Goal: Information Seeking & Learning: Learn about a topic

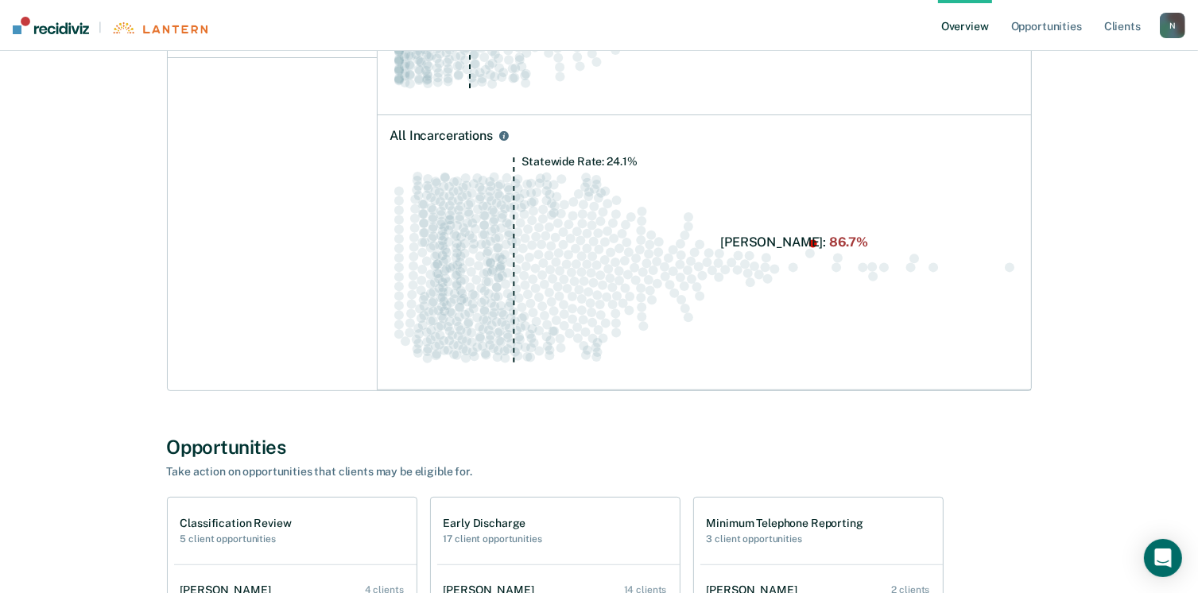
scroll to position [636, 0]
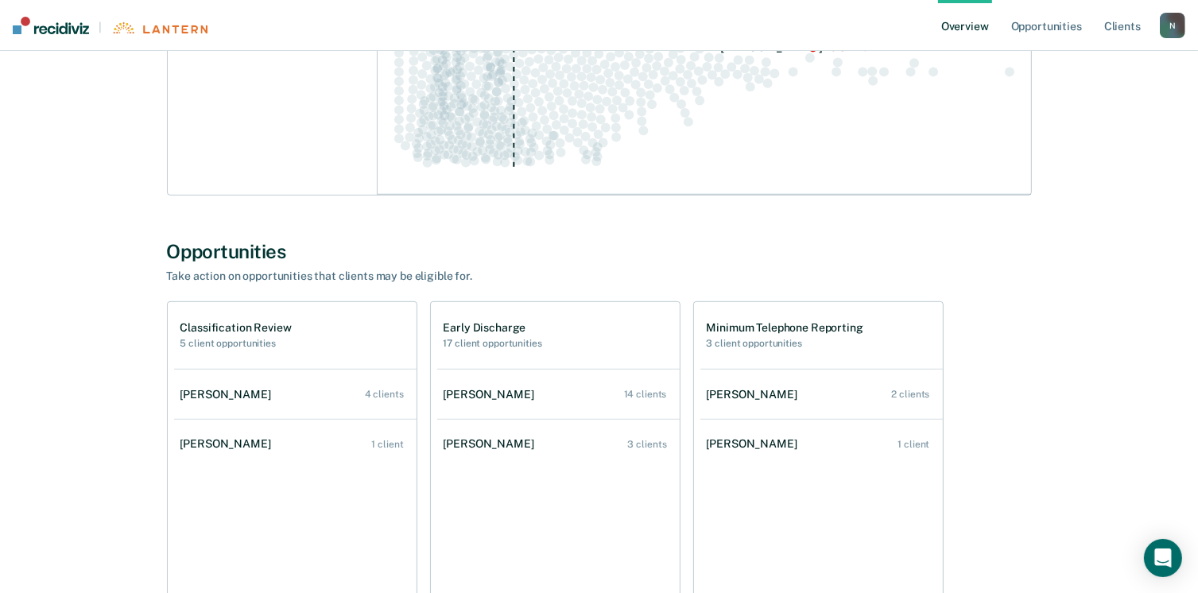
click at [239, 341] on h2 "5 client opportunities" at bounding box center [236, 343] width 111 height 11
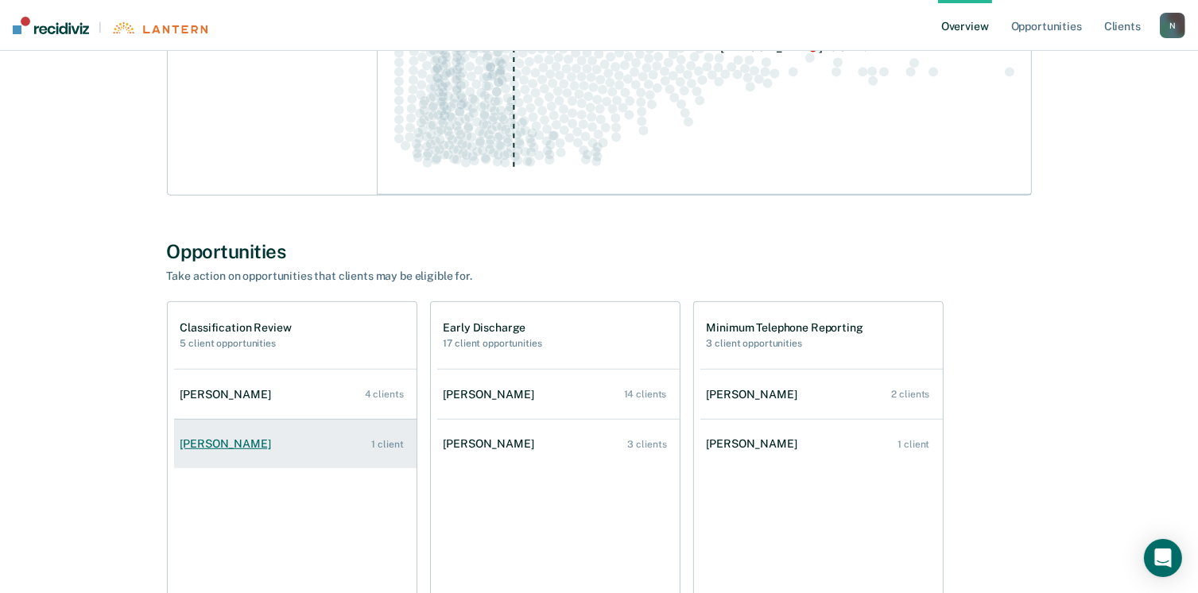
click at [383, 454] on link "[PERSON_NAME] 1 client" at bounding box center [295, 443] width 243 height 45
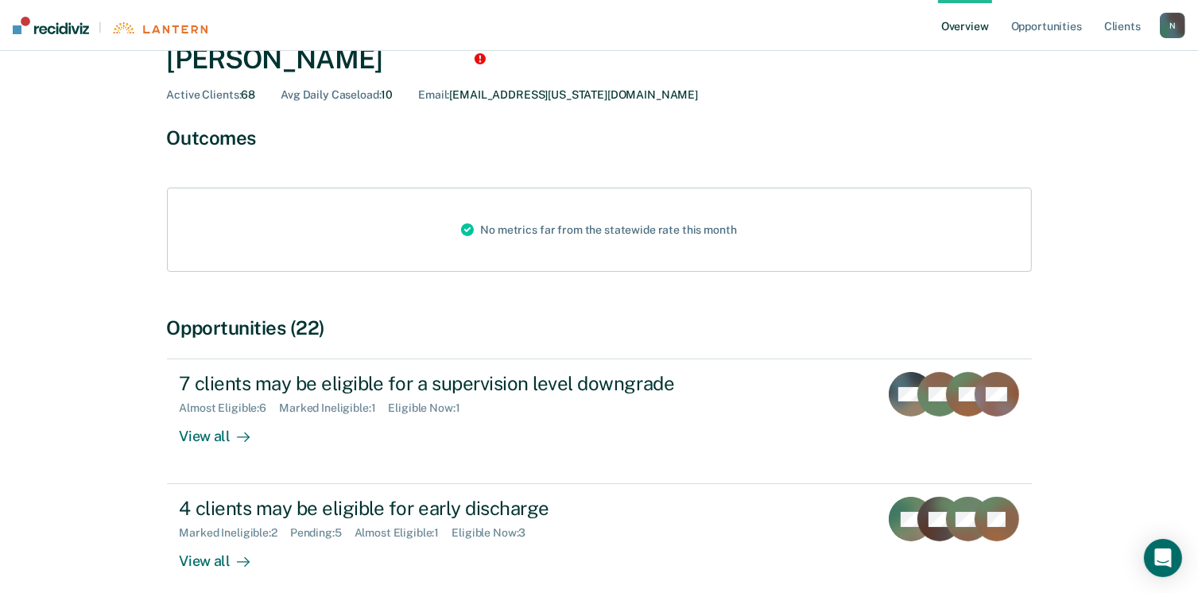
scroll to position [159, 0]
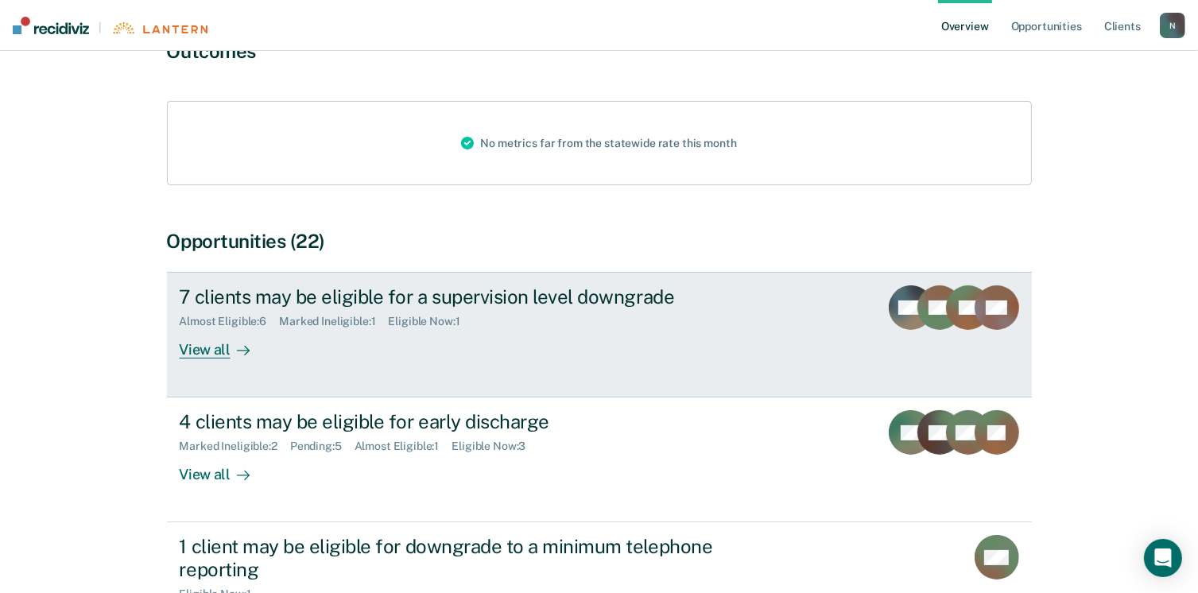
click at [204, 355] on div "View all" at bounding box center [224, 343] width 89 height 31
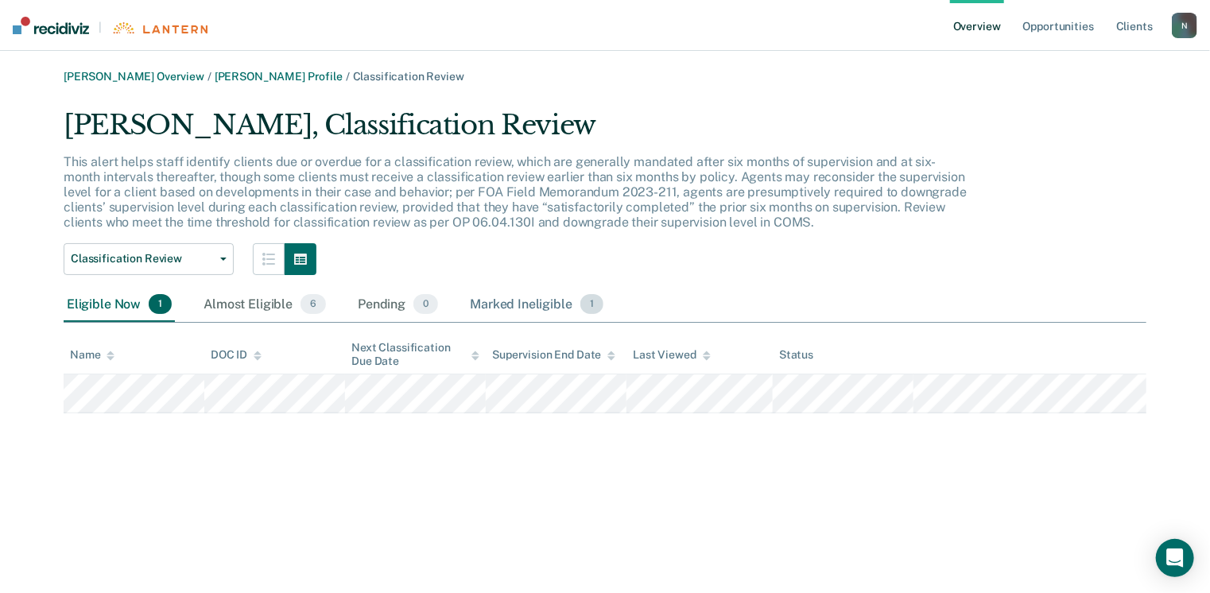
click at [522, 305] on div "Marked Ineligible 1" at bounding box center [537, 305] width 140 height 35
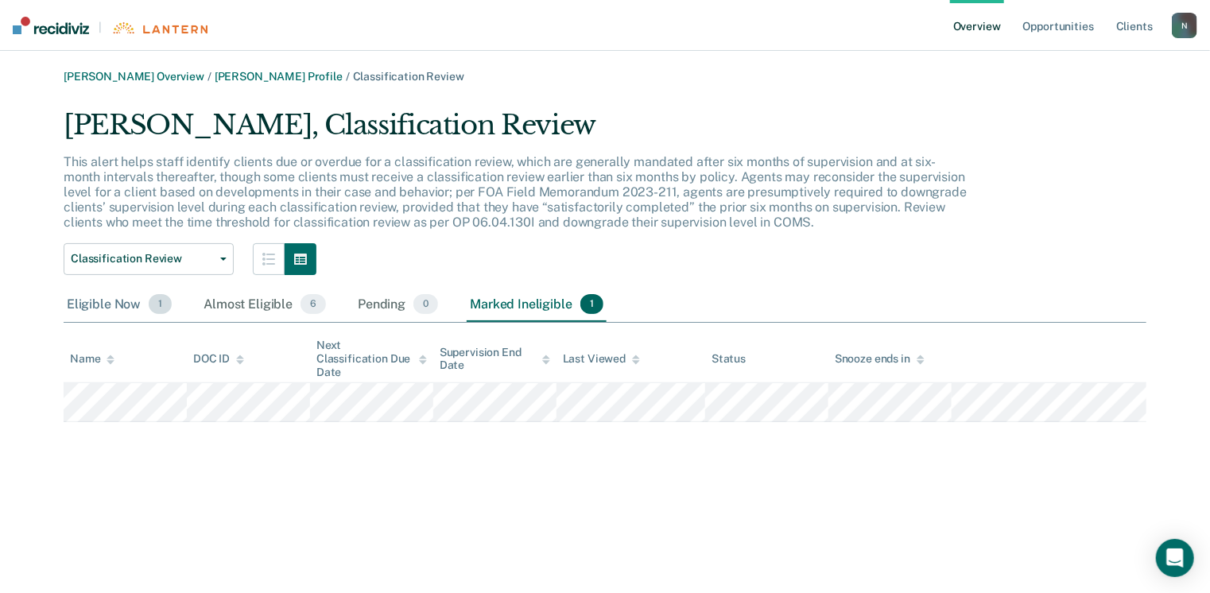
click at [118, 306] on div "Eligible Now 1" at bounding box center [119, 305] width 111 height 35
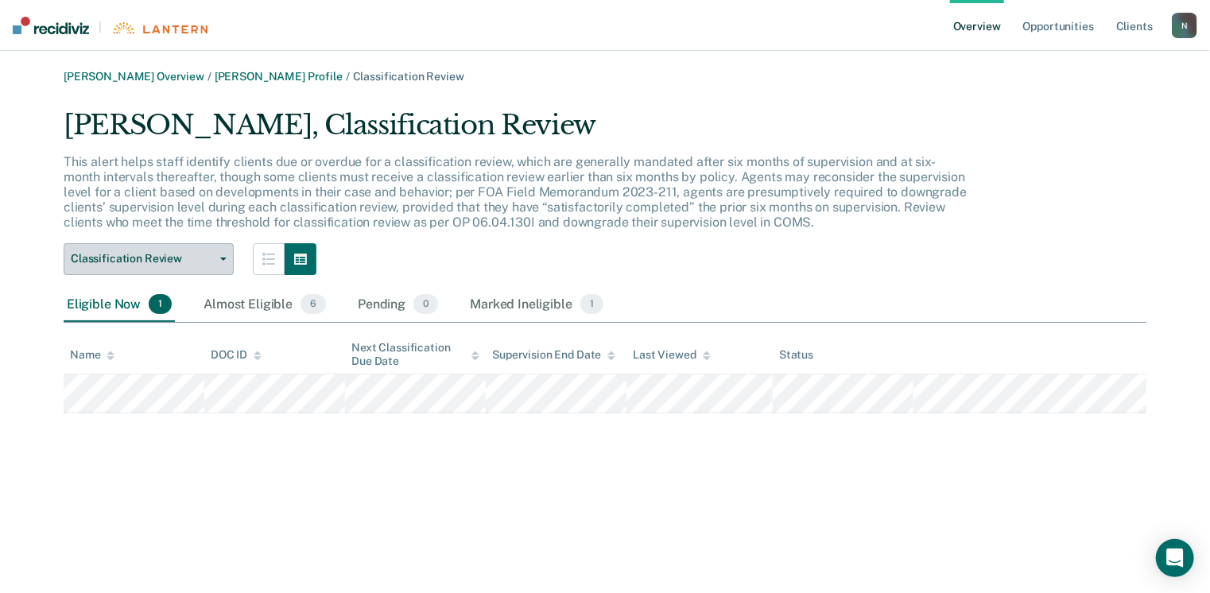
click at [210, 258] on span "Classification Review" at bounding box center [142, 259] width 143 height 14
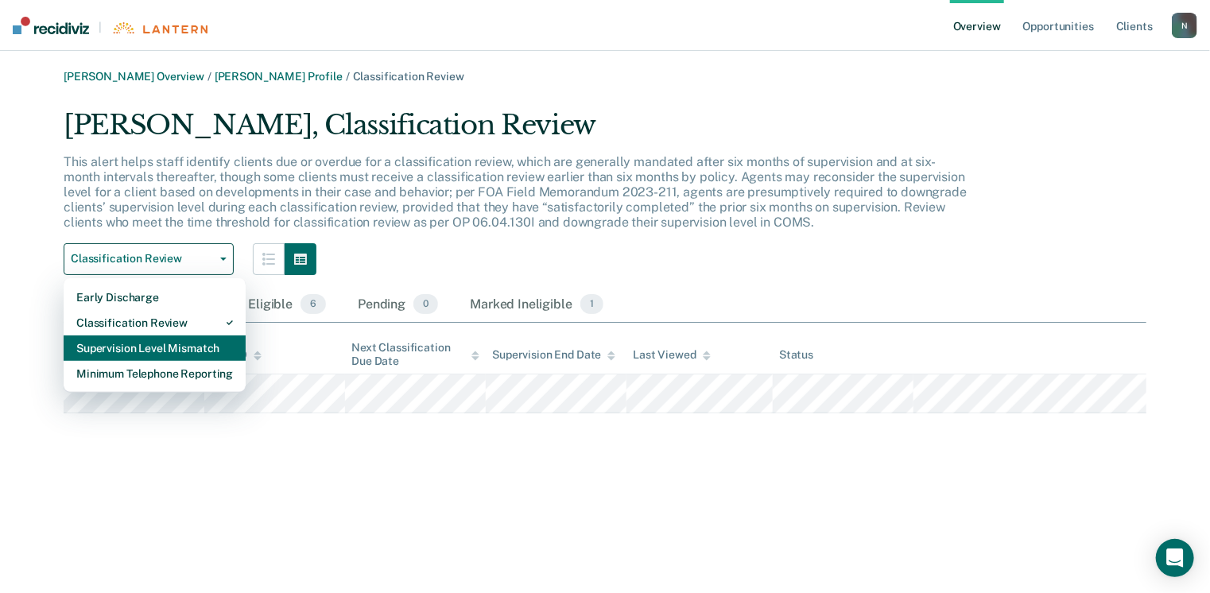
click at [137, 348] on div "Supervision Level Mismatch" at bounding box center [154, 348] width 157 height 25
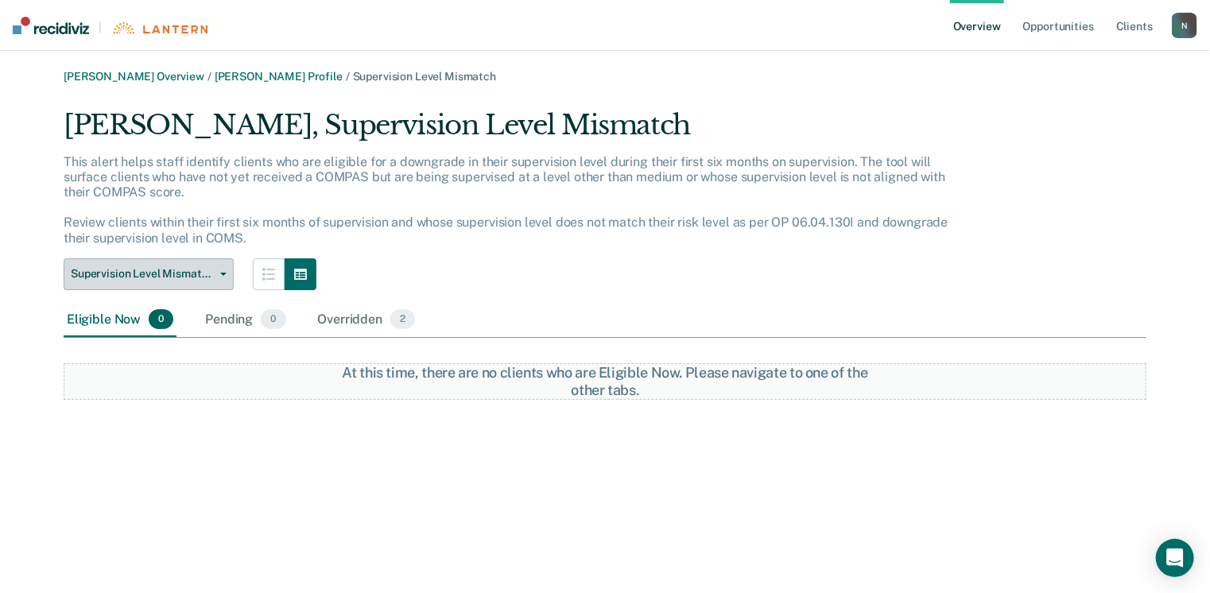
click at [208, 266] on button "Supervision Level Mismatch" at bounding box center [149, 274] width 170 height 32
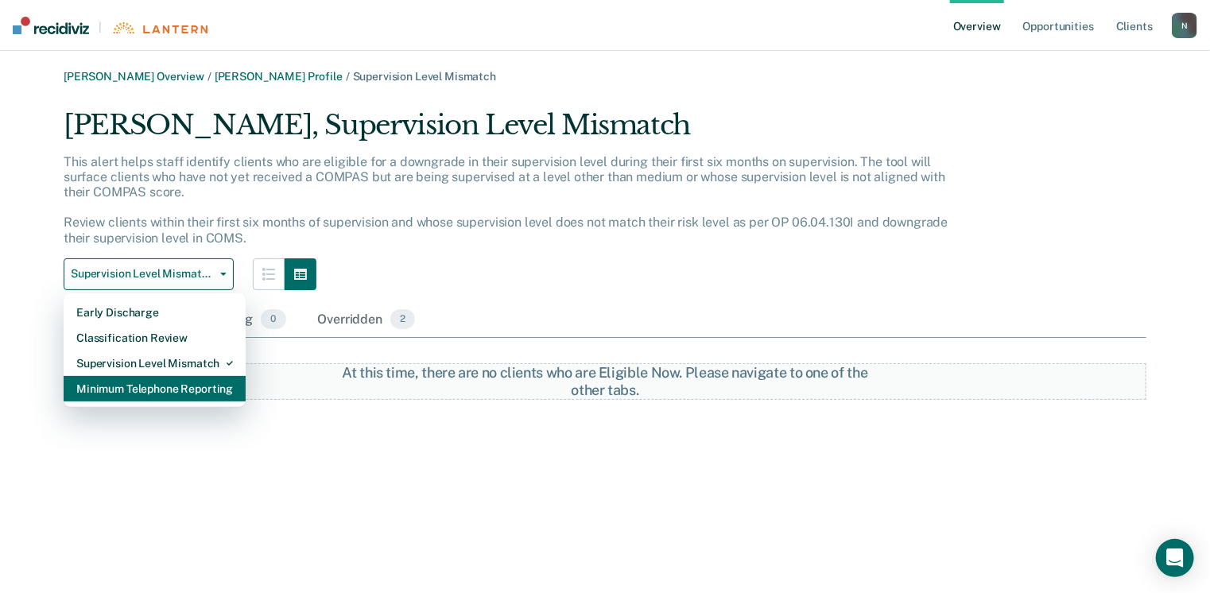
click at [167, 388] on div "Minimum Telephone Reporting" at bounding box center [154, 388] width 157 height 25
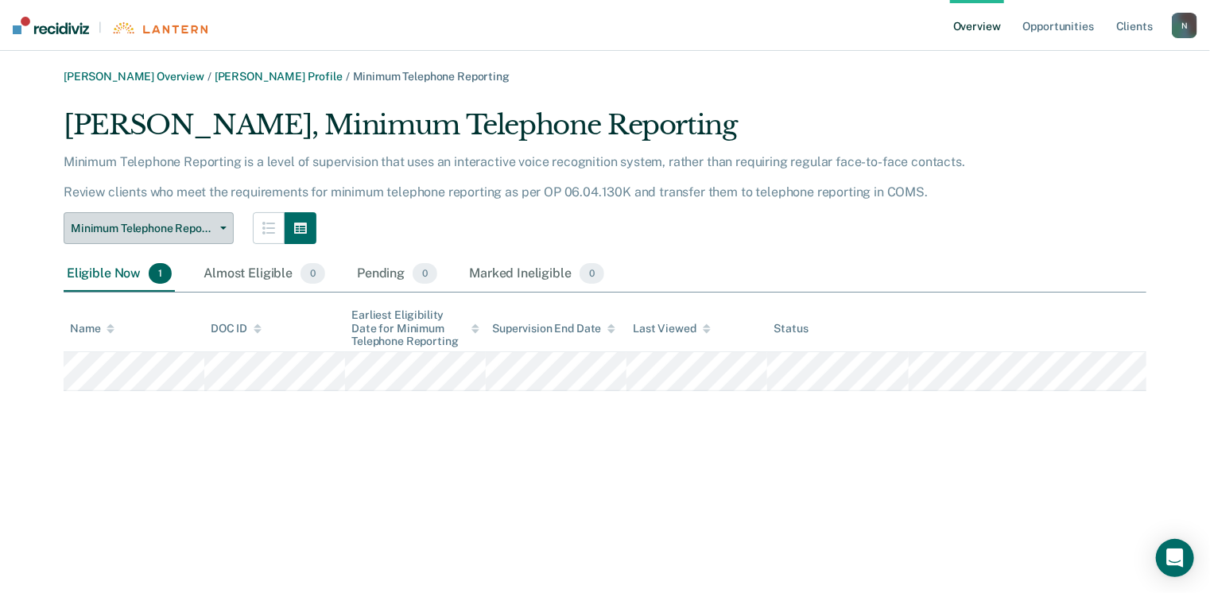
click at [220, 224] on button "Minimum Telephone Reporting" at bounding box center [149, 228] width 170 height 32
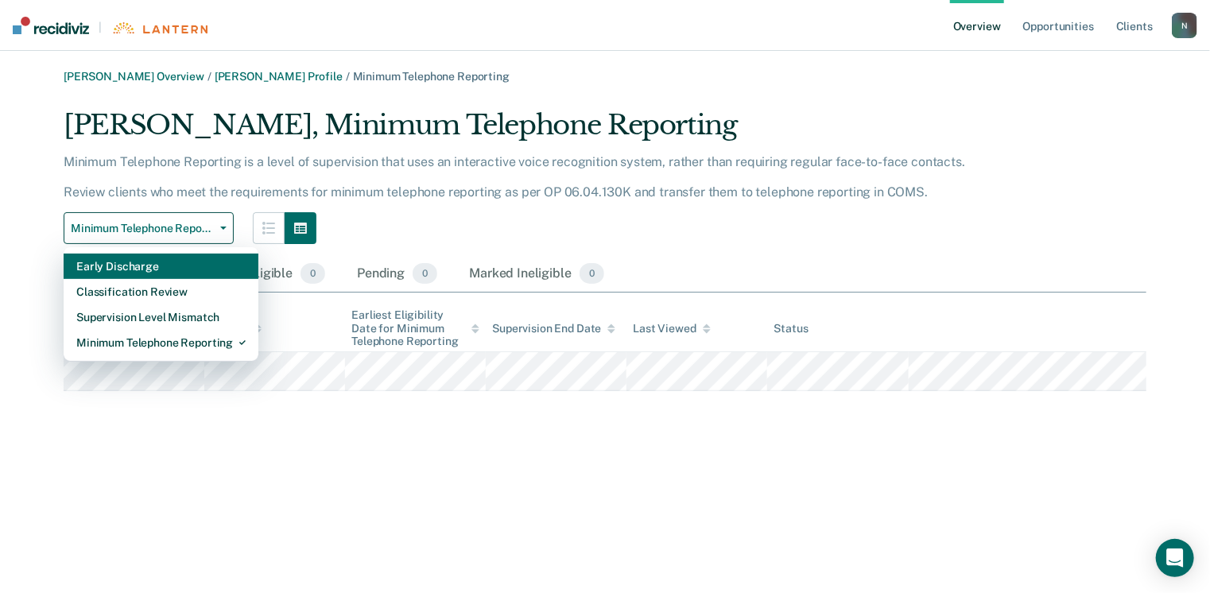
click at [123, 271] on div "Early Discharge" at bounding box center [160, 266] width 169 height 25
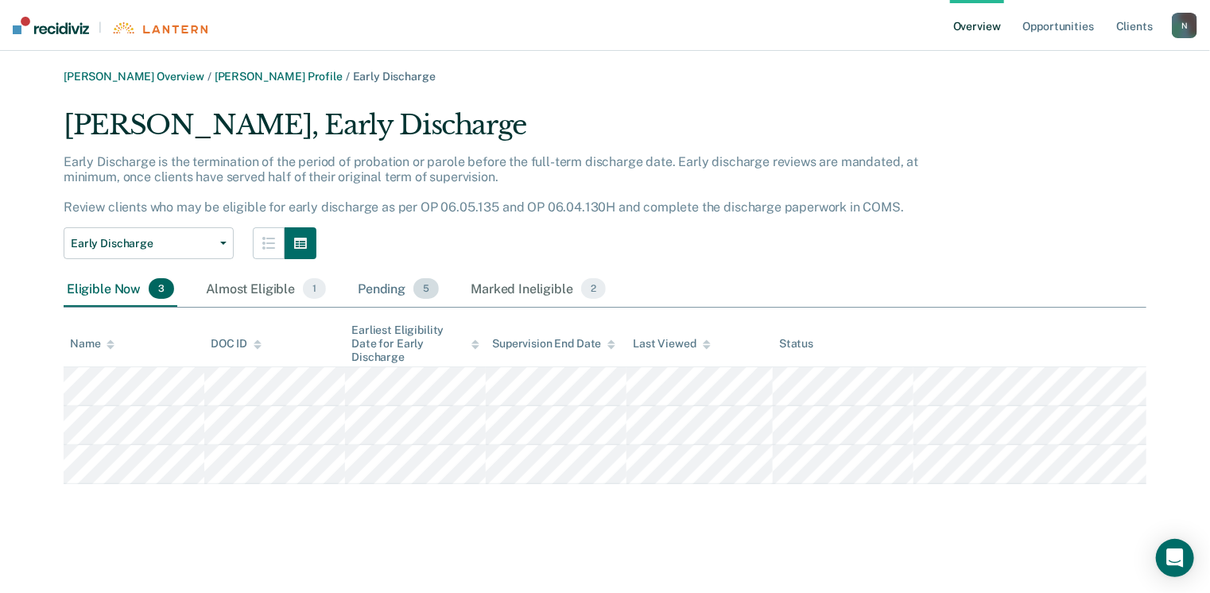
click at [379, 287] on div "Pending 5" at bounding box center [398, 289] width 87 height 35
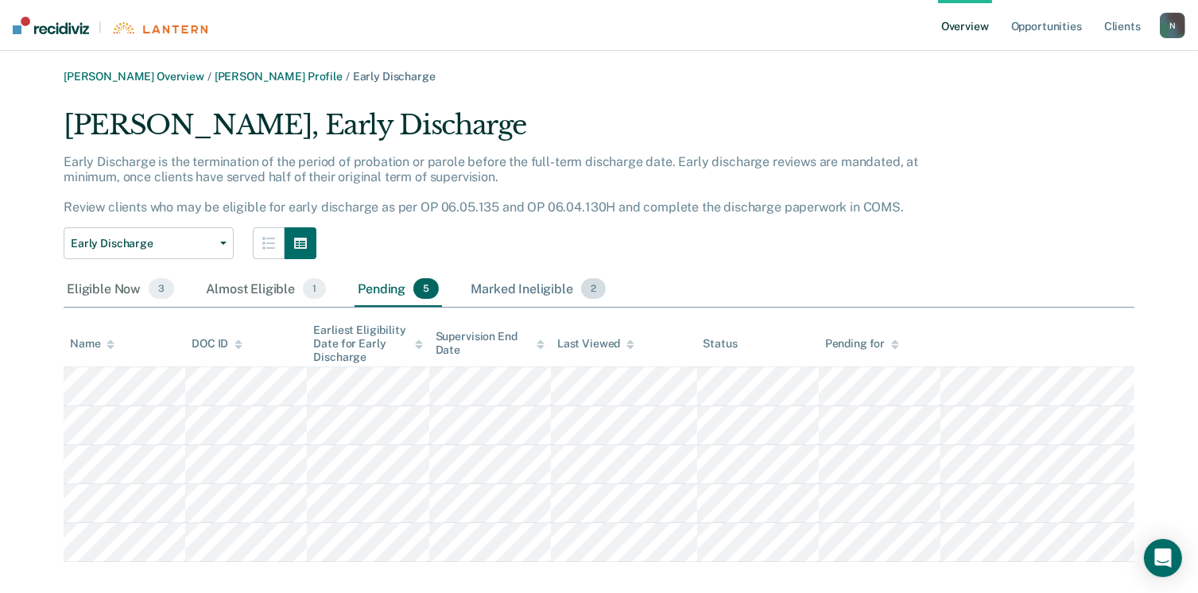
click at [538, 291] on div "Marked Ineligible 2" at bounding box center [539, 289] width 142 height 35
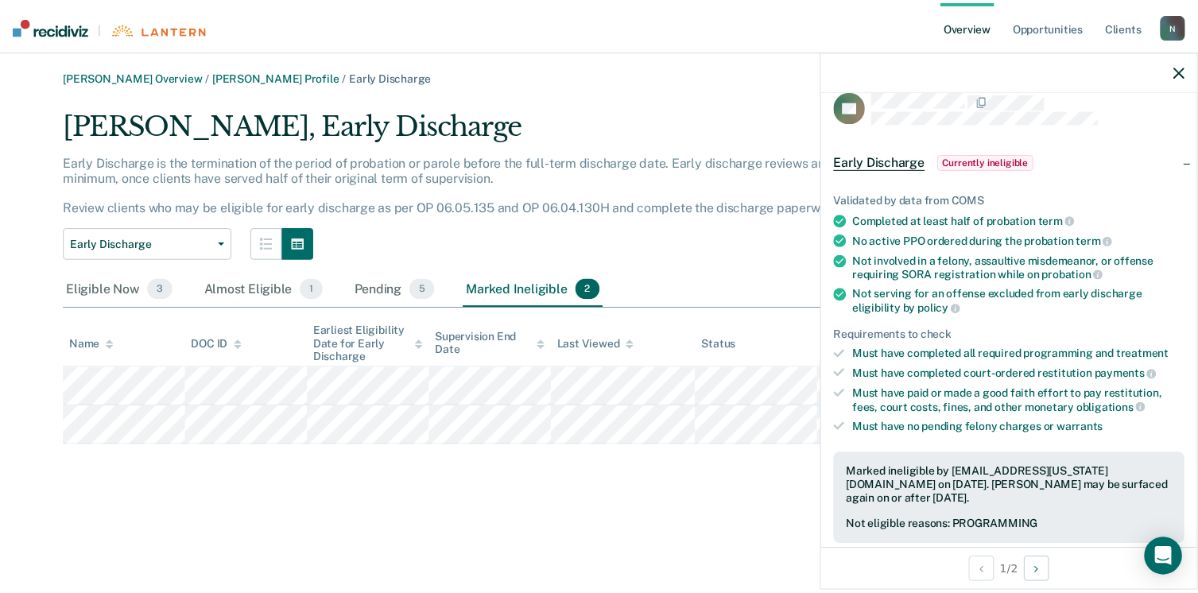
scroll to position [80, 0]
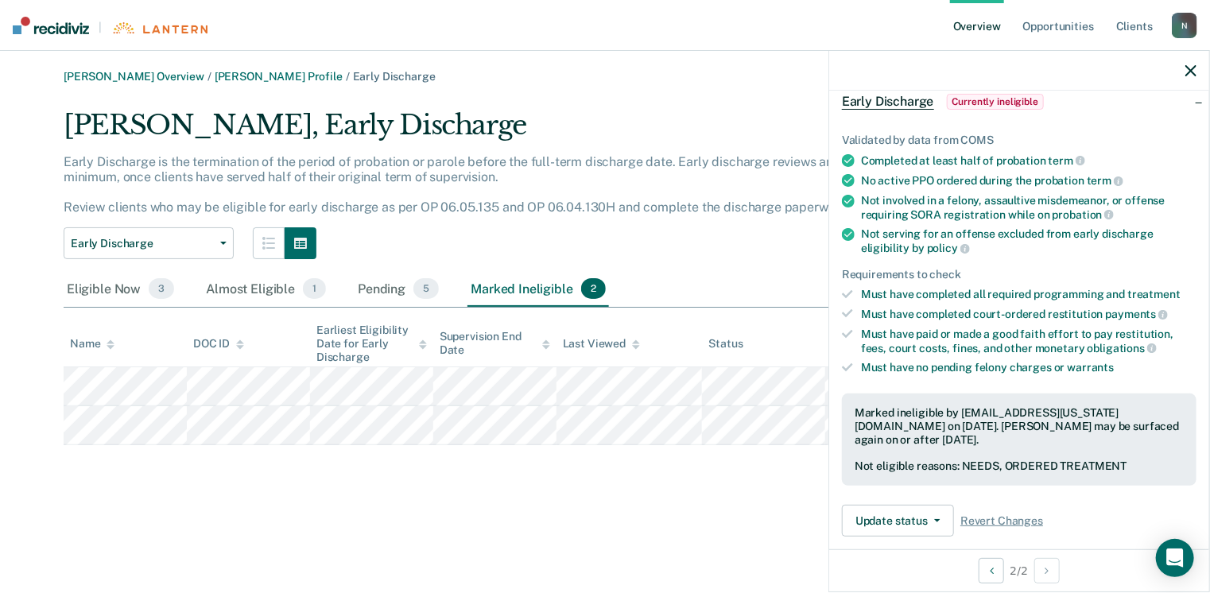
click at [710, 499] on div "[PERSON_NAME] Overview / [PERSON_NAME] Profile / Early Discharge [PERSON_NAME],…" at bounding box center [605, 306] width 1172 height 472
click at [1186, 72] on icon "button" at bounding box center [1191, 70] width 11 height 11
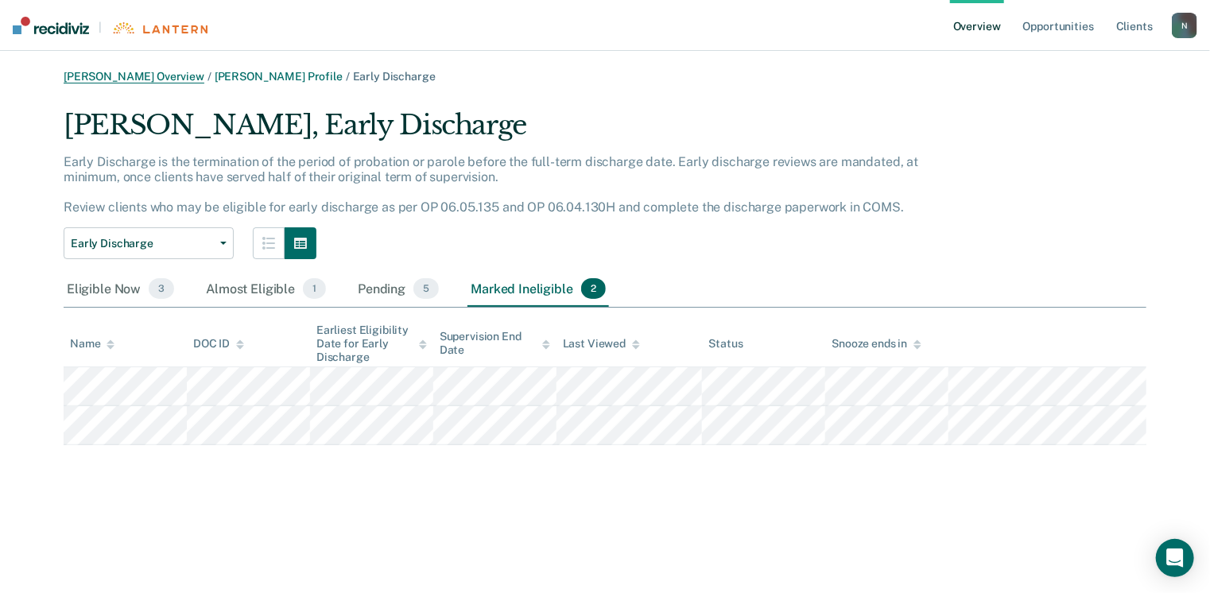
click at [140, 80] on link "[PERSON_NAME] Overview" at bounding box center [134, 77] width 141 height 14
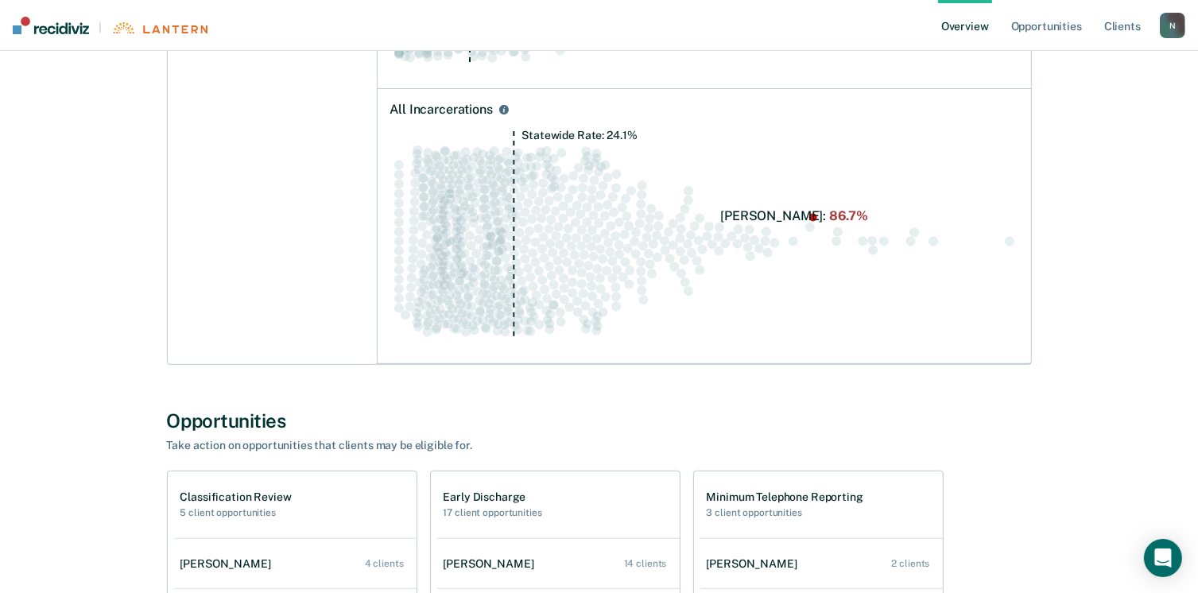
scroll to position [557, 0]
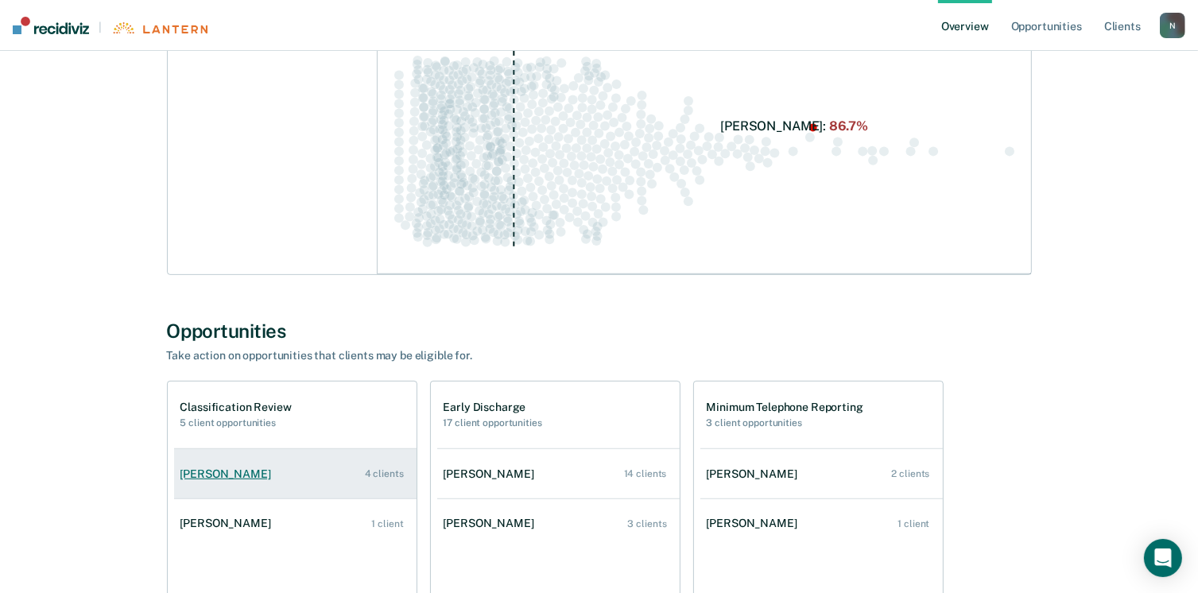
click at [229, 471] on div "[PERSON_NAME]" at bounding box center [229, 475] width 97 height 14
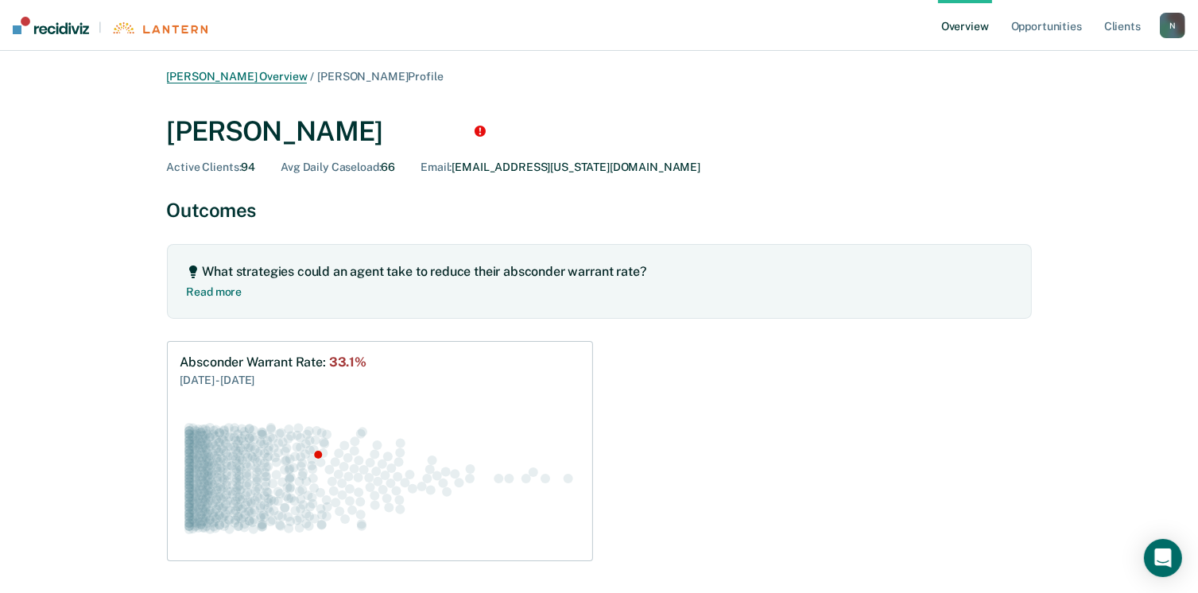
click at [209, 80] on link "[PERSON_NAME] Overview" at bounding box center [237, 77] width 141 height 14
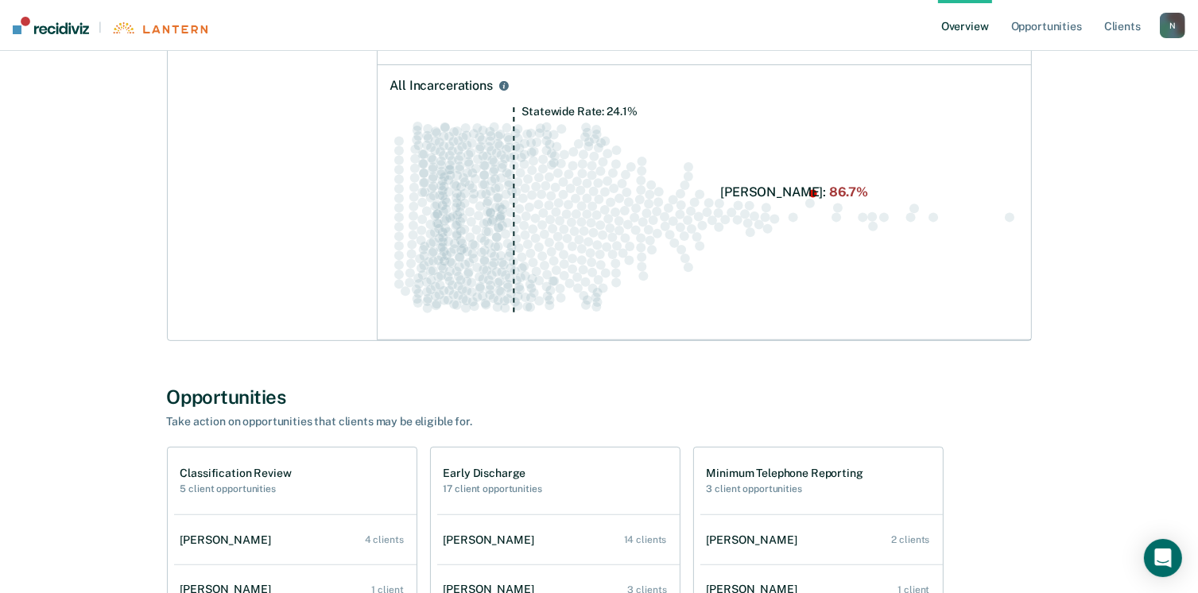
scroll to position [716, 0]
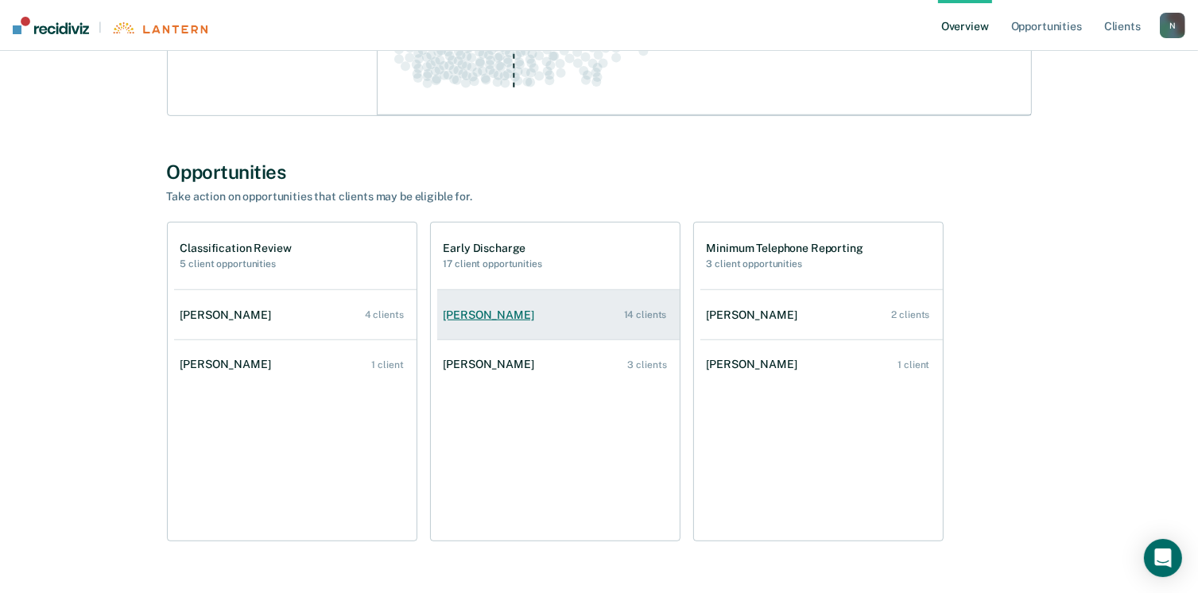
click at [592, 316] on link "[PERSON_NAME] 14 clients" at bounding box center [558, 315] width 243 height 45
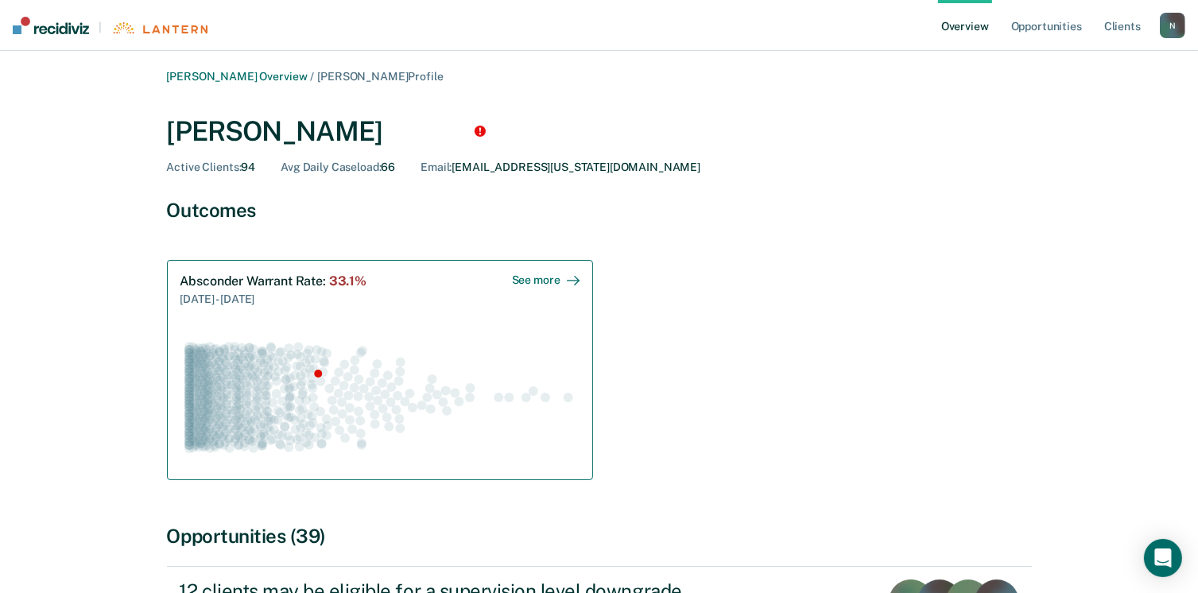
click at [555, 276] on div "See more" at bounding box center [546, 281] width 68 height 14
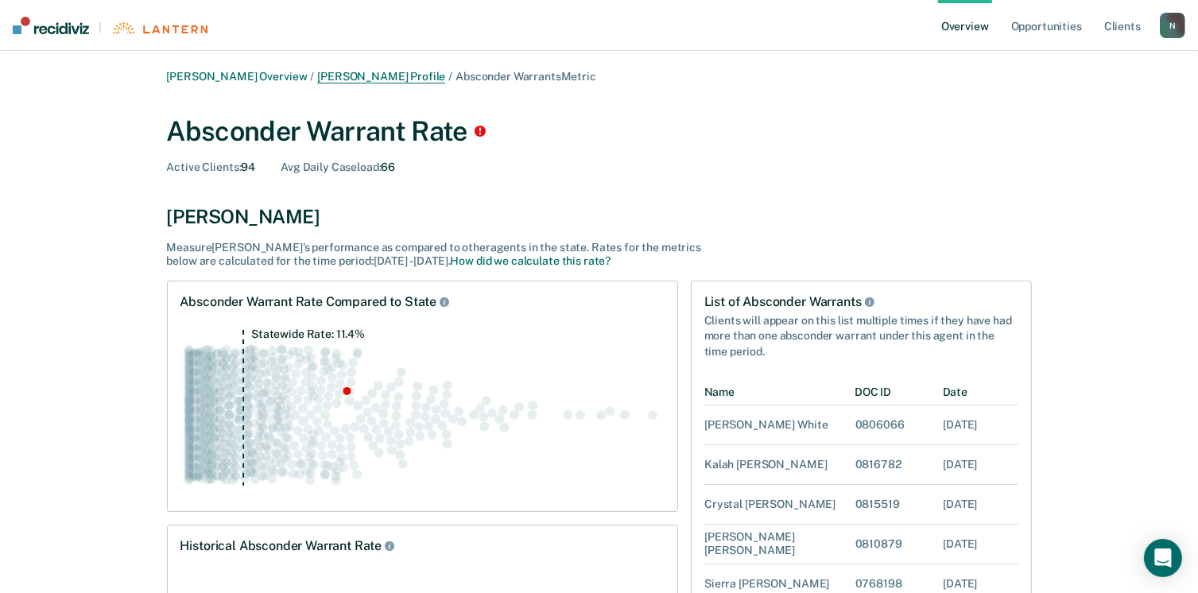
click at [382, 72] on link "[PERSON_NAME] Profile" at bounding box center [381, 77] width 128 height 14
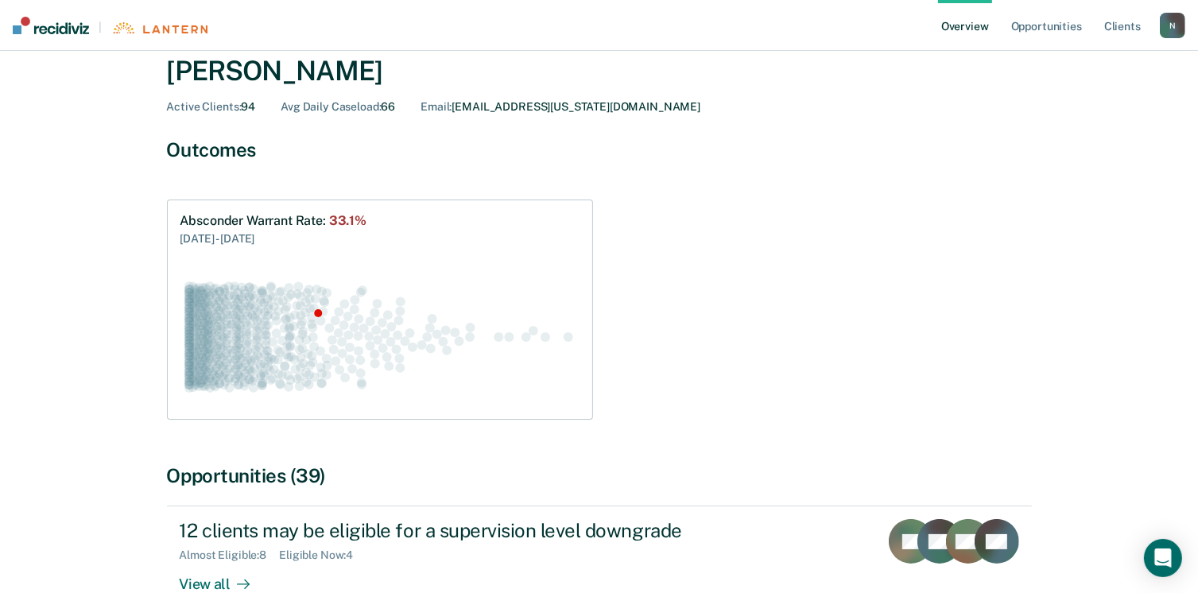
scroll to position [239, 0]
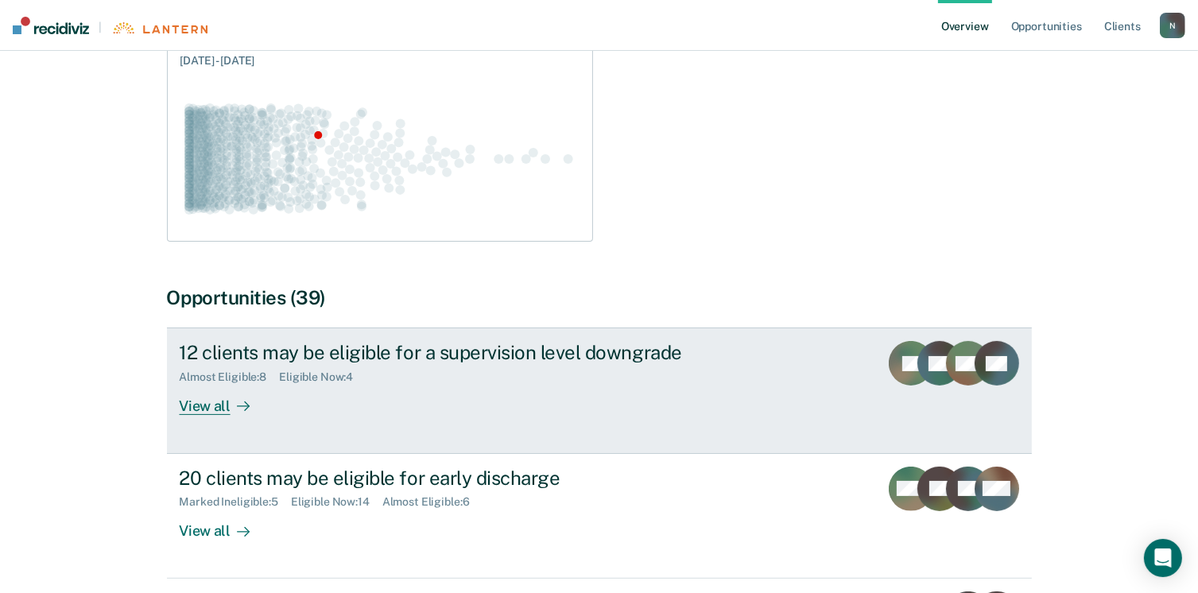
click at [206, 406] on div "View all" at bounding box center [224, 399] width 89 height 31
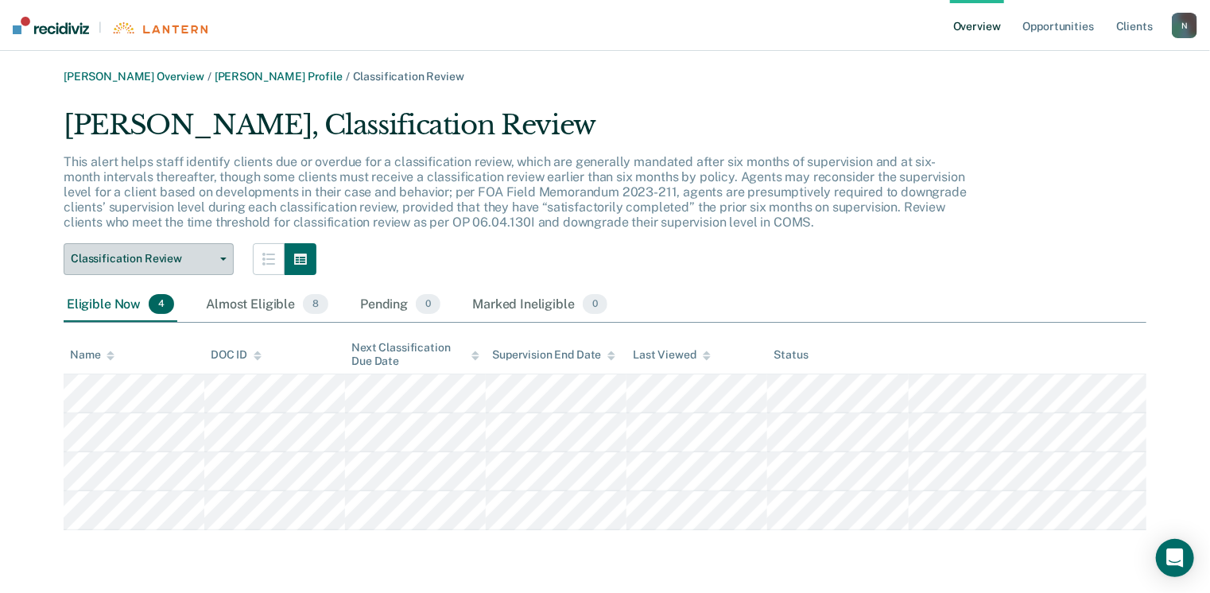
click at [220, 258] on icon "button" at bounding box center [223, 259] width 6 height 3
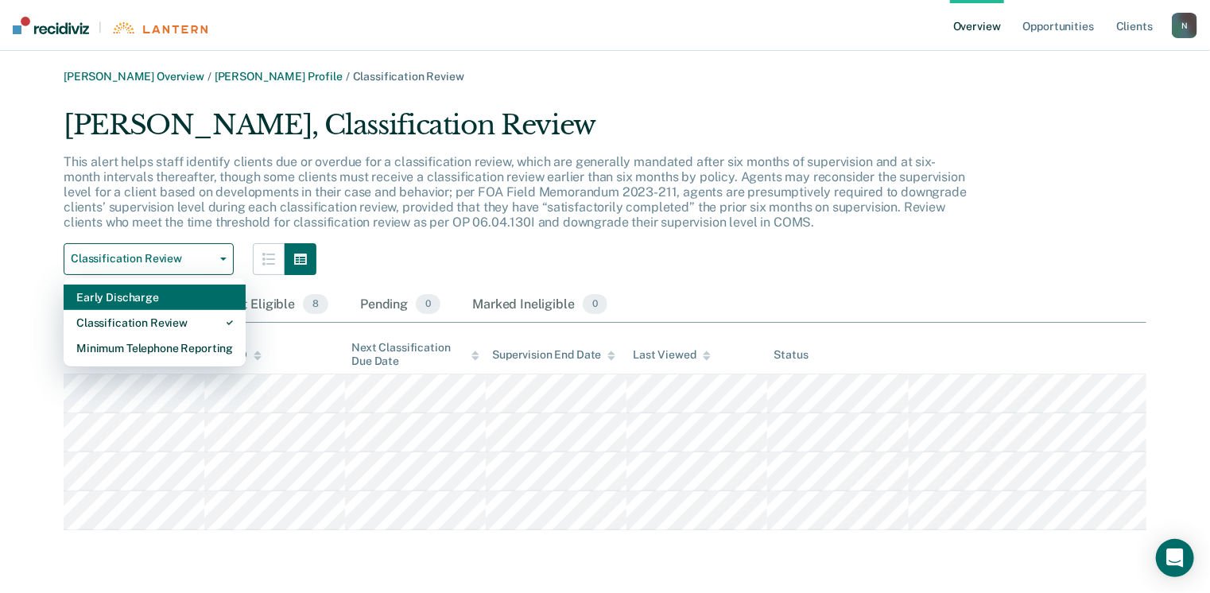
click at [134, 301] on div "Early Discharge" at bounding box center [154, 297] width 157 height 25
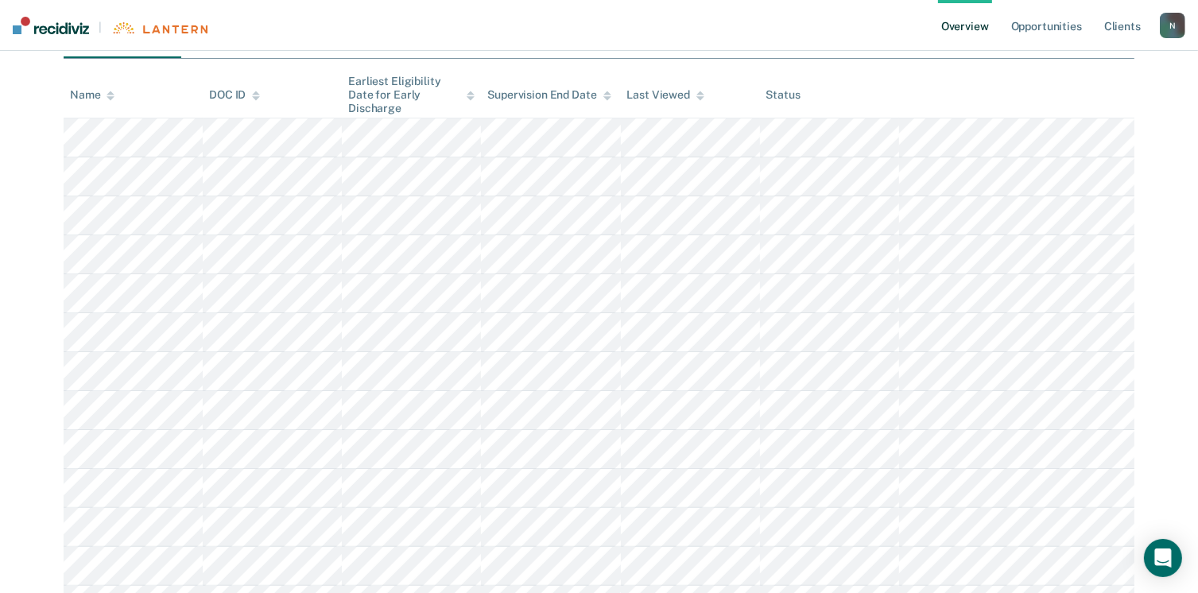
scroll to position [131, 0]
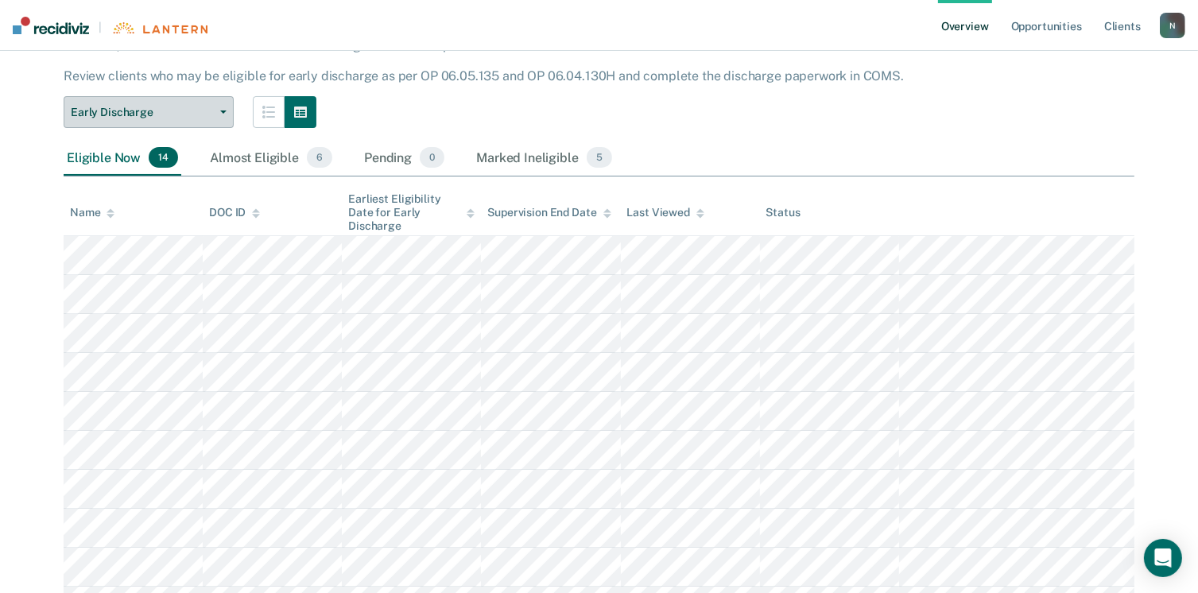
click at [211, 109] on span "Early Discharge" at bounding box center [142, 113] width 143 height 14
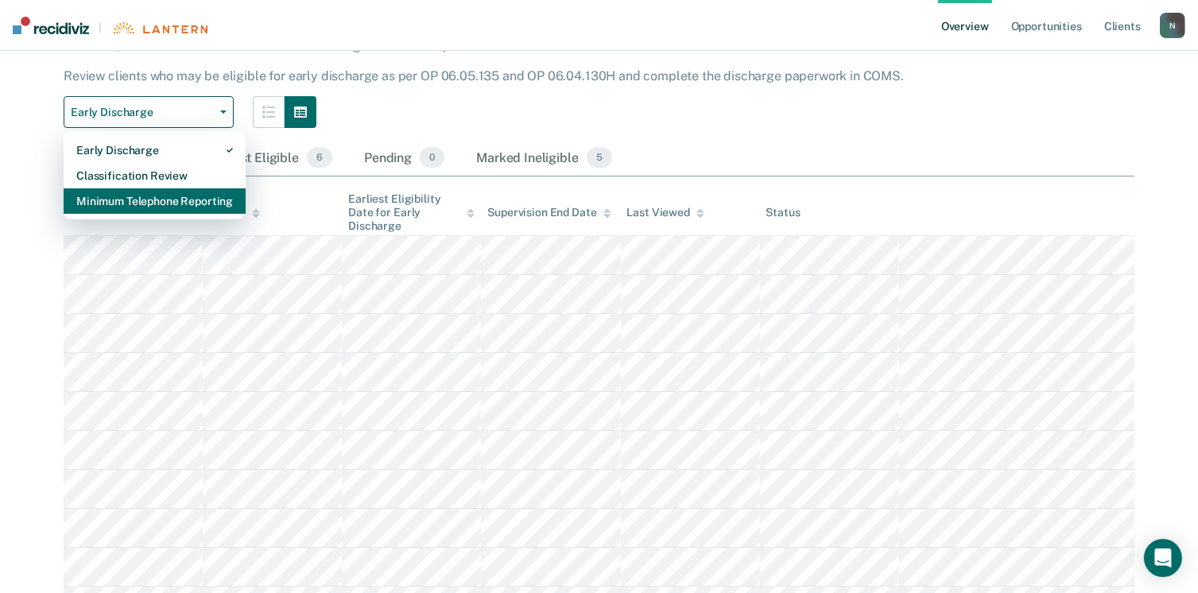
click at [165, 205] on div "Minimum Telephone Reporting" at bounding box center [154, 200] width 157 height 25
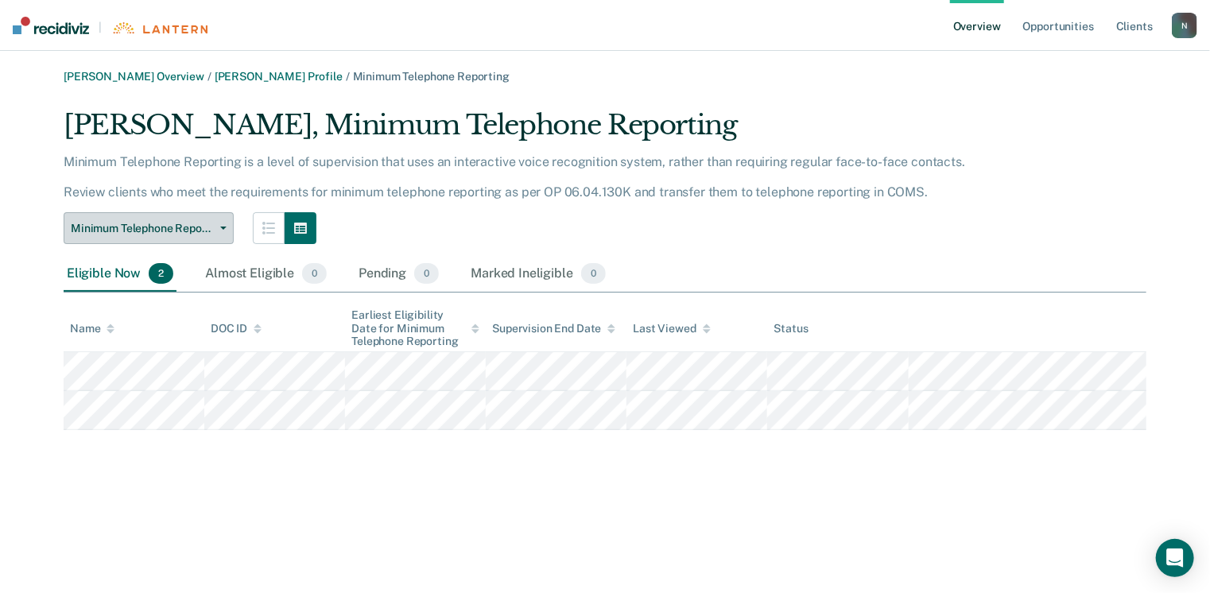
click at [196, 222] on span "Minimum Telephone Reporting" at bounding box center [142, 229] width 143 height 14
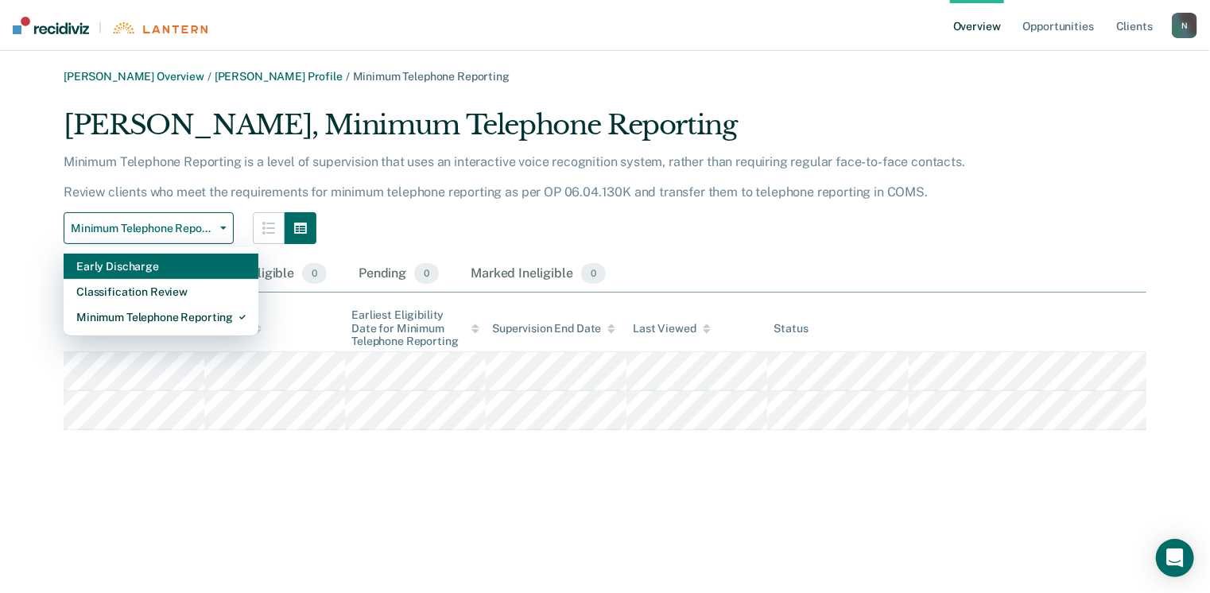
click at [156, 265] on div "Early Discharge" at bounding box center [160, 266] width 169 height 25
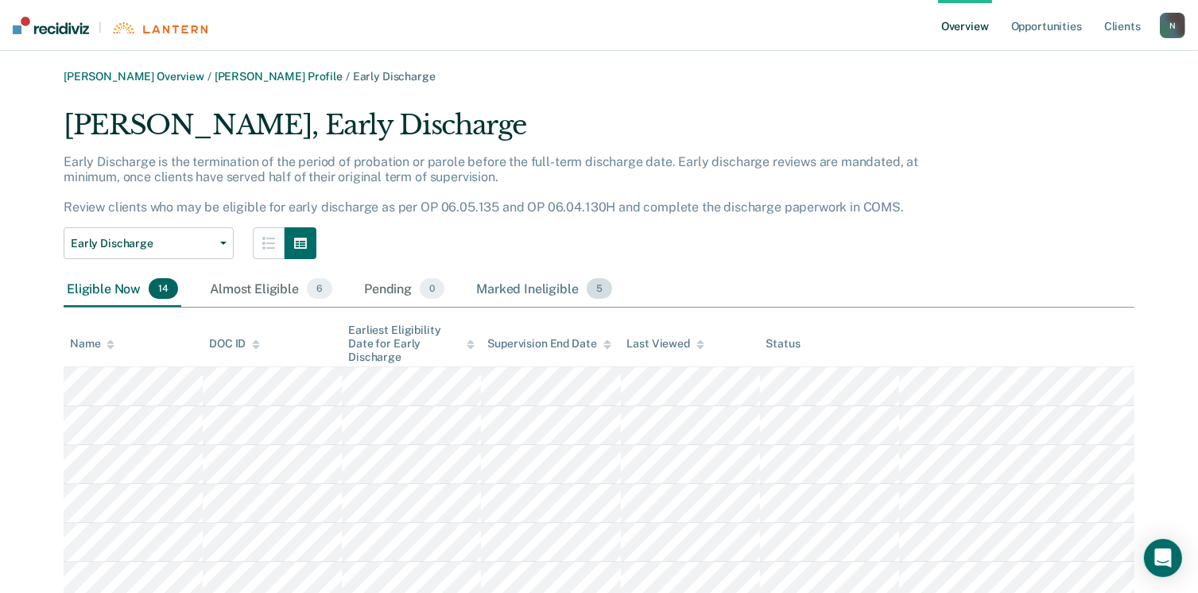
click at [545, 287] on div "Marked Ineligible 5" at bounding box center [544, 289] width 142 height 35
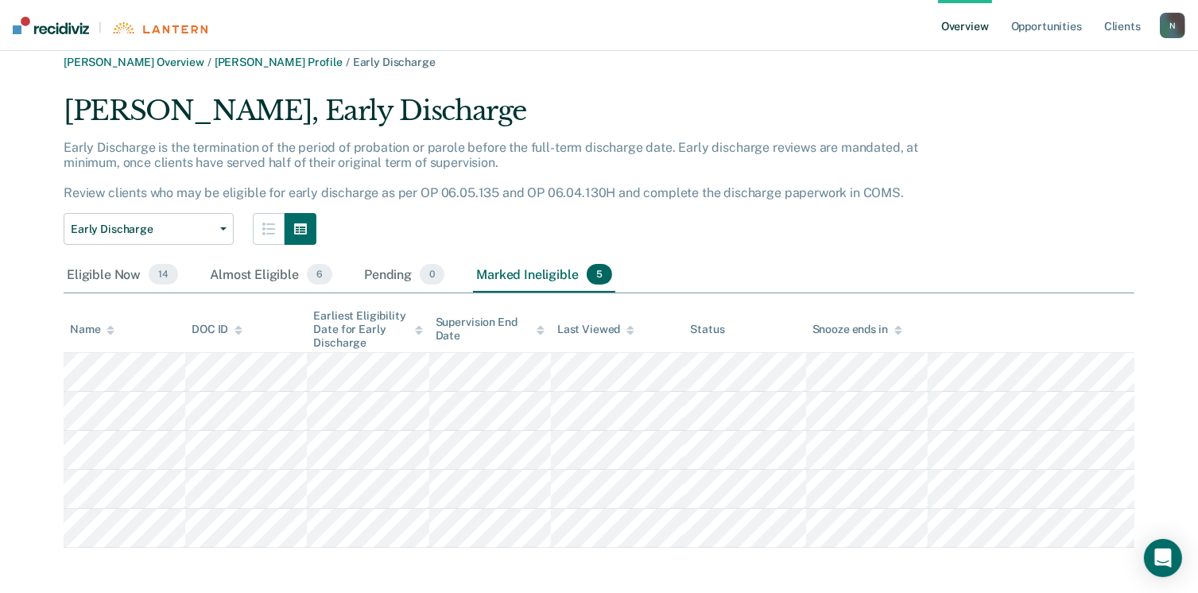
scroll to position [19, 0]
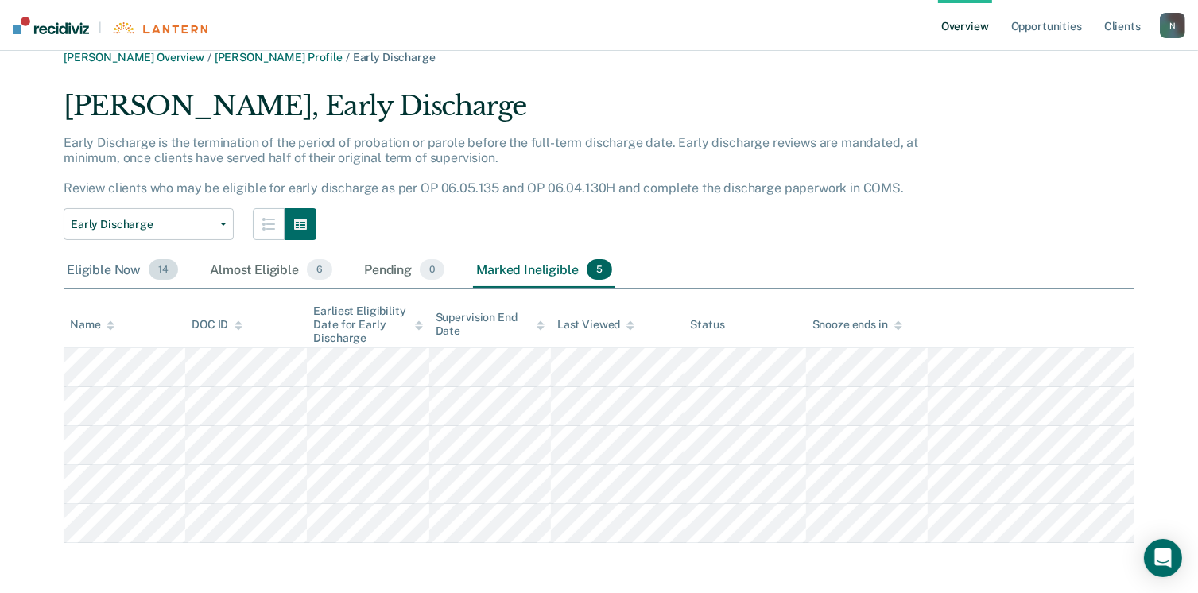
click at [87, 264] on div "Eligible Now 14" at bounding box center [123, 270] width 118 height 35
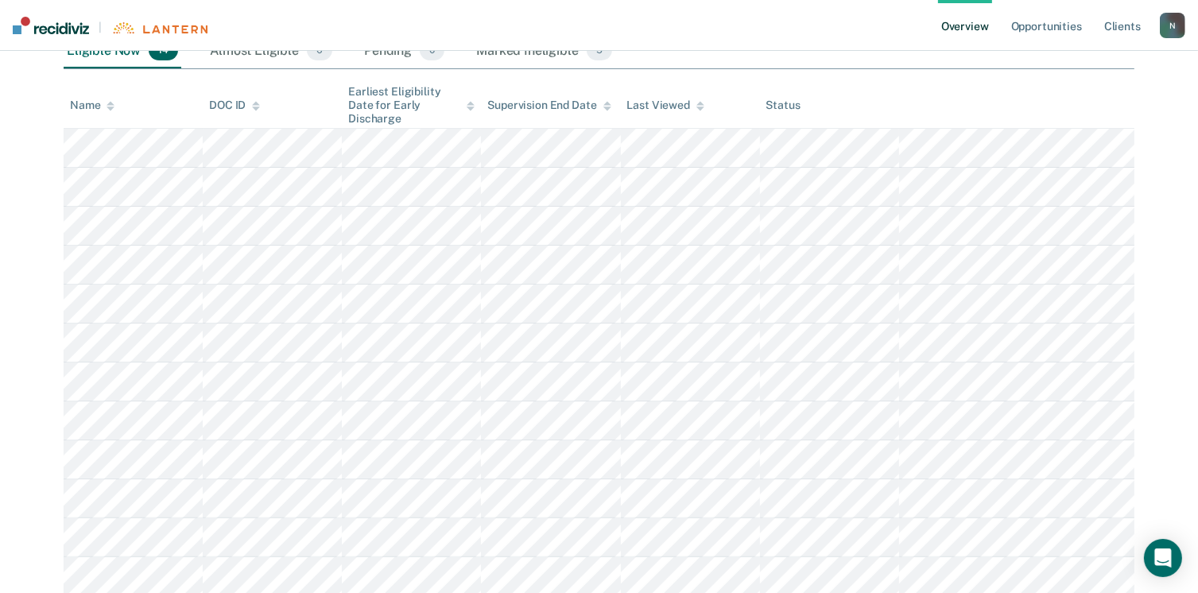
scroll to position [52, 0]
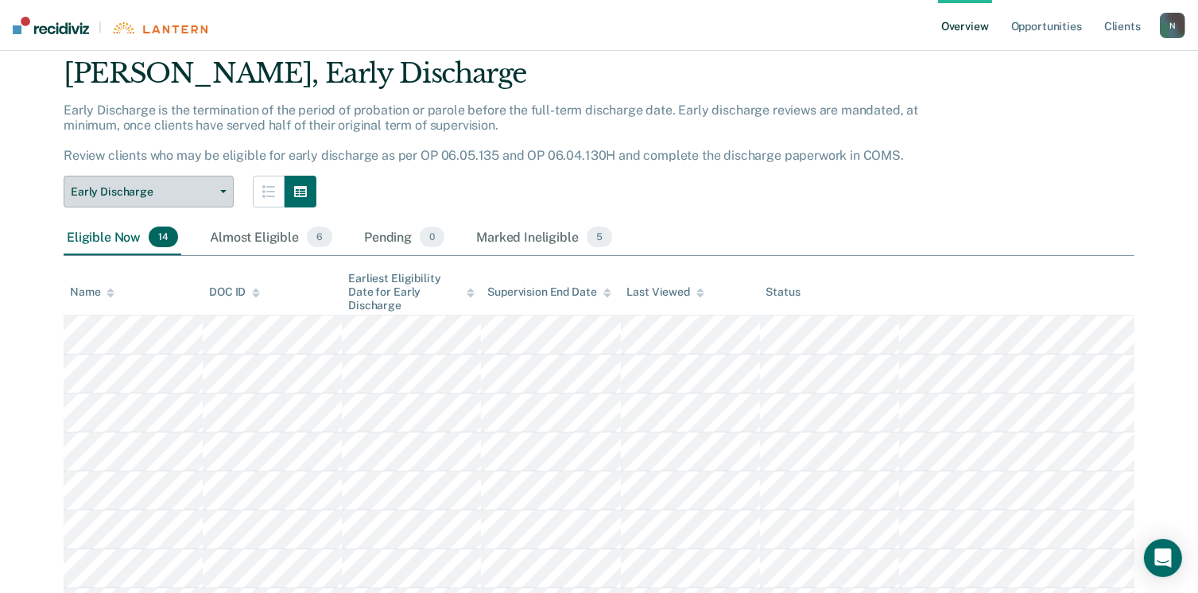
click at [212, 193] on span "Early Discharge" at bounding box center [142, 192] width 143 height 14
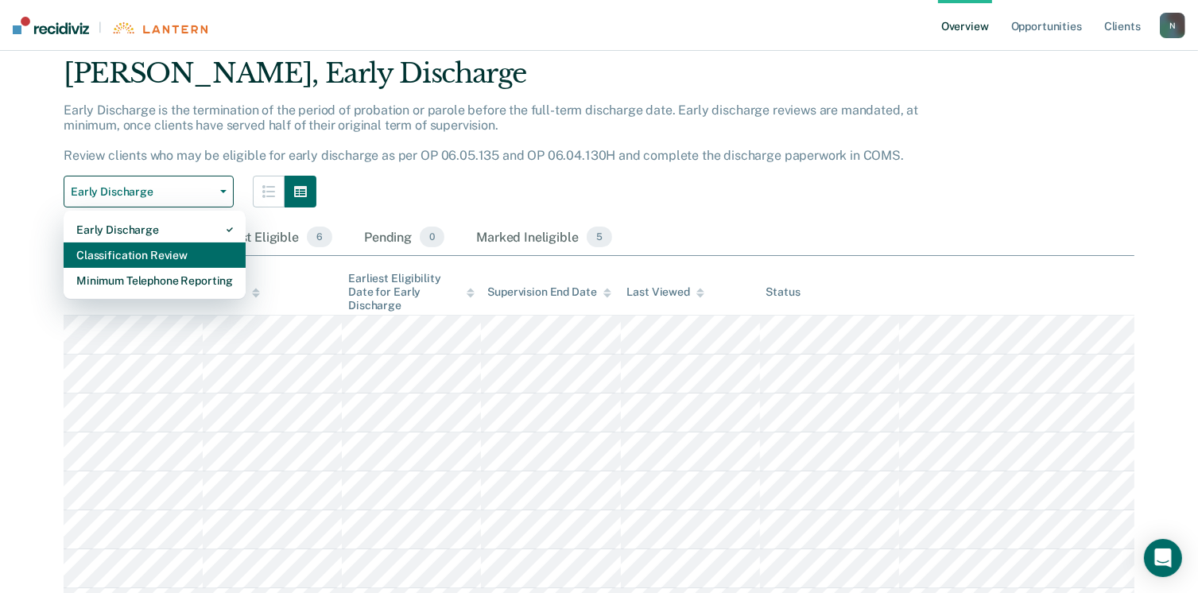
click at [159, 264] on div "Classification Review" at bounding box center [154, 255] width 157 height 25
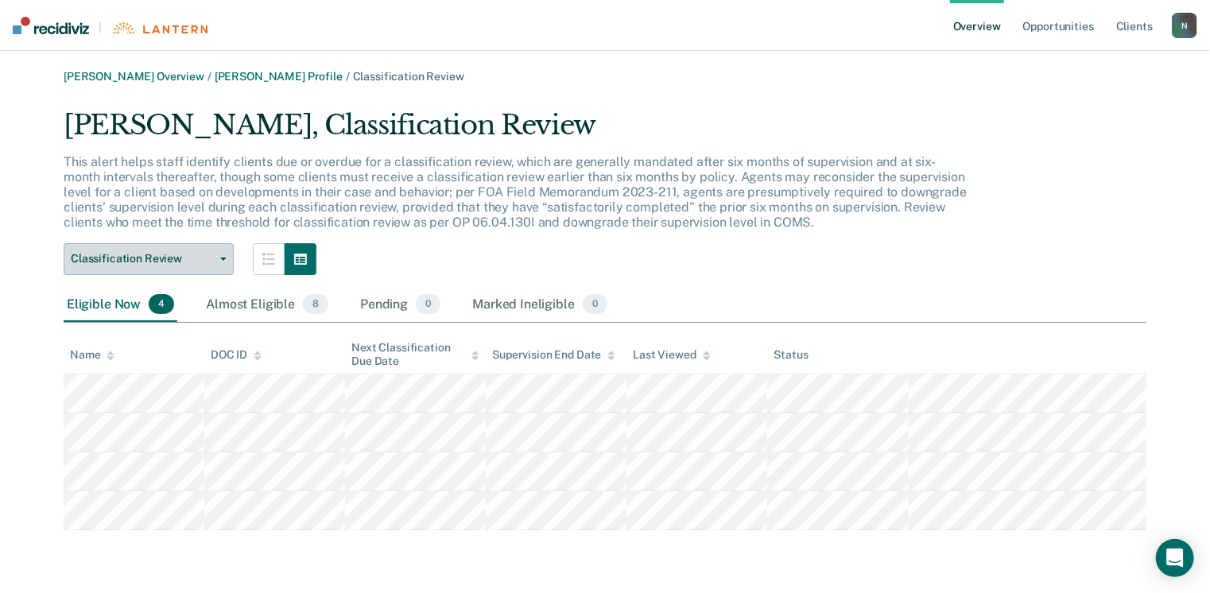
click at [223, 262] on button "Classification Review" at bounding box center [149, 259] width 170 height 32
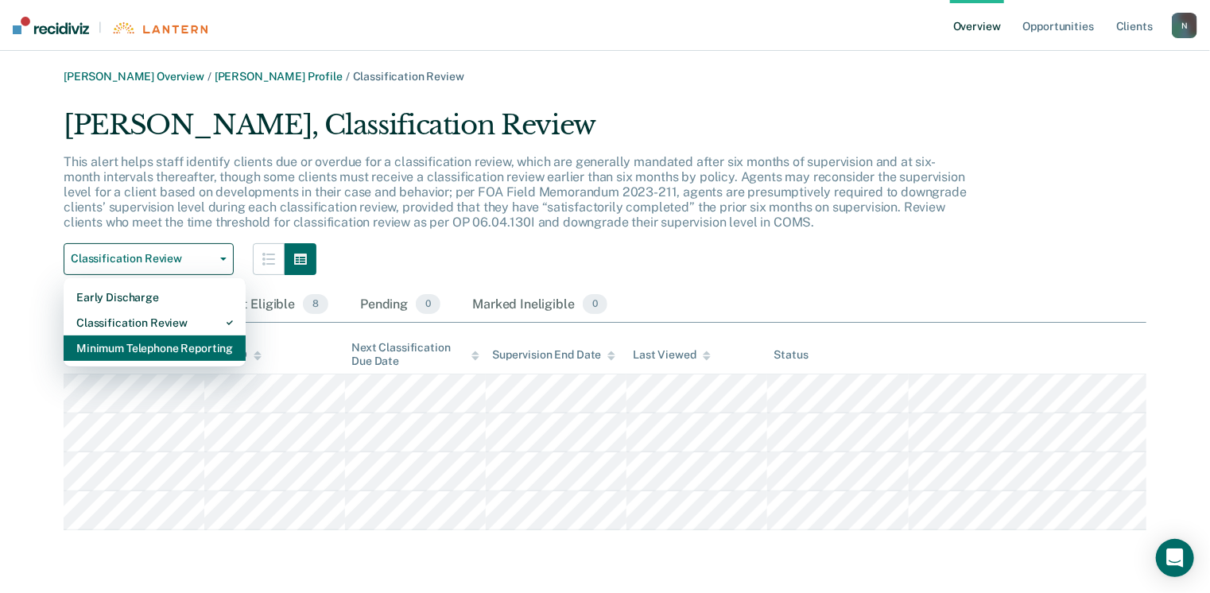
click at [135, 341] on div "Minimum Telephone Reporting" at bounding box center [154, 348] width 157 height 25
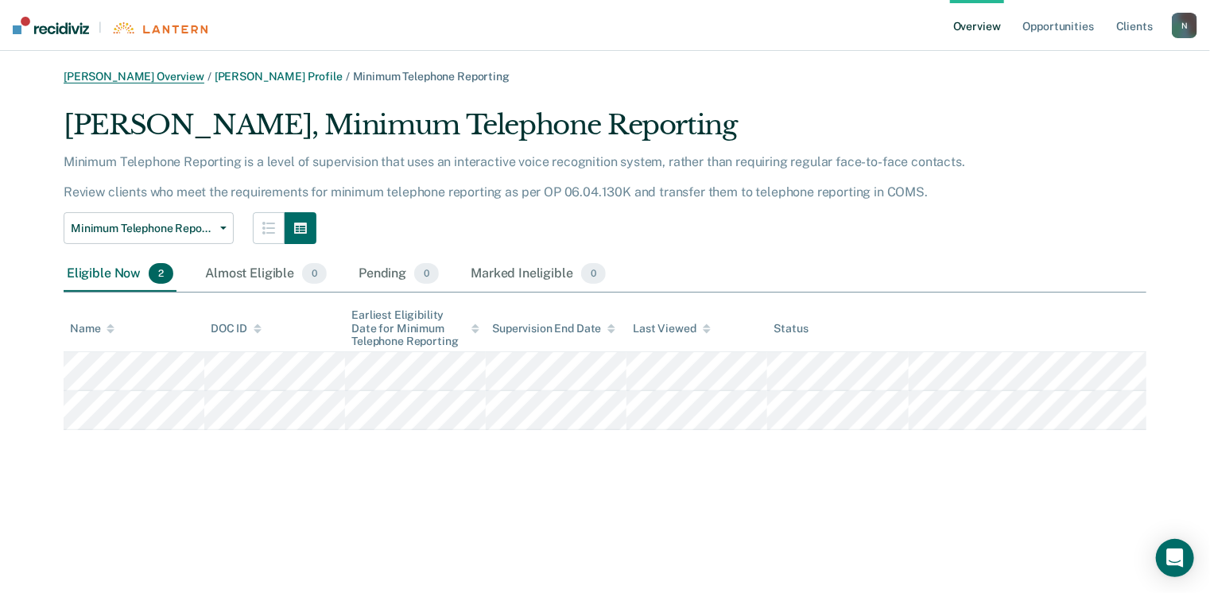
click at [144, 78] on link "[PERSON_NAME] Overview" at bounding box center [134, 77] width 141 height 14
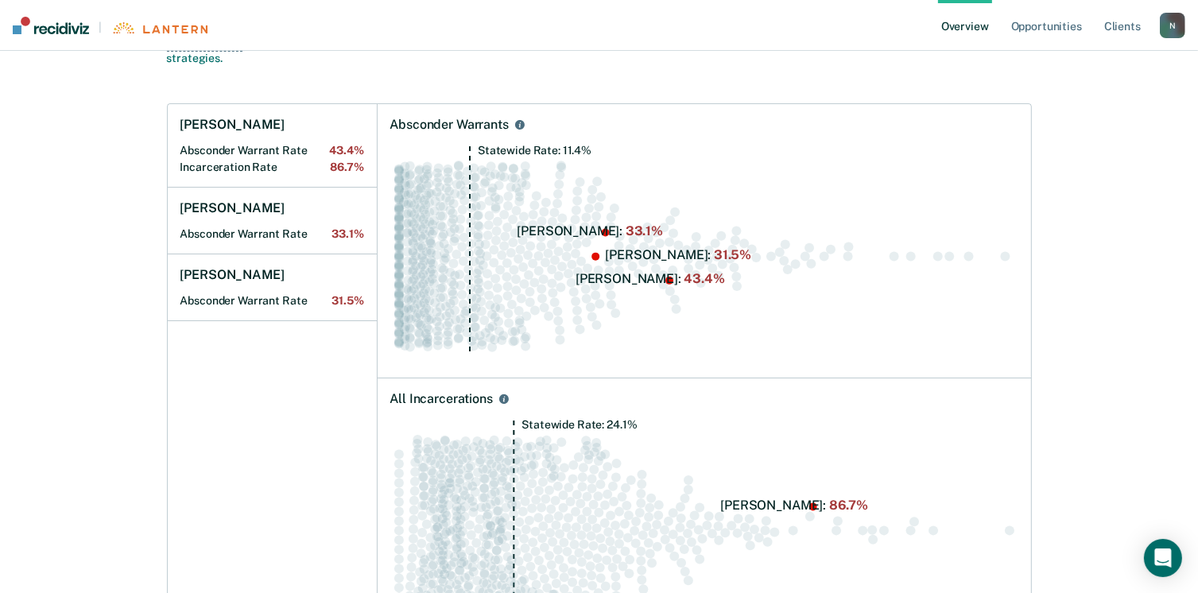
scroll to position [159, 0]
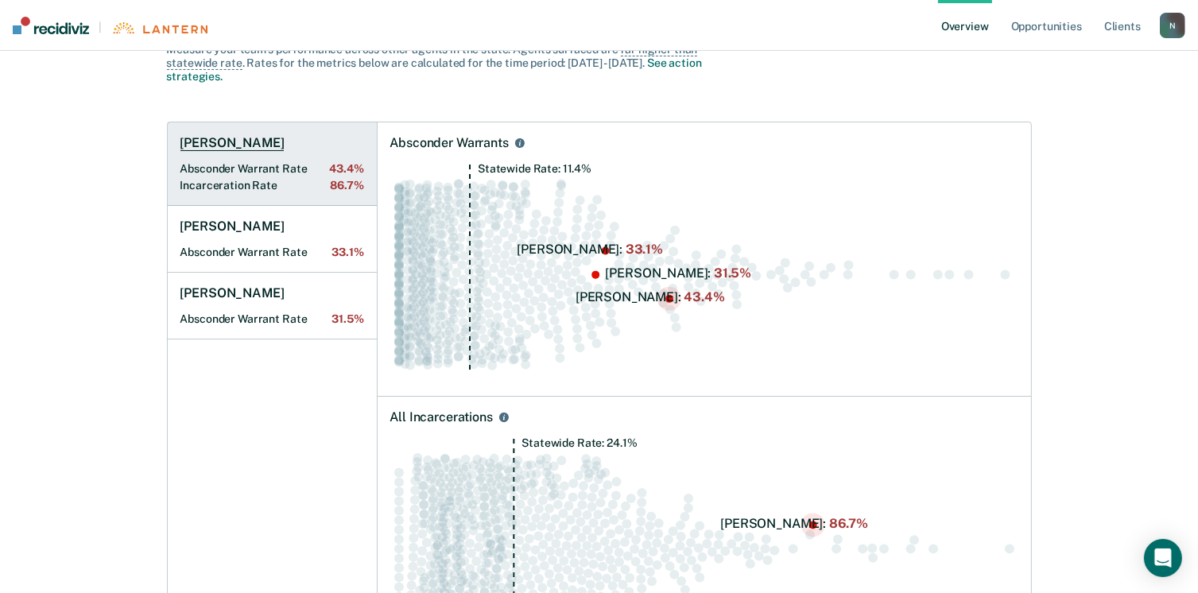
click at [227, 180] on Rate "Incarceration Rate 86.7%" at bounding box center [273, 186] width 184 height 14
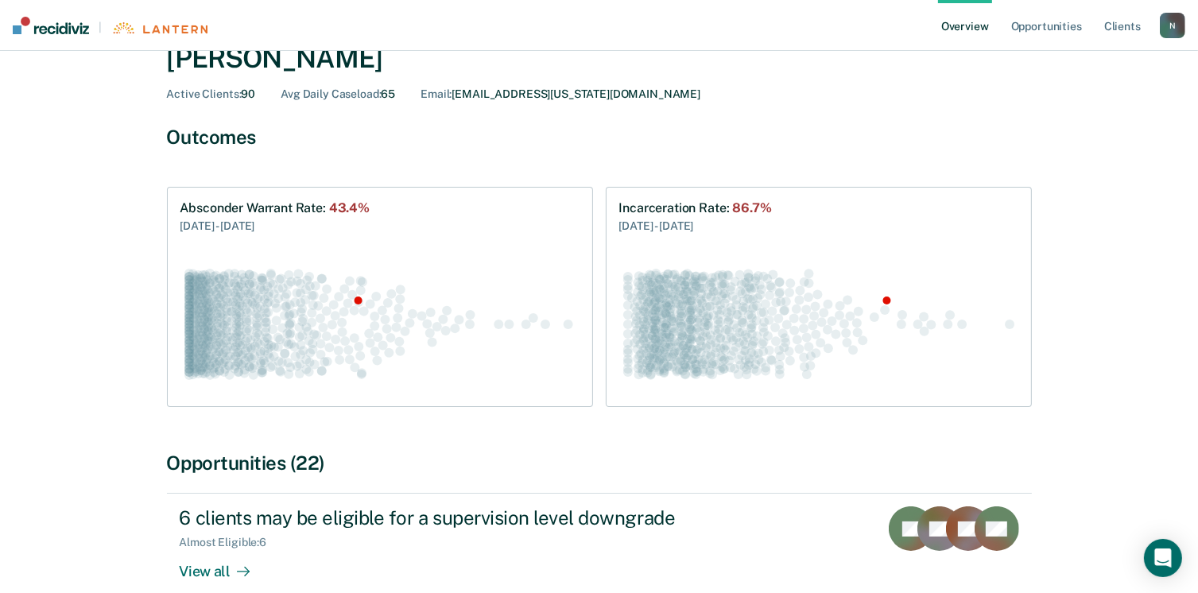
scroll to position [239, 0]
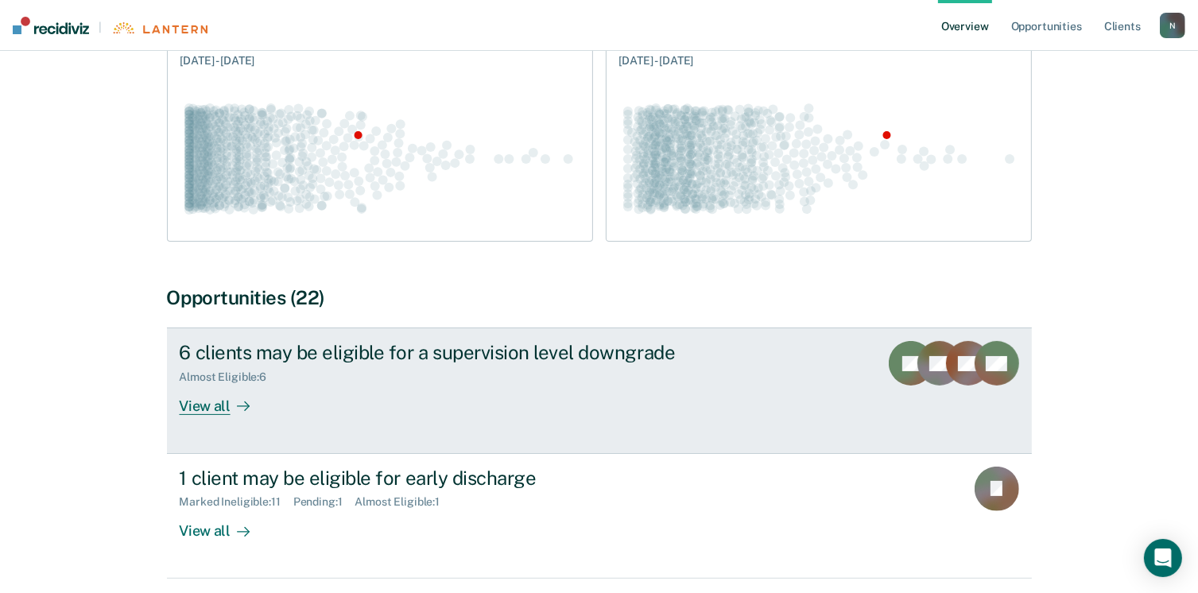
click at [213, 409] on div "View all" at bounding box center [224, 399] width 89 height 31
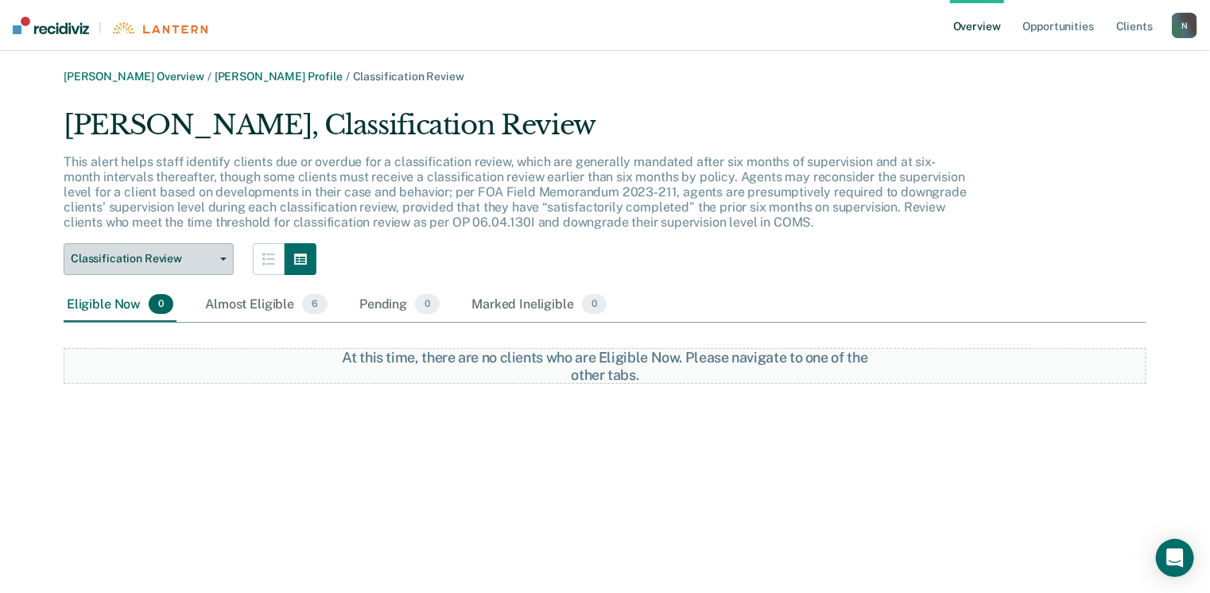
click at [186, 266] on button "Classification Review" at bounding box center [149, 259] width 170 height 32
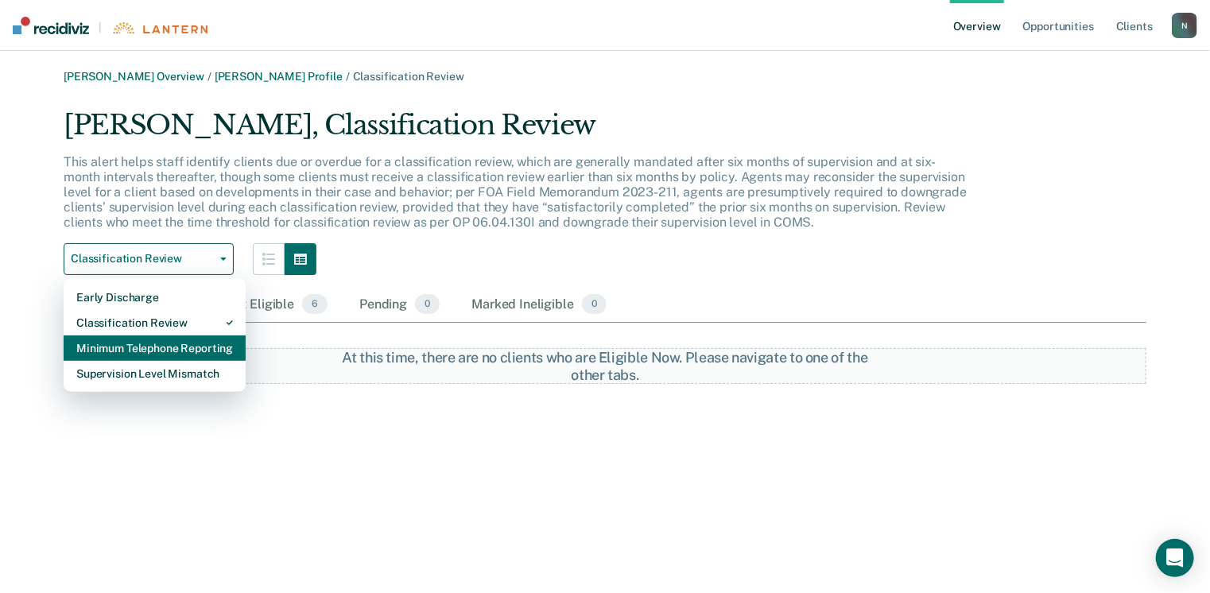
click at [154, 341] on div "Minimum Telephone Reporting" at bounding box center [154, 348] width 157 height 25
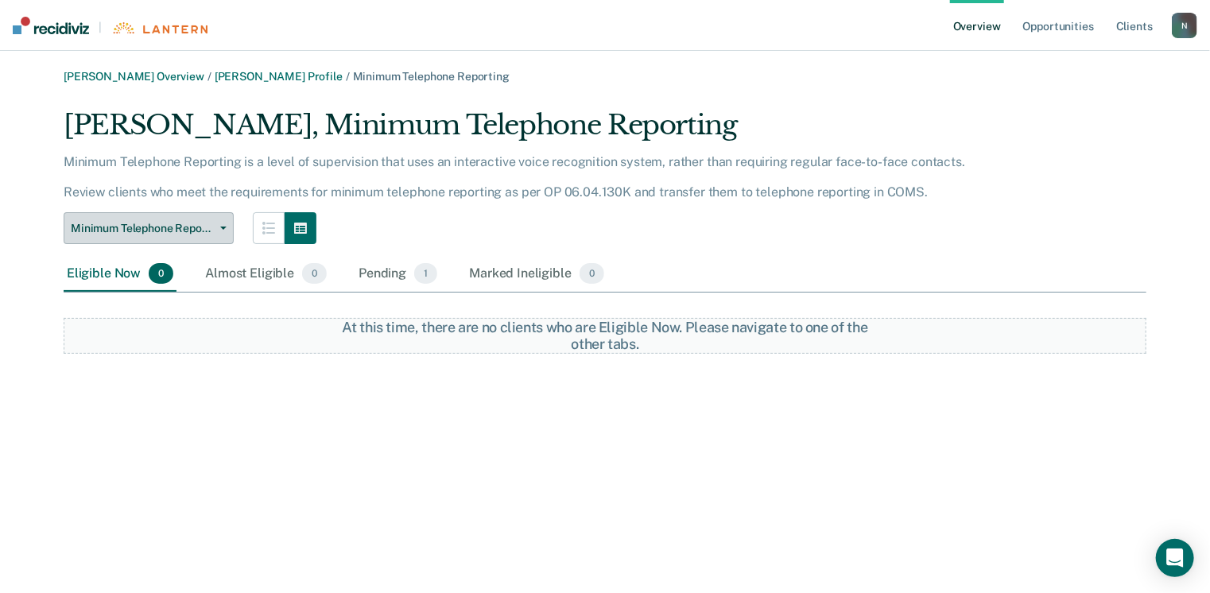
click at [199, 239] on button "Minimum Telephone Reporting" at bounding box center [149, 228] width 170 height 32
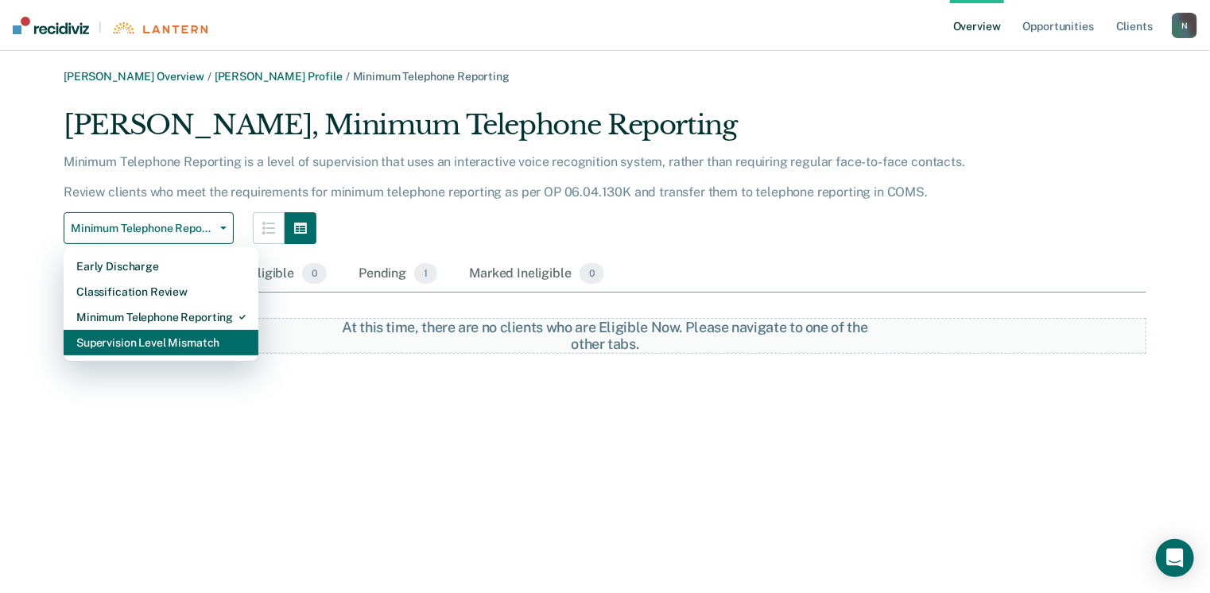
click at [183, 343] on div "Supervision Level Mismatch" at bounding box center [160, 342] width 169 height 25
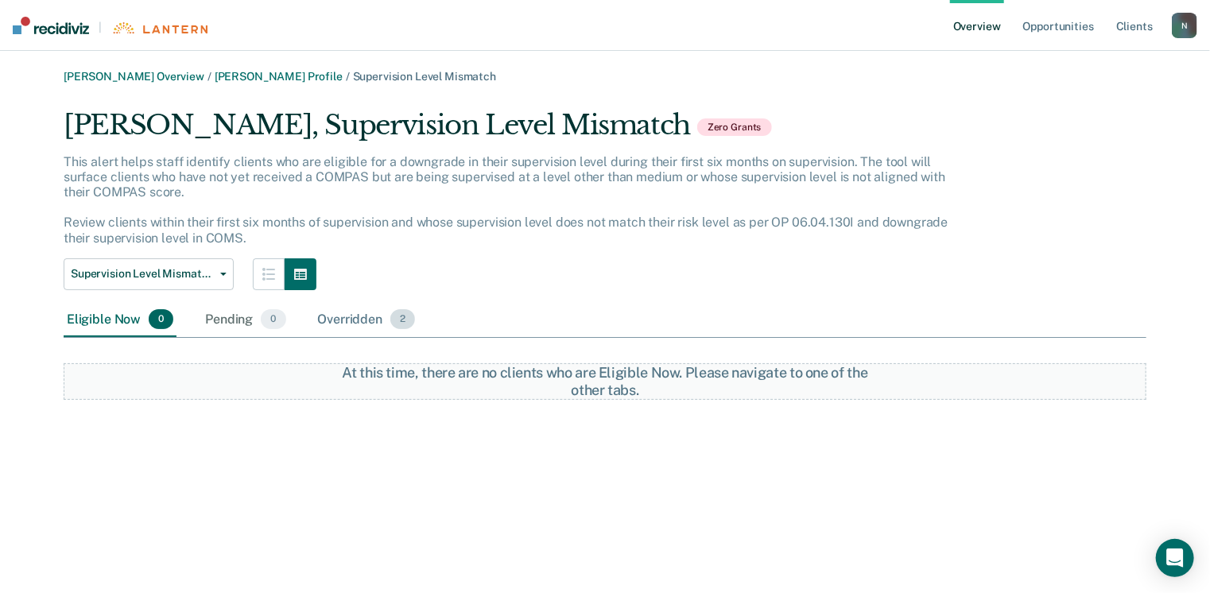
click at [353, 325] on div "Overridden 2" at bounding box center [367, 320] width 104 height 35
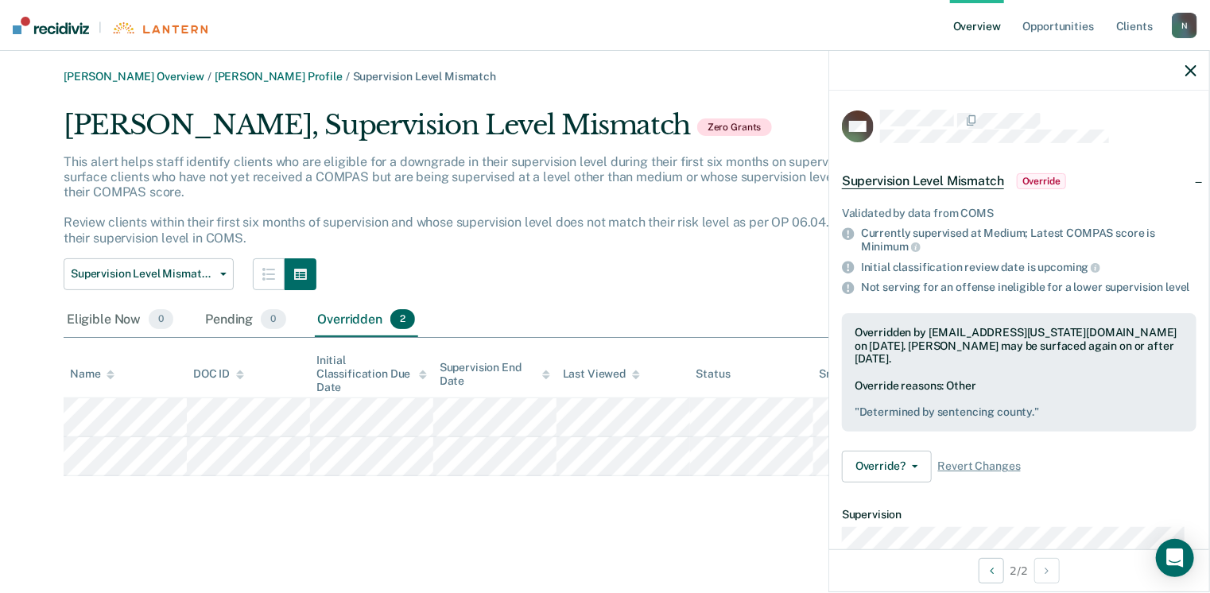
click at [769, 534] on div "[PERSON_NAME] Overview / [PERSON_NAME] Profile / Supervision Level Mismatch [PE…" at bounding box center [605, 306] width 1172 height 472
click at [161, 268] on span "Supervision Level Mismatch" at bounding box center [142, 274] width 143 height 14
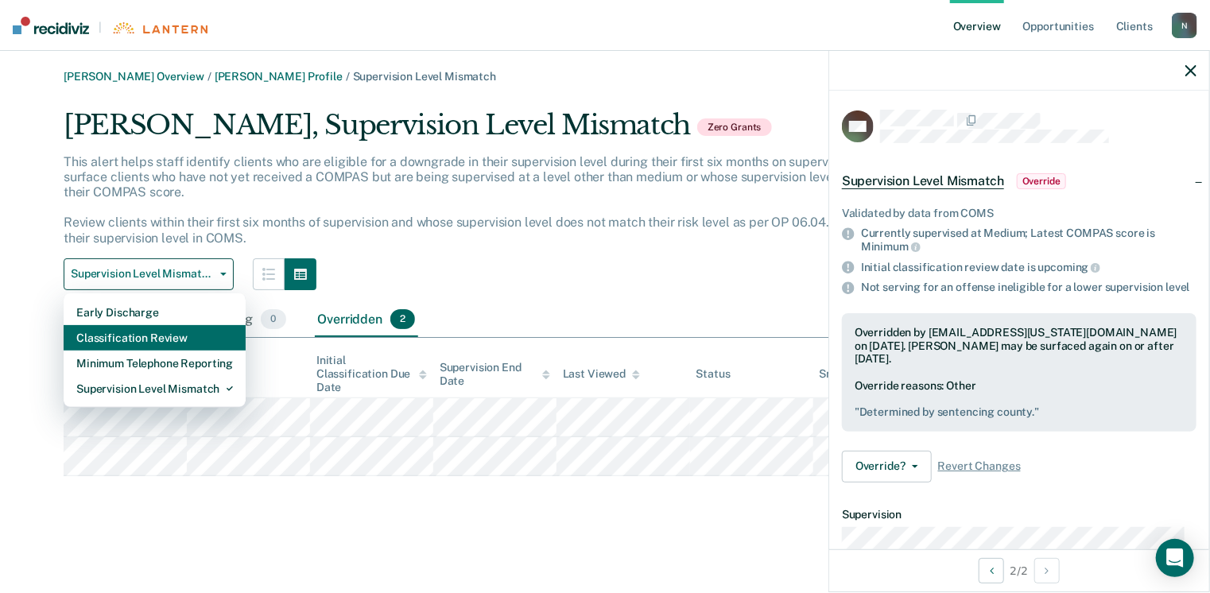
click at [152, 338] on div "Classification Review" at bounding box center [154, 337] width 157 height 25
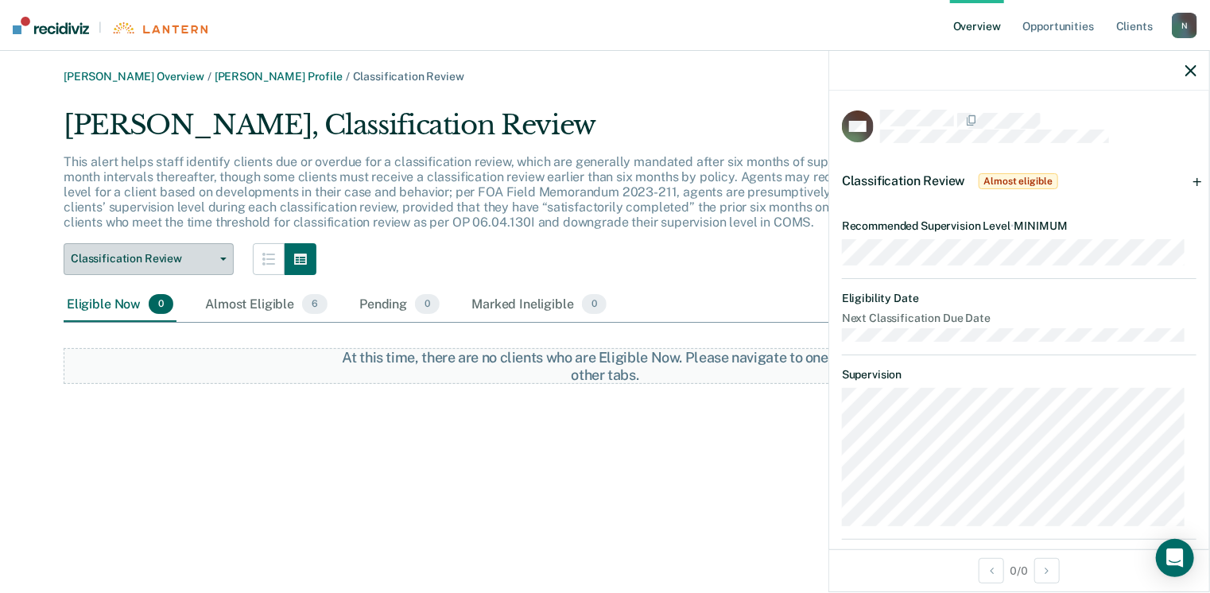
click at [142, 264] on span "Classification Review" at bounding box center [142, 259] width 143 height 14
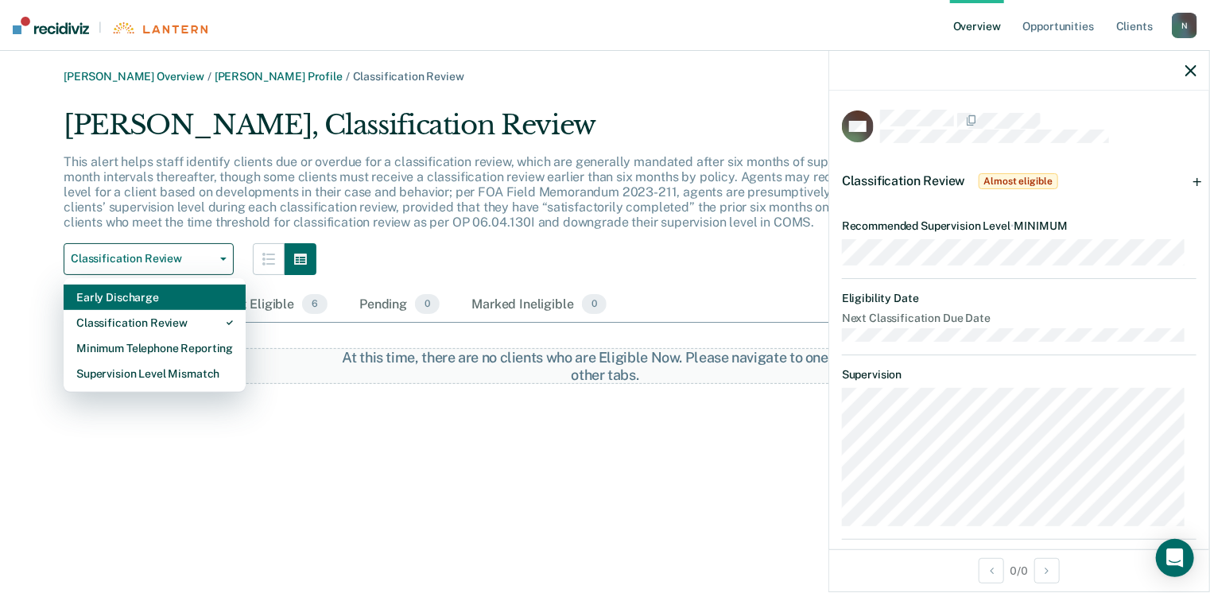
click at [132, 297] on div "Early Discharge" at bounding box center [154, 297] width 157 height 25
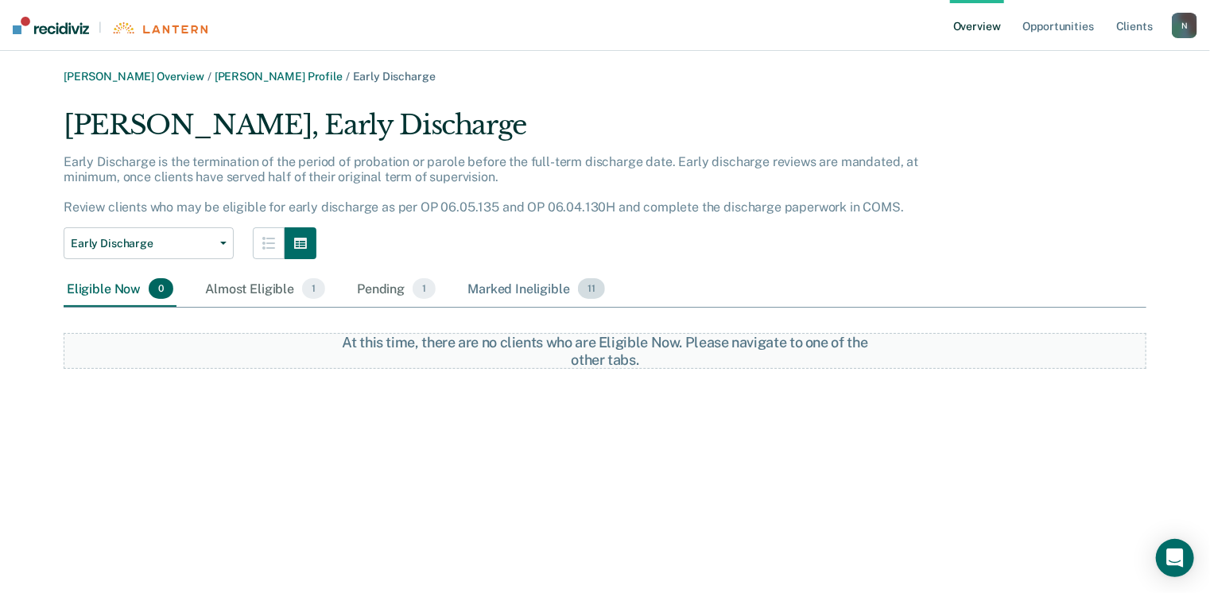
click at [503, 286] on div "Marked Ineligible 11" at bounding box center [535, 289] width 143 height 35
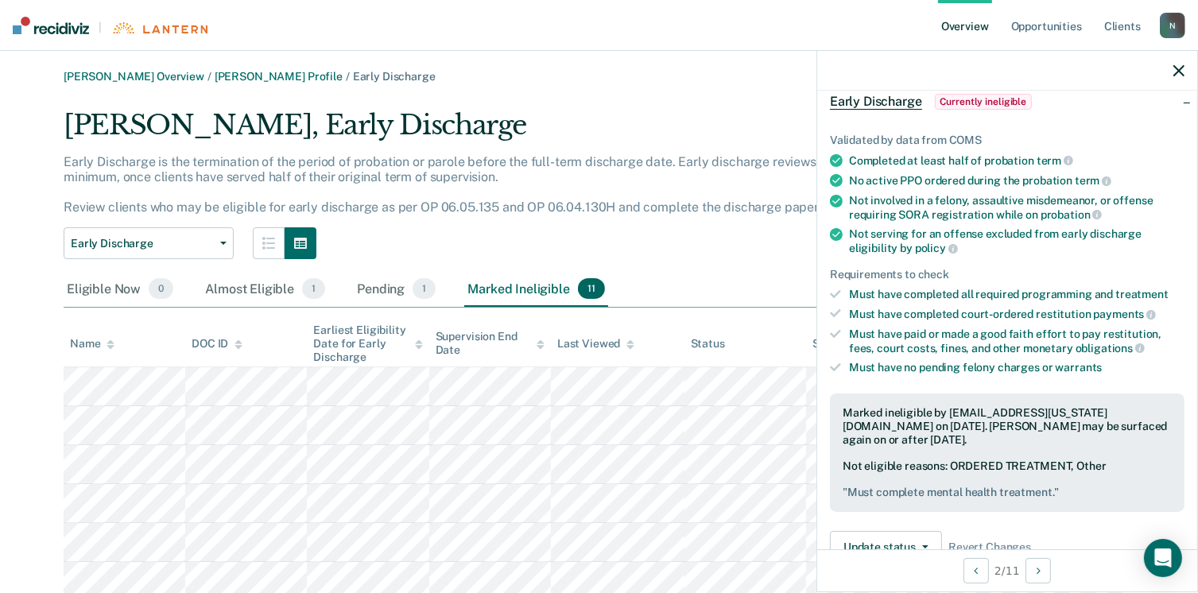
click at [1175, 76] on icon "button" at bounding box center [1179, 70] width 11 height 11
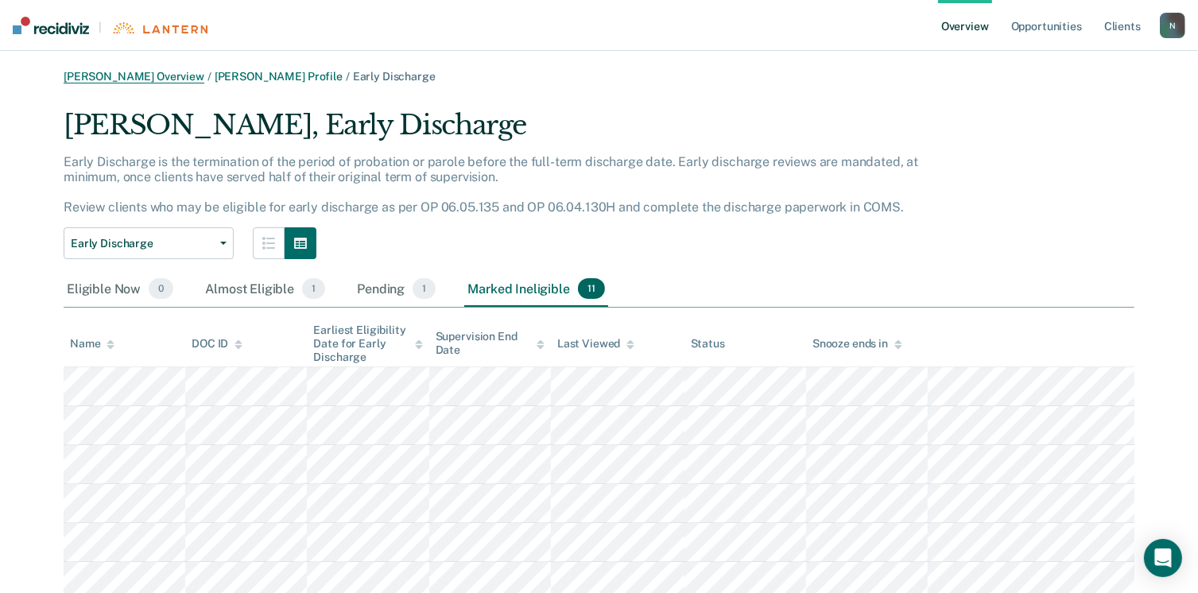
click at [134, 76] on link "[PERSON_NAME] Overview" at bounding box center [134, 77] width 141 height 14
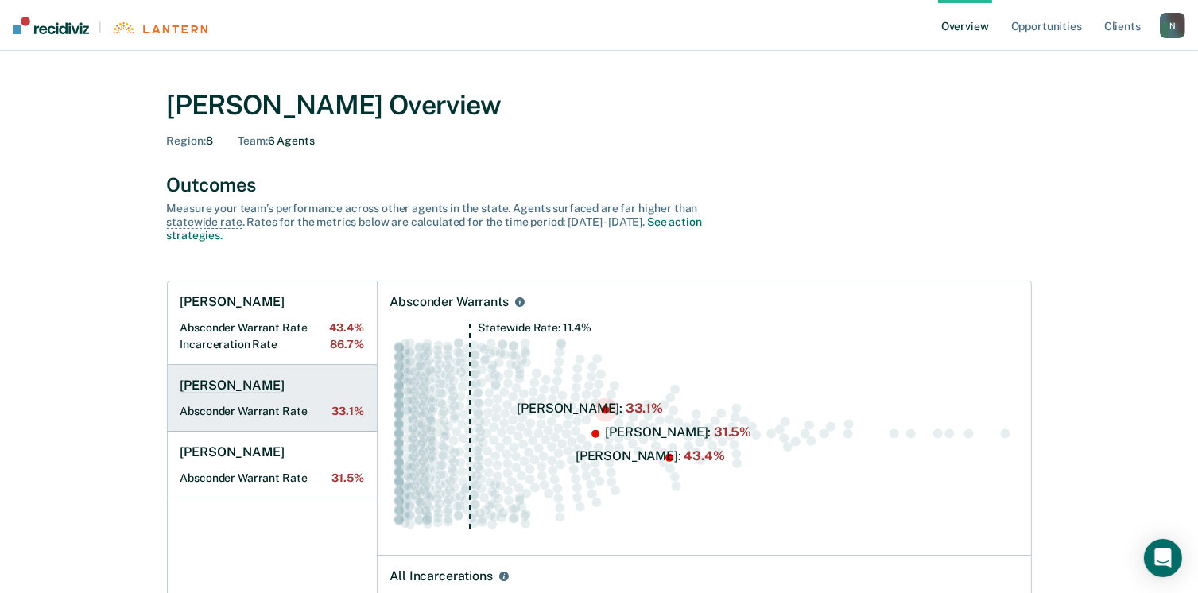
scroll to position [159, 0]
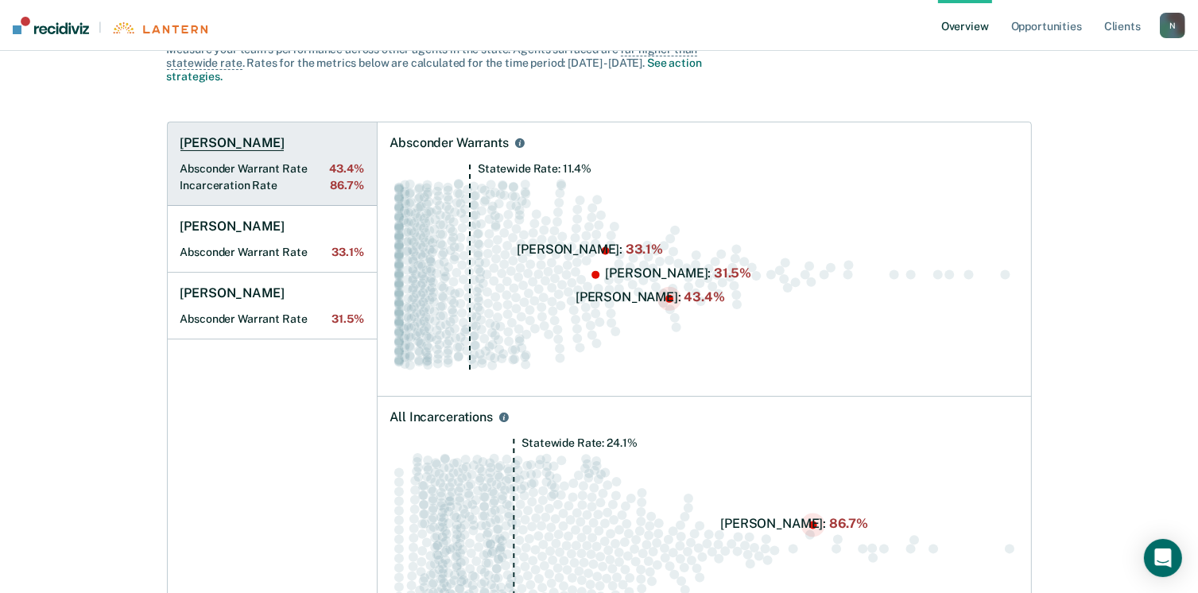
click at [213, 185] on Rate "Incarceration Rate 86.7%" at bounding box center [273, 186] width 184 height 14
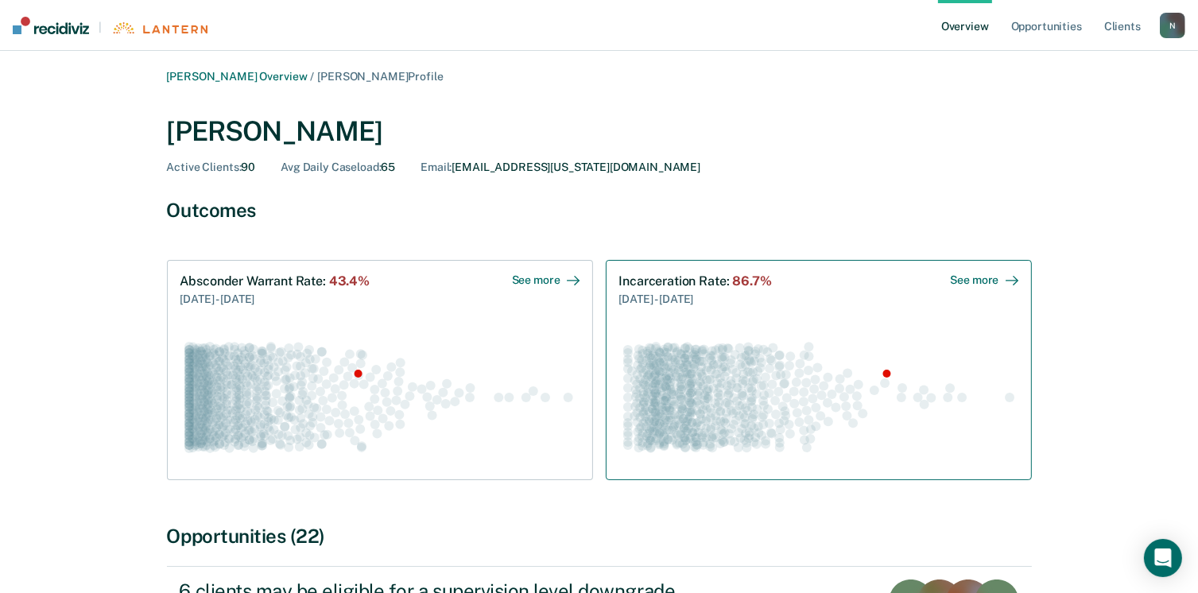
click at [745, 350] on circle "Swarm plot of all incarceration rates in the state for ALL caseloads, highlight…" at bounding box center [749, 352] width 10 height 10
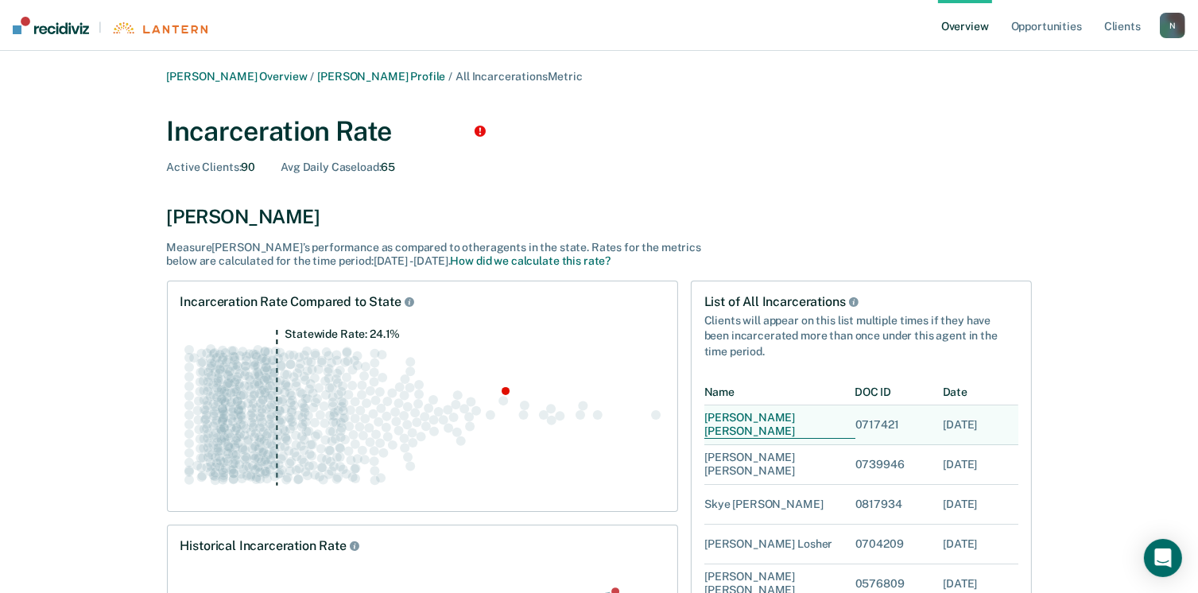
click at [721, 429] on div "[PERSON_NAME]" at bounding box center [780, 426] width 151 height 28
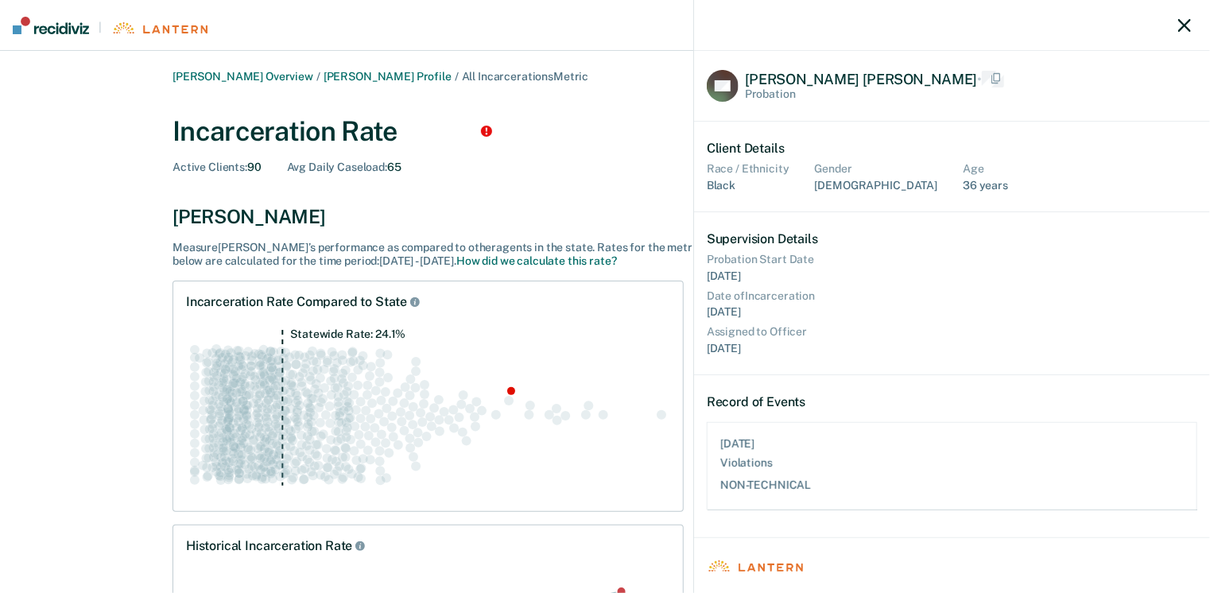
scroll to position [75, 477]
click at [1185, 20] on icon "button" at bounding box center [1185, 25] width 13 height 13
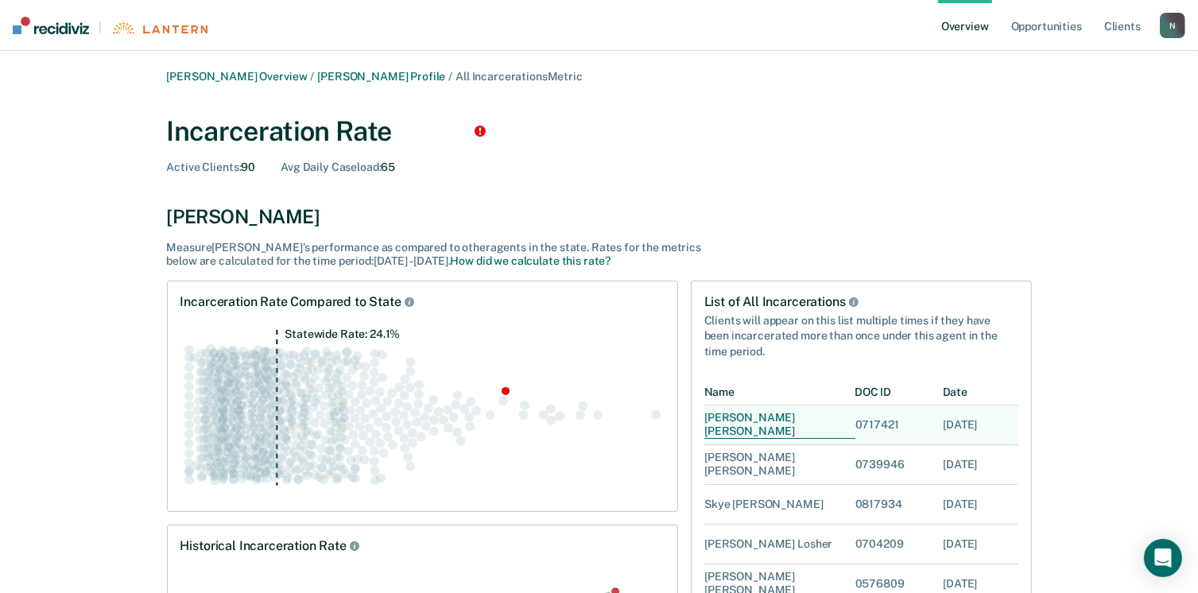
click at [738, 430] on div "[PERSON_NAME]" at bounding box center [780, 426] width 151 height 28
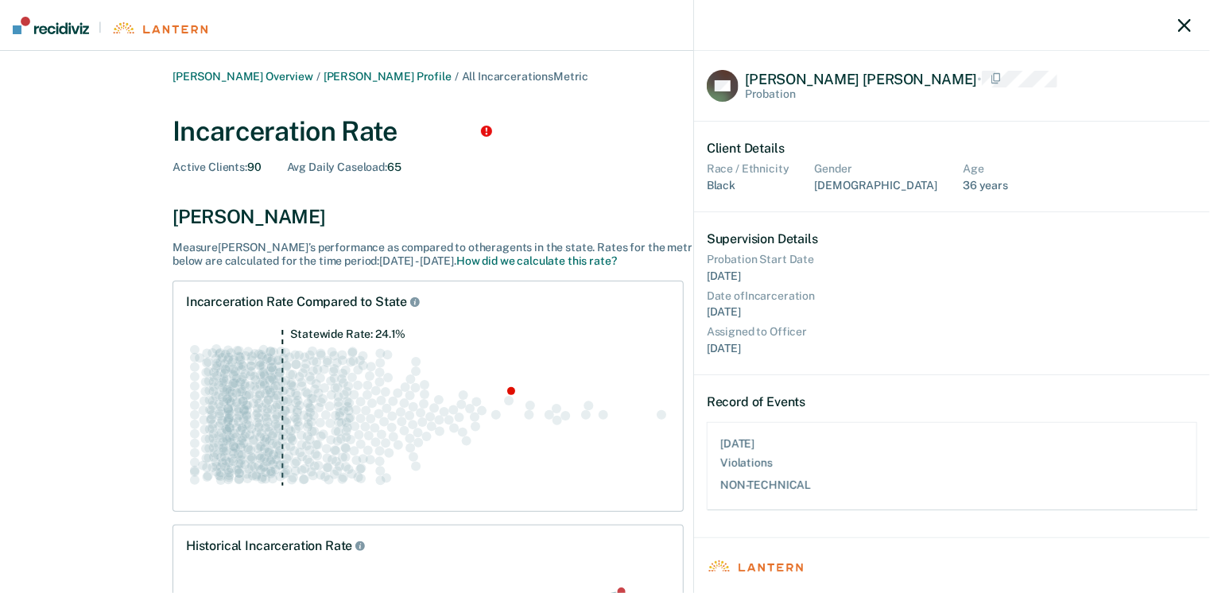
scroll to position [75, 477]
click at [1189, 26] on icon "button" at bounding box center [1185, 25] width 13 height 13
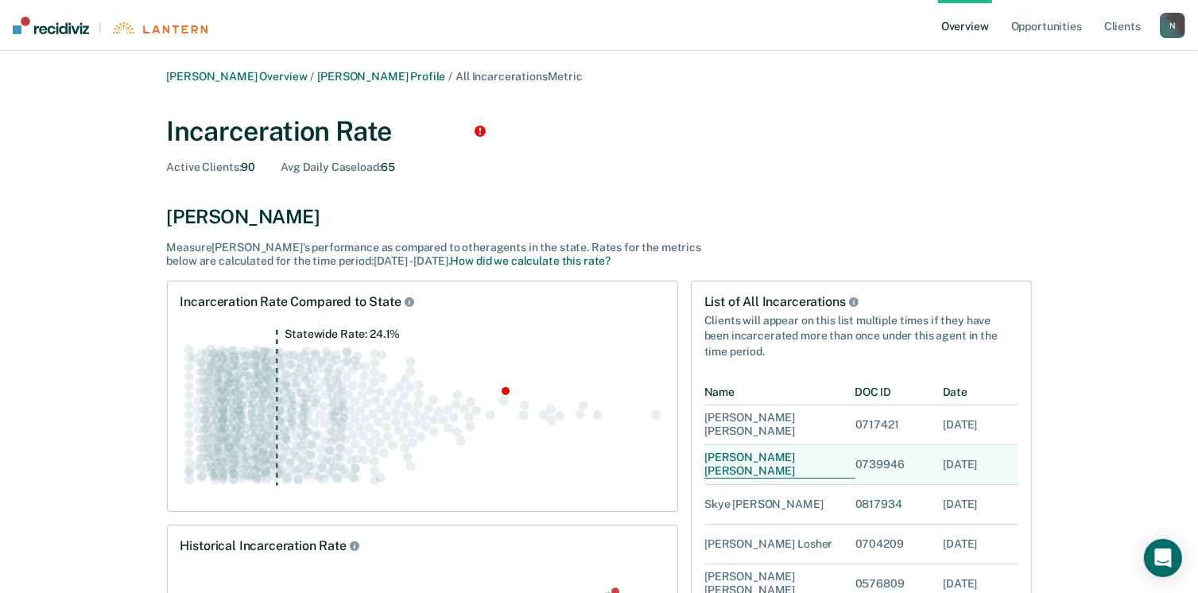
click at [725, 464] on div "[PERSON_NAME]" at bounding box center [780, 466] width 151 height 28
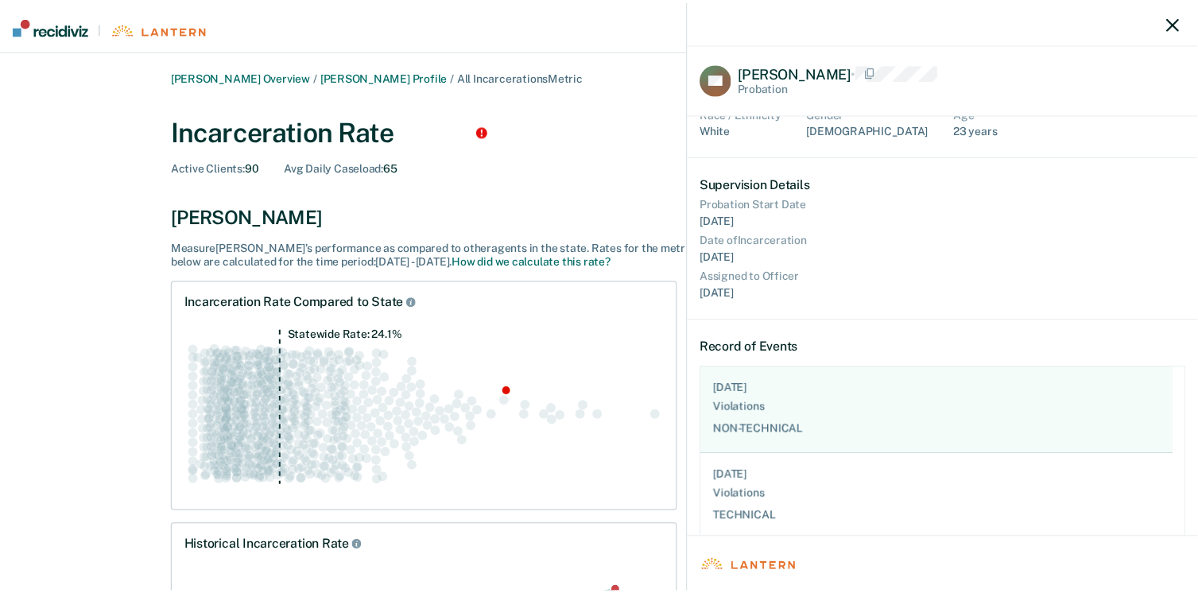
scroll to position [71, 0]
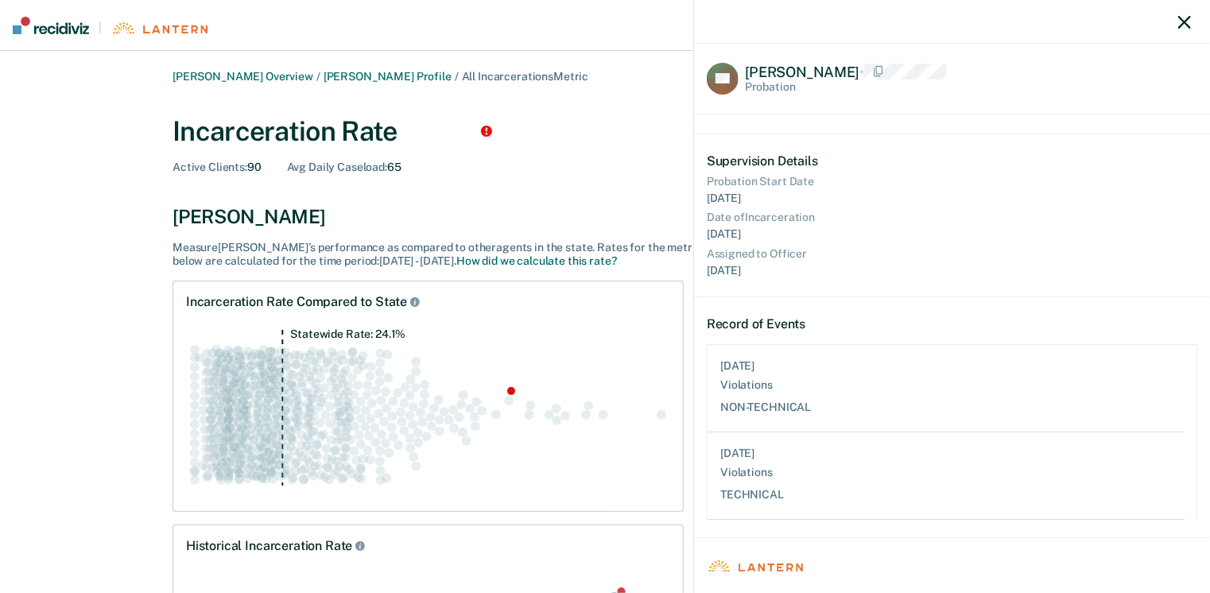
click at [1181, 33] on div at bounding box center [952, 22] width 516 height 44
click at [1180, 24] on icon "button" at bounding box center [1185, 22] width 13 height 13
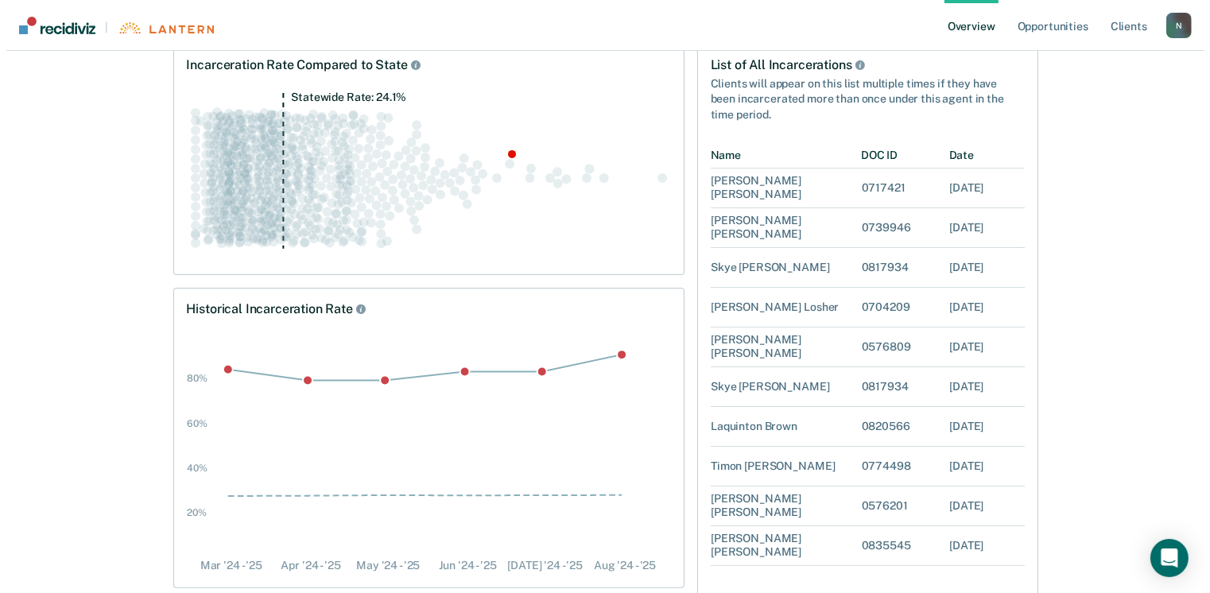
scroll to position [211, 0]
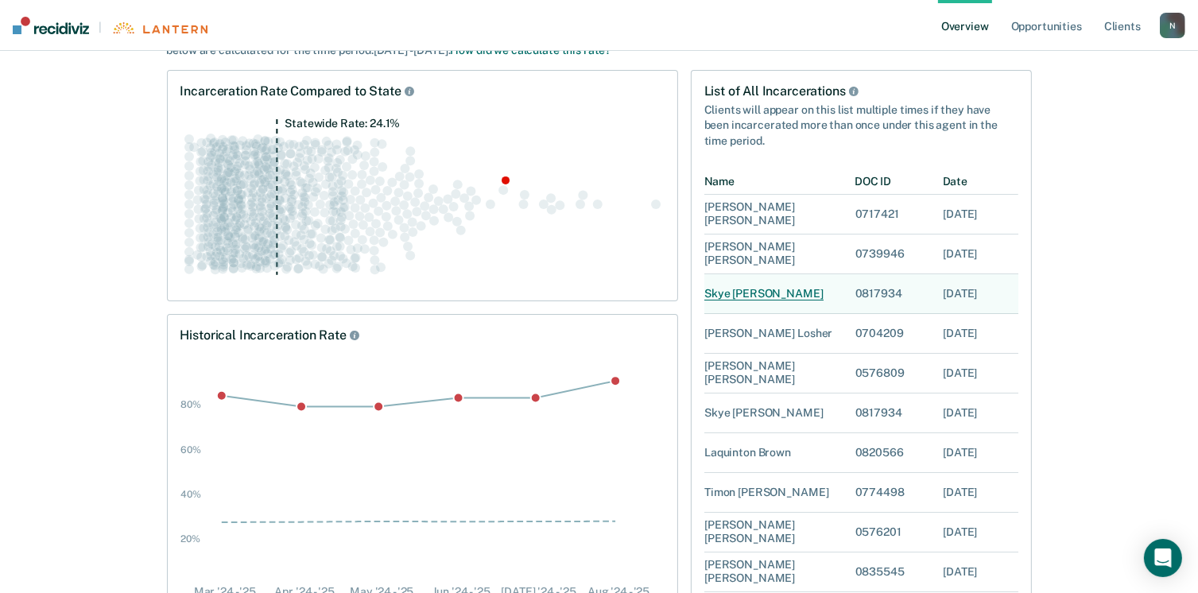
click at [750, 288] on div "[PERSON_NAME]" at bounding box center [764, 294] width 119 height 14
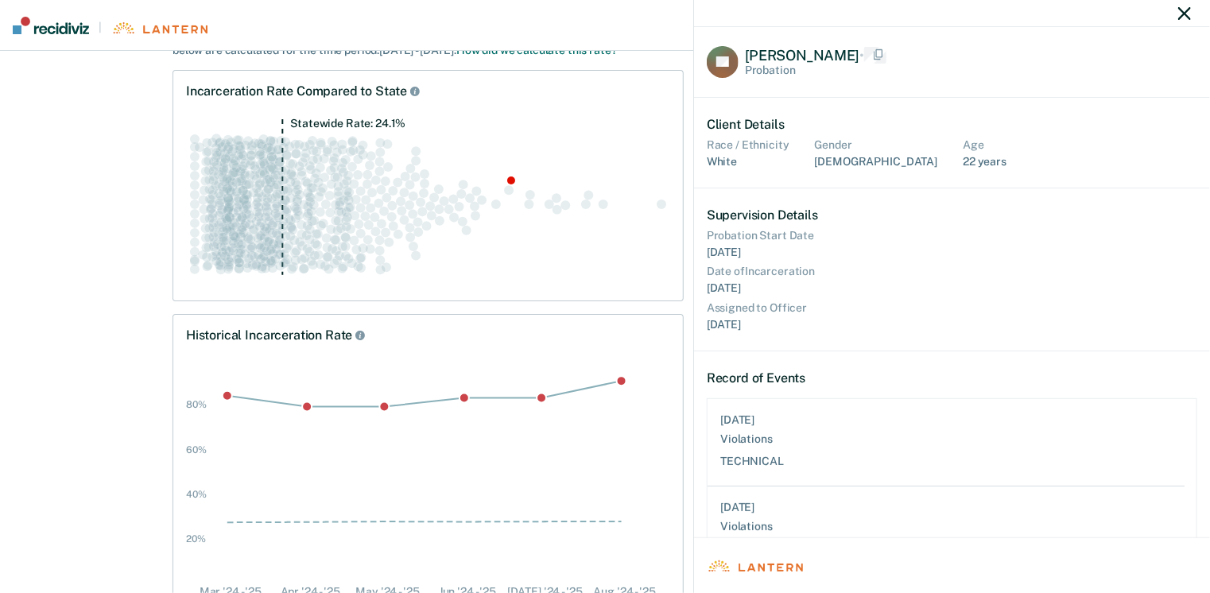
scroll to position [512, 464]
click at [1188, 14] on icon "button" at bounding box center [1185, 13] width 13 height 13
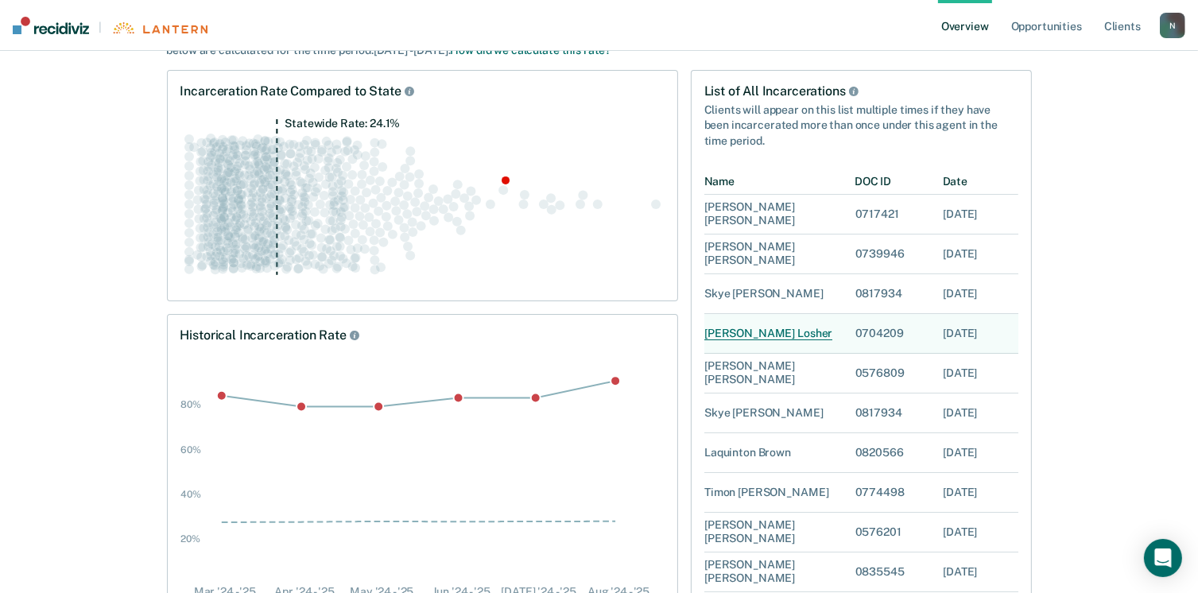
click at [743, 341] on div "[PERSON_NAME]" at bounding box center [780, 333] width 151 height 39
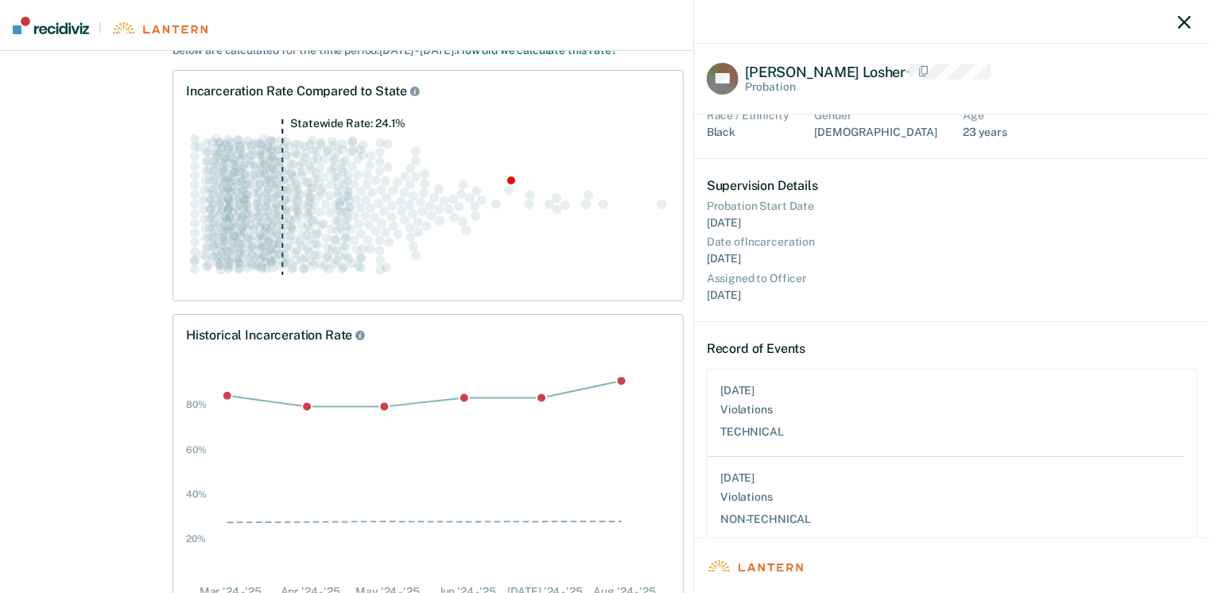
scroll to position [71, 0]
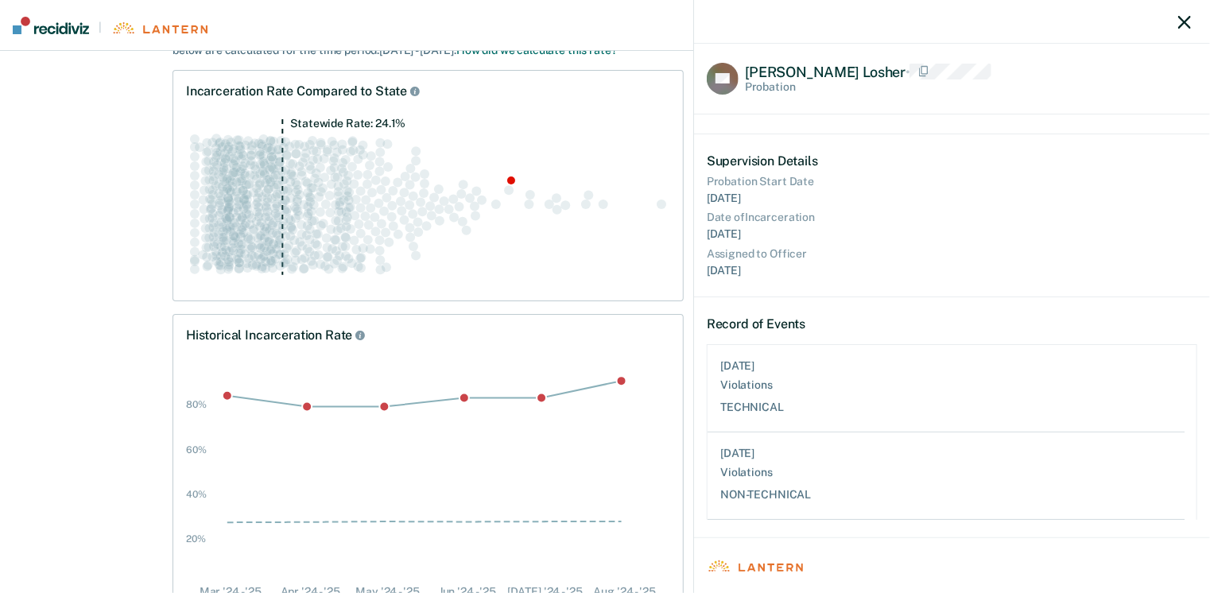
click at [1190, 25] on icon "button" at bounding box center [1185, 22] width 13 height 13
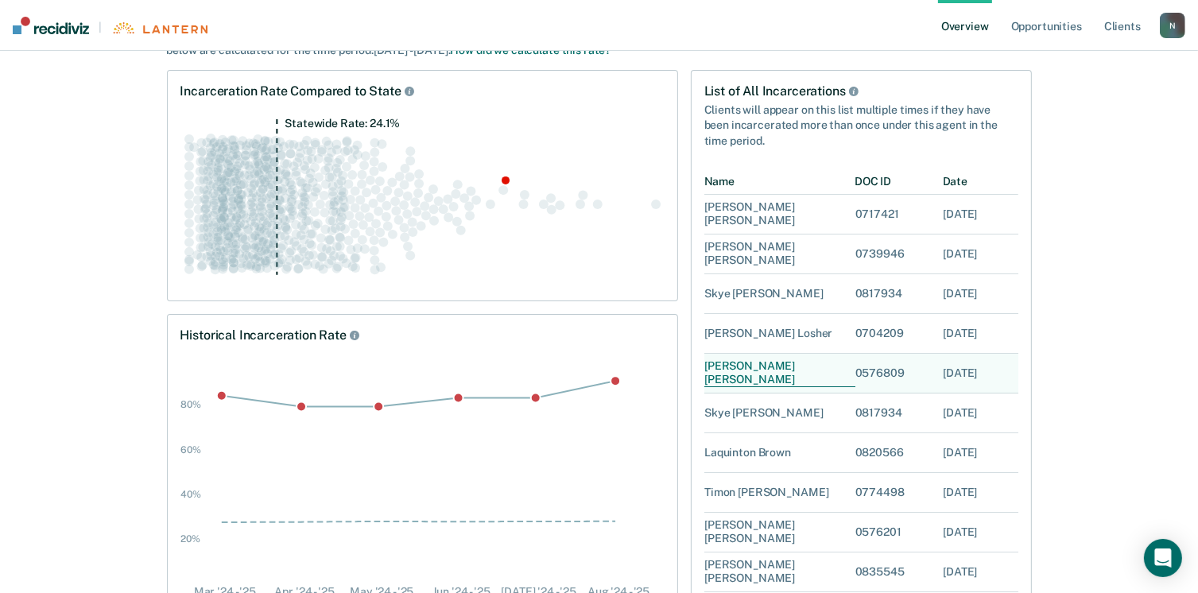
click at [738, 375] on div "[PERSON_NAME]" at bounding box center [780, 374] width 151 height 28
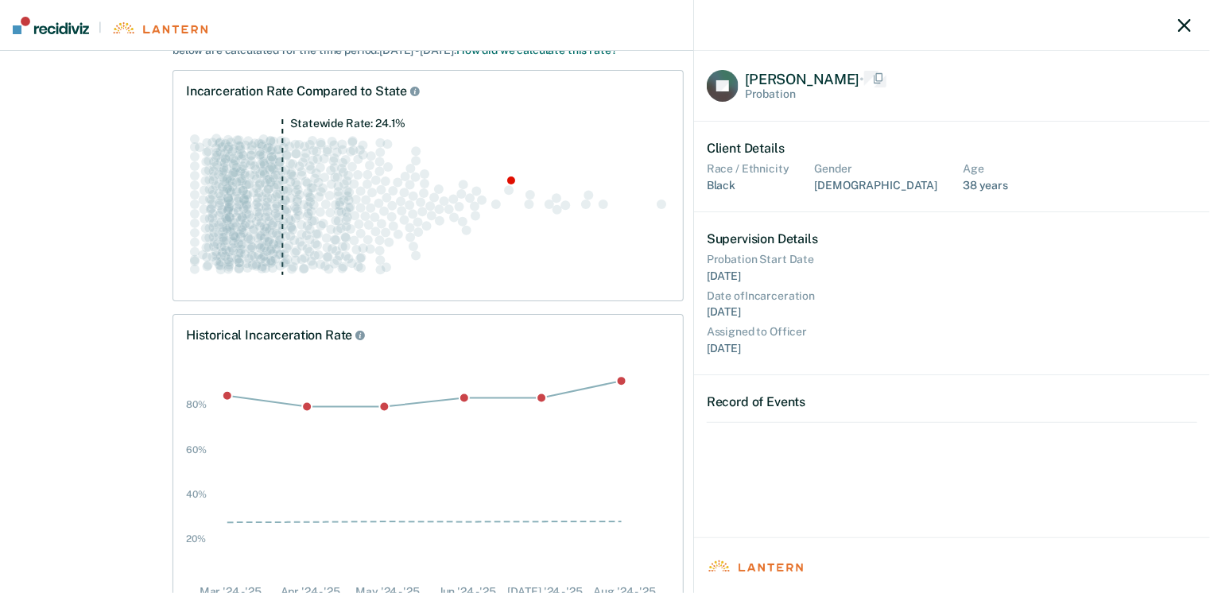
scroll to position [0, 13]
click at [1192, 29] on div at bounding box center [952, 25] width 516 height 51
click at [1184, 23] on icon "button" at bounding box center [1185, 25] width 13 height 13
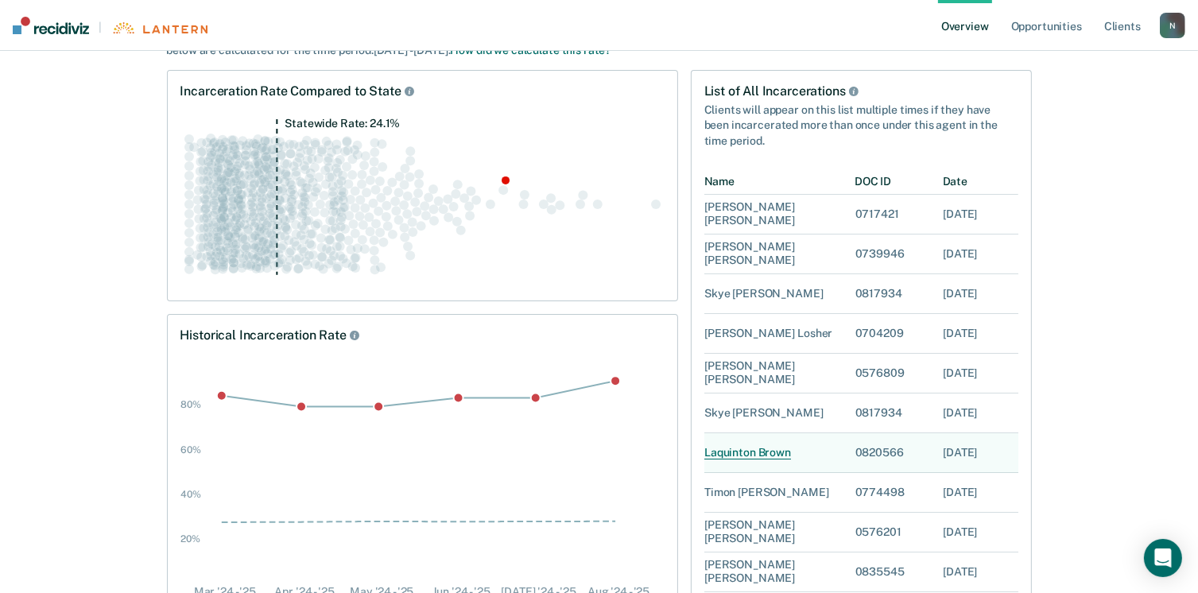
click at [763, 440] on div "[PERSON_NAME]" at bounding box center [780, 452] width 151 height 39
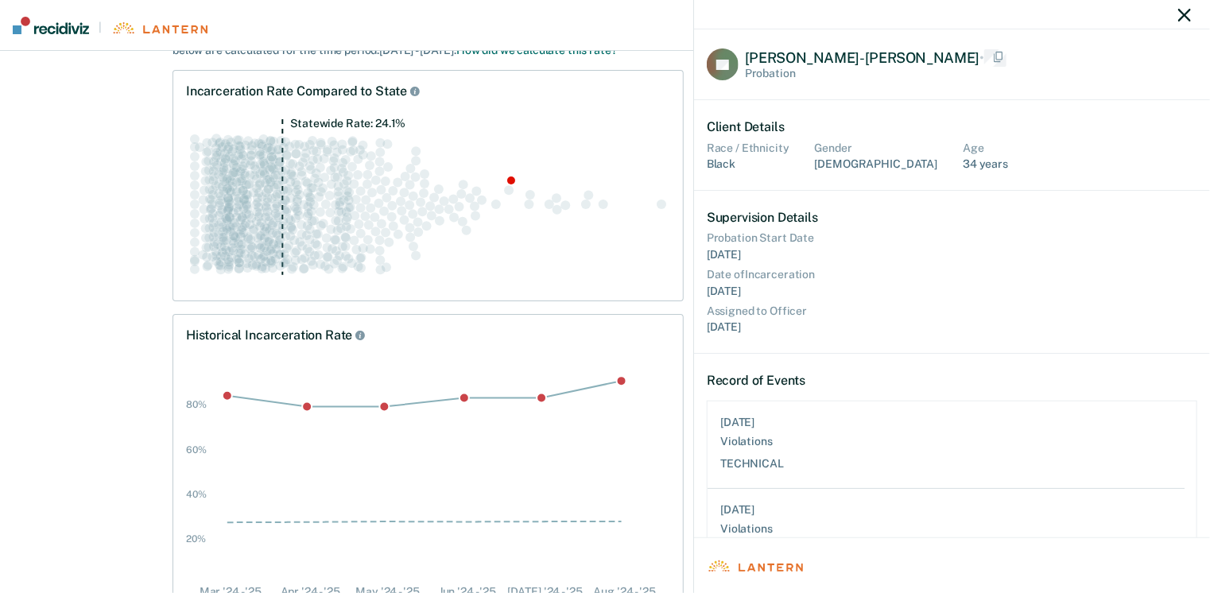
click at [765, 453] on div "LB [PERSON_NAME]-[PERSON_NAME] • Probation Client Details Race / Ethnicity Blac…" at bounding box center [605, 296] width 1210 height 593
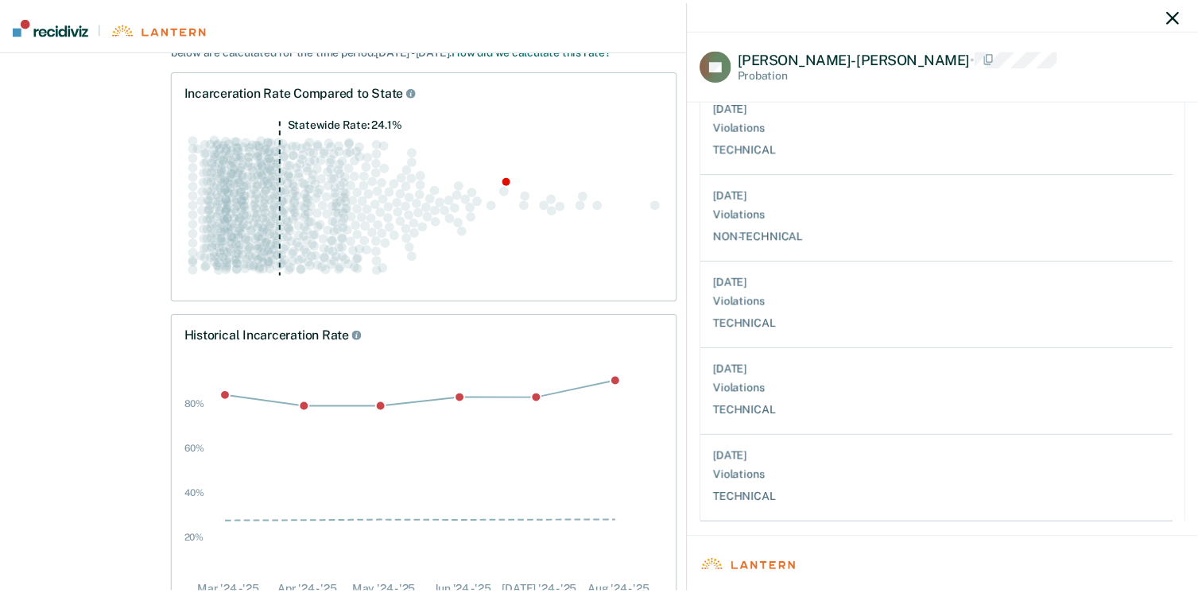
scroll to position [318, 0]
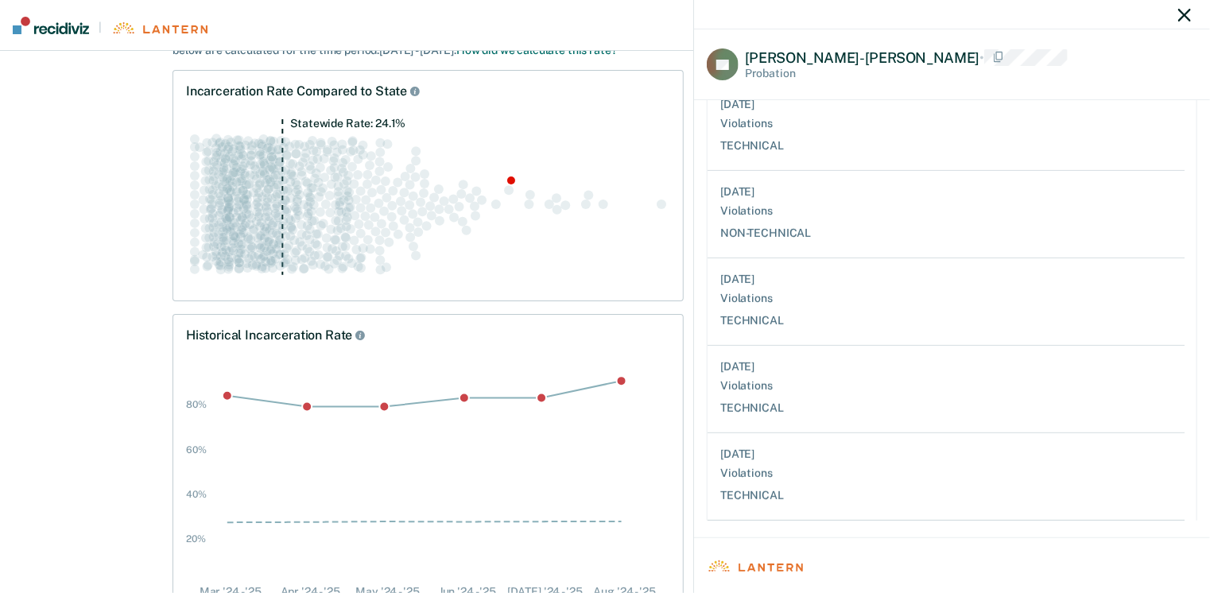
click at [1186, 17] on icon "button" at bounding box center [1185, 15] width 13 height 13
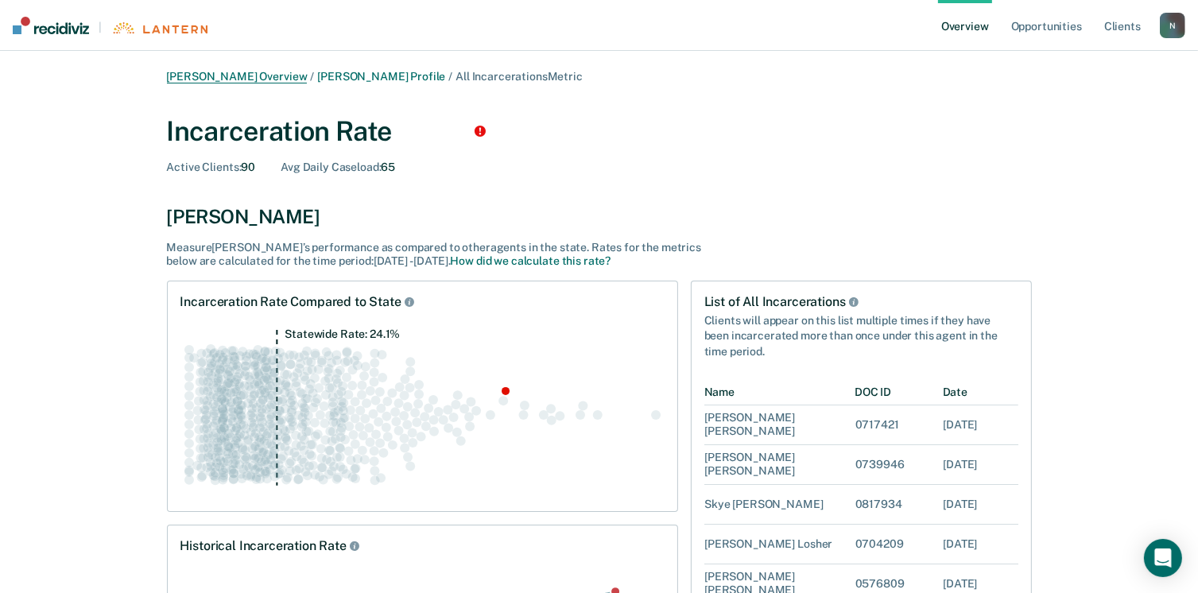
click at [272, 82] on link "[PERSON_NAME] Overview" at bounding box center [237, 77] width 141 height 14
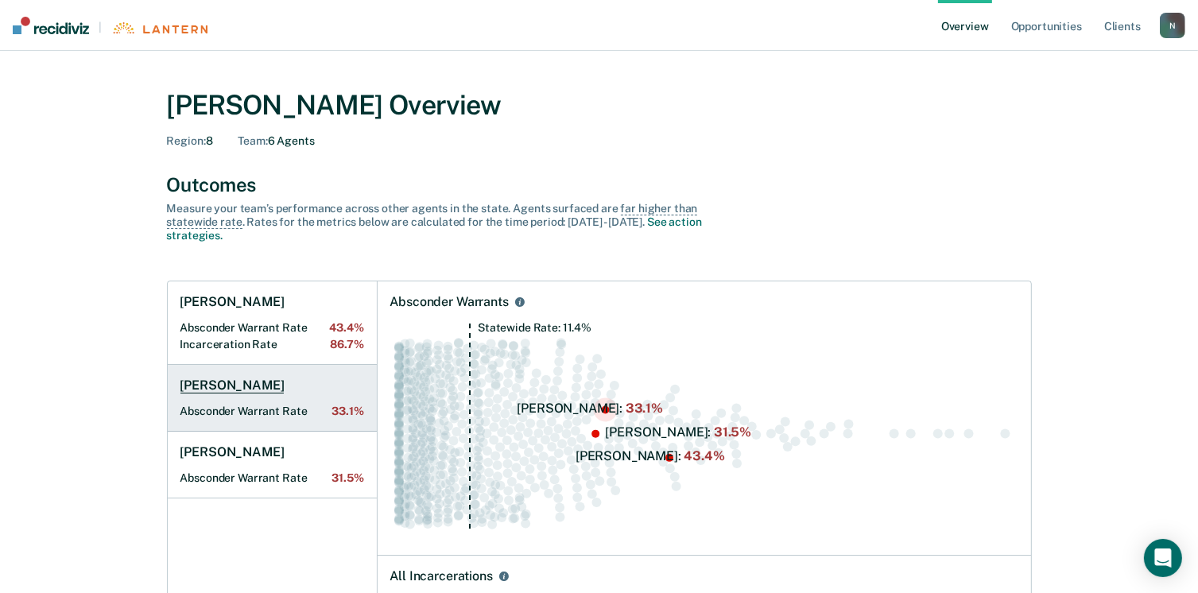
click at [230, 386] on h1 "[PERSON_NAME]" at bounding box center [233, 386] width 104 height 16
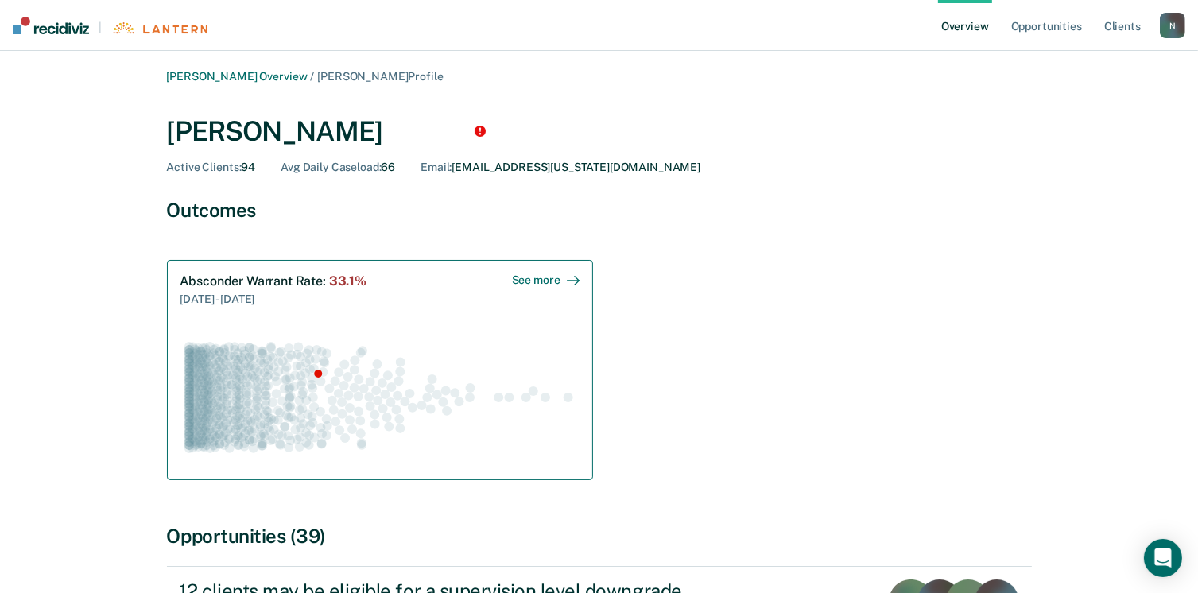
click at [552, 272] on div "Absconder Warrant Rate : 33.1% [DATE] - [DATE] See more" at bounding box center [380, 369] width 426 height 219
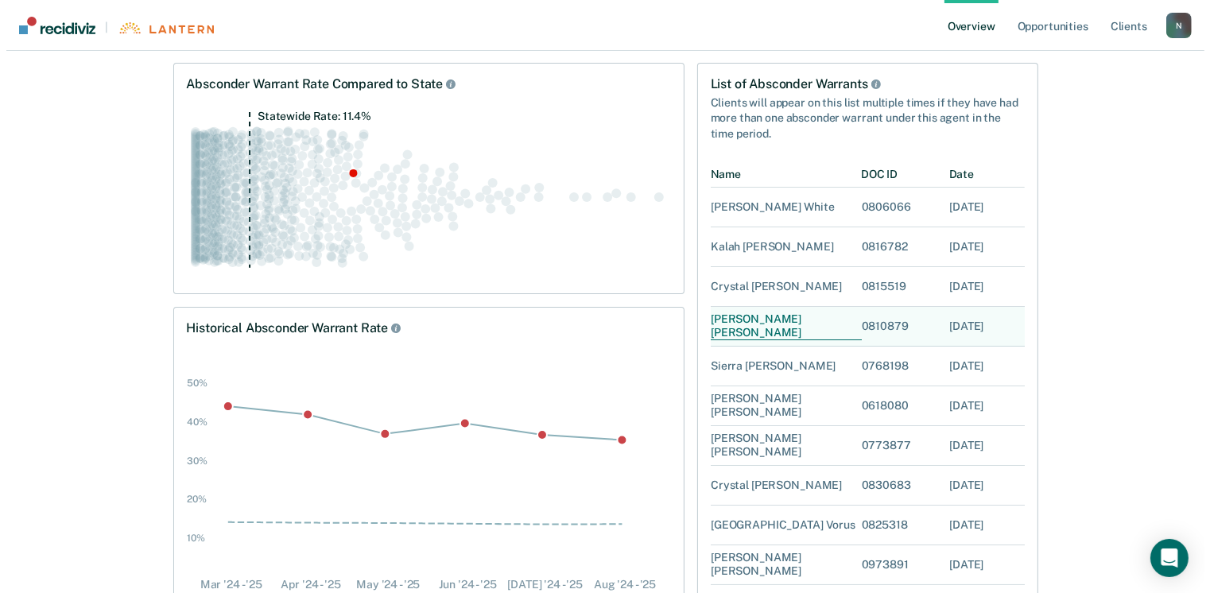
scroll to position [239, 0]
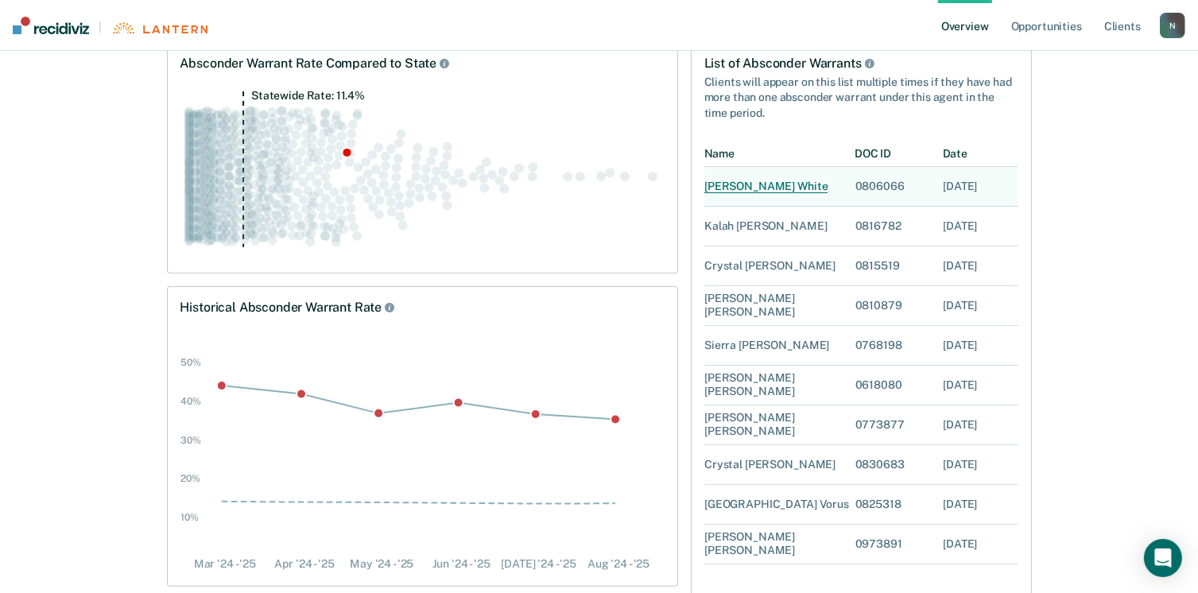
click at [765, 188] on div "[PERSON_NAME]" at bounding box center [766, 187] width 123 height 14
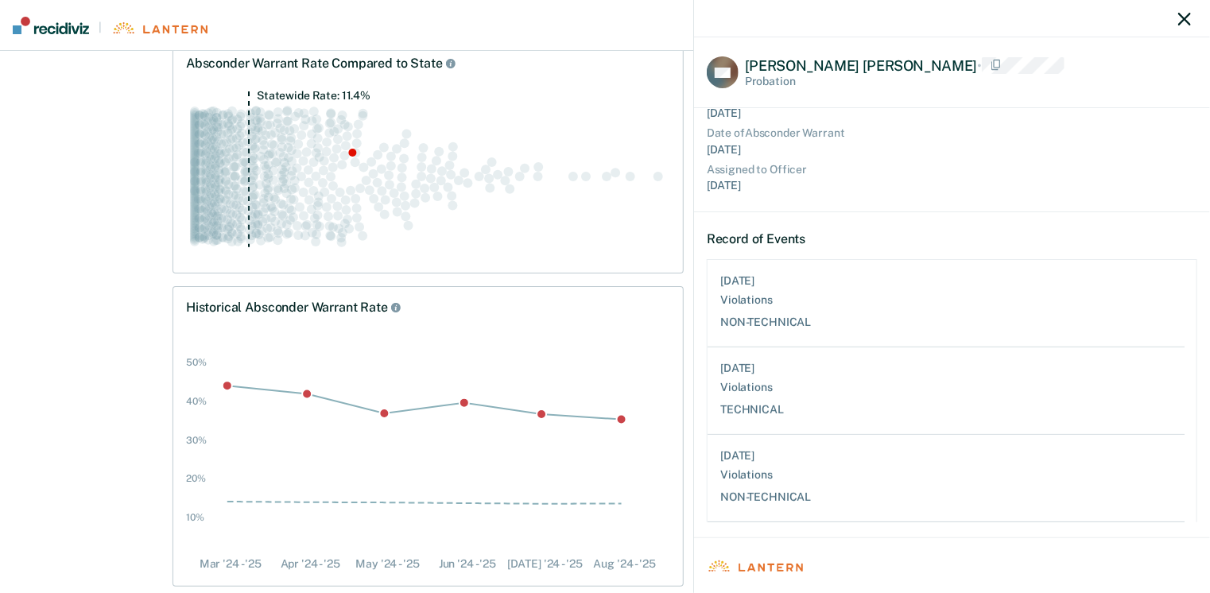
scroll to position [153, 0]
click at [1191, 21] on div at bounding box center [952, 18] width 516 height 37
click at [1183, 21] on icon "button" at bounding box center [1185, 19] width 13 height 13
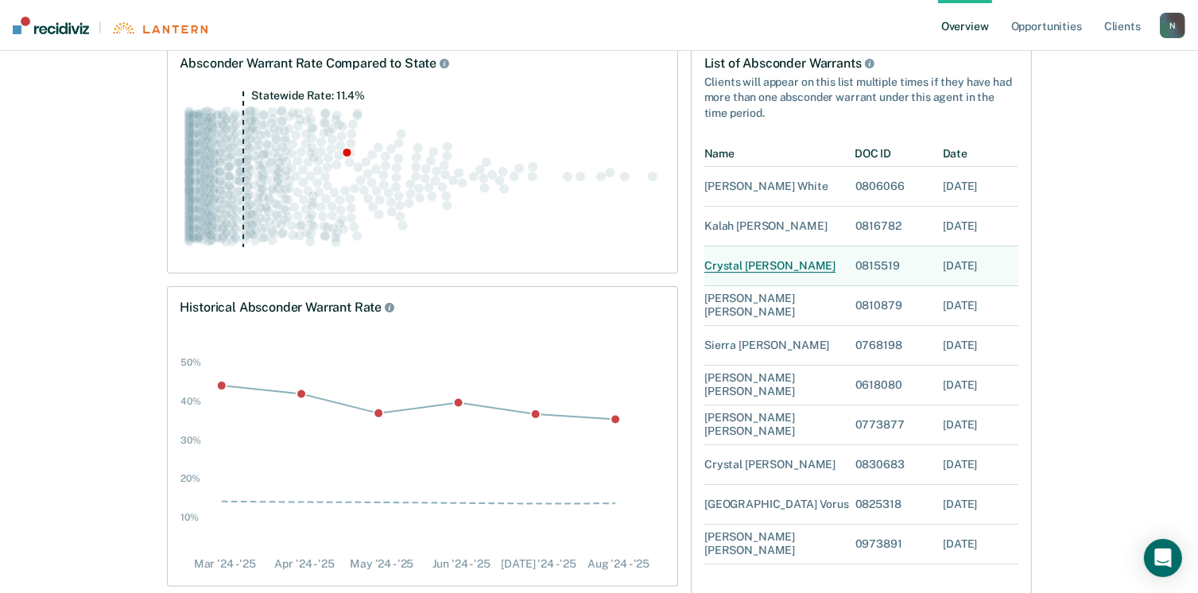
click at [748, 268] on div "[PERSON_NAME]" at bounding box center [770, 266] width 131 height 14
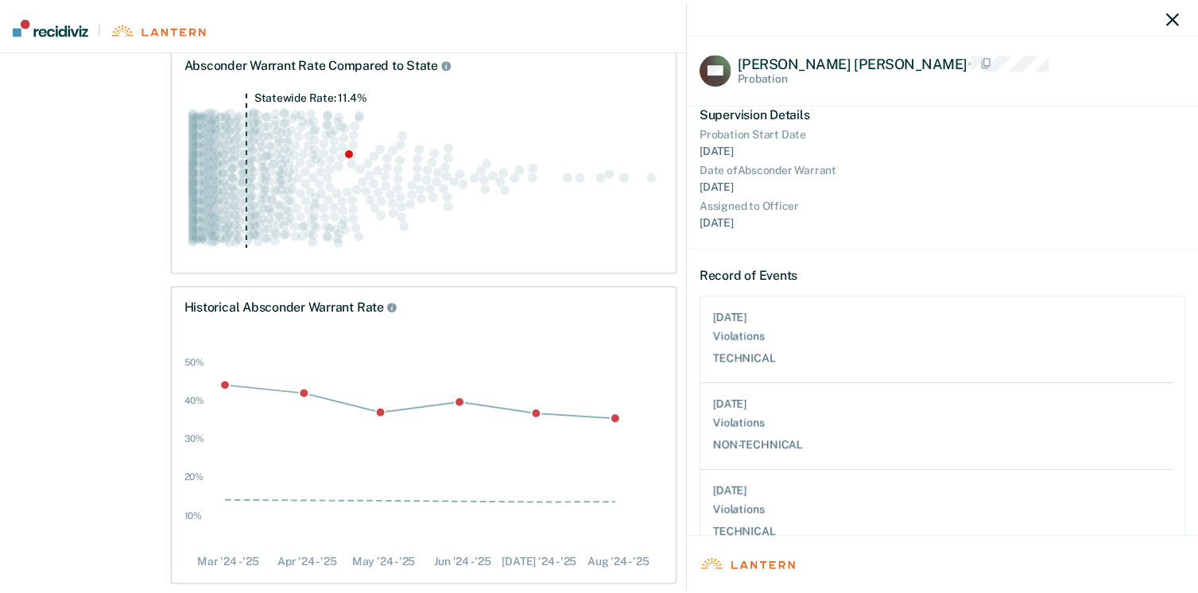
scroll to position [80, 0]
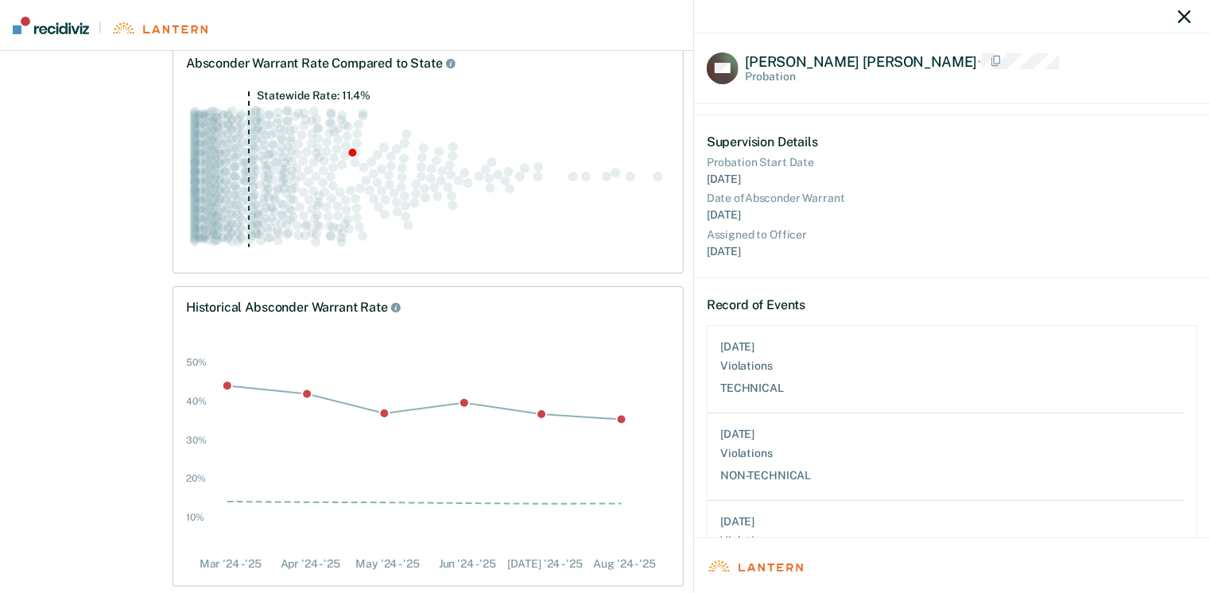
click at [1183, 22] on icon "button" at bounding box center [1185, 16] width 13 height 13
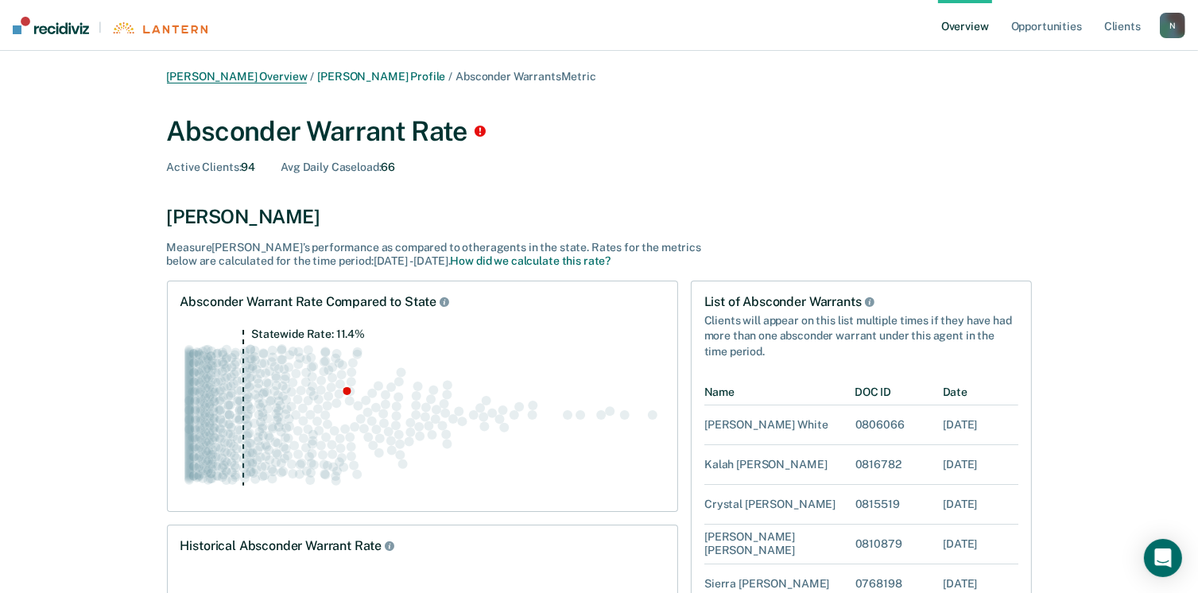
click at [185, 71] on link "[PERSON_NAME] Overview" at bounding box center [237, 77] width 141 height 14
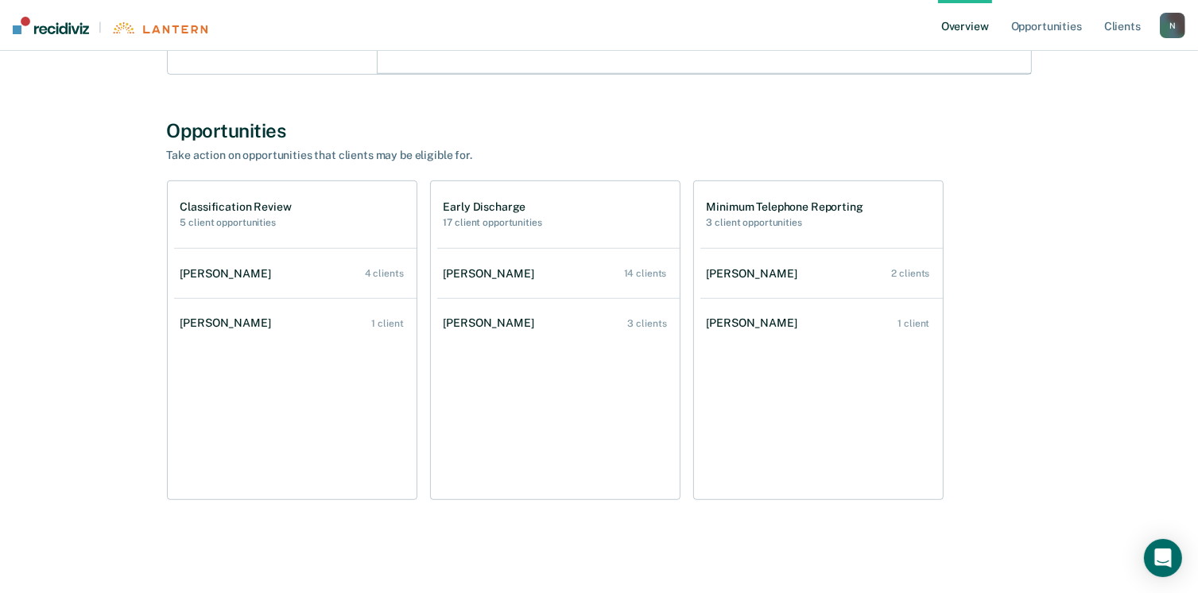
scroll to position [758, 0]
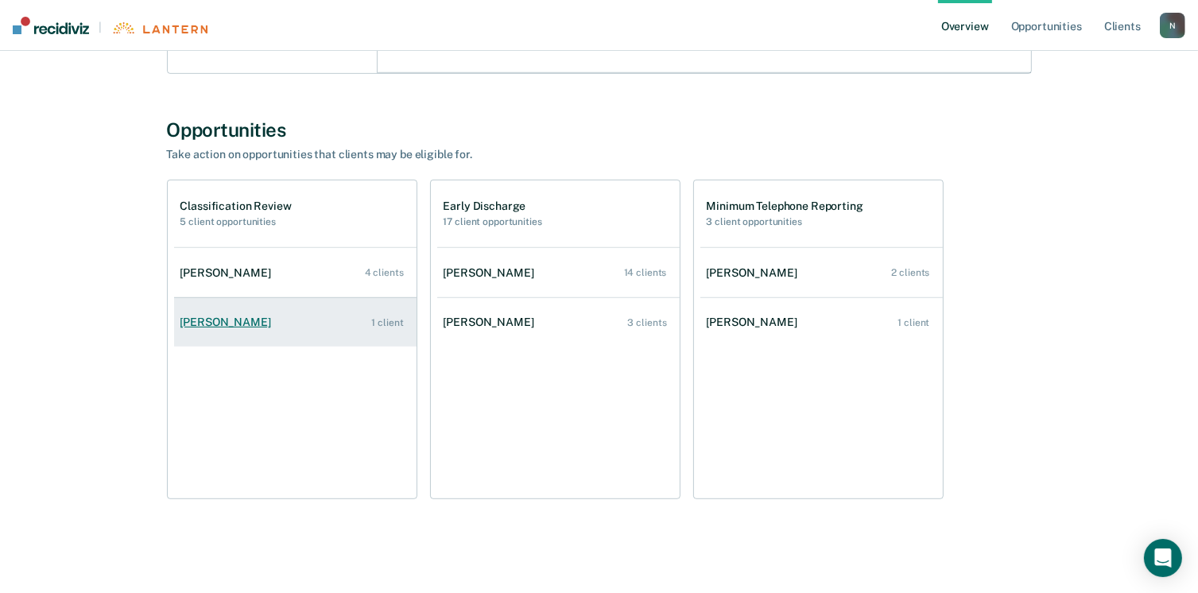
click at [399, 321] on div "1 client" at bounding box center [387, 322] width 32 height 11
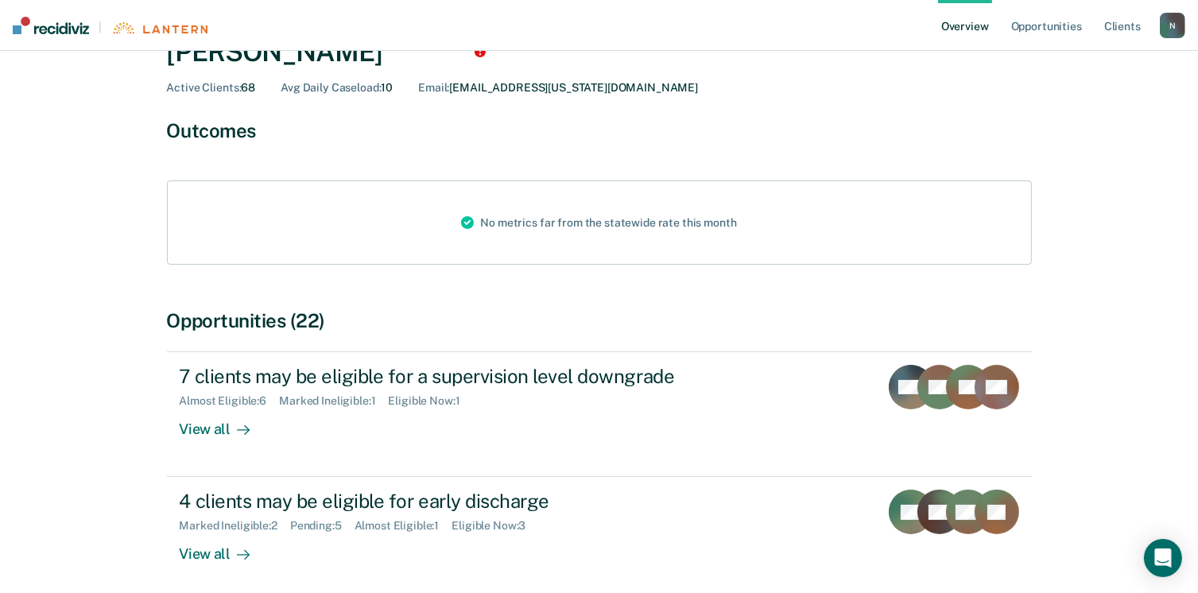
scroll to position [239, 0]
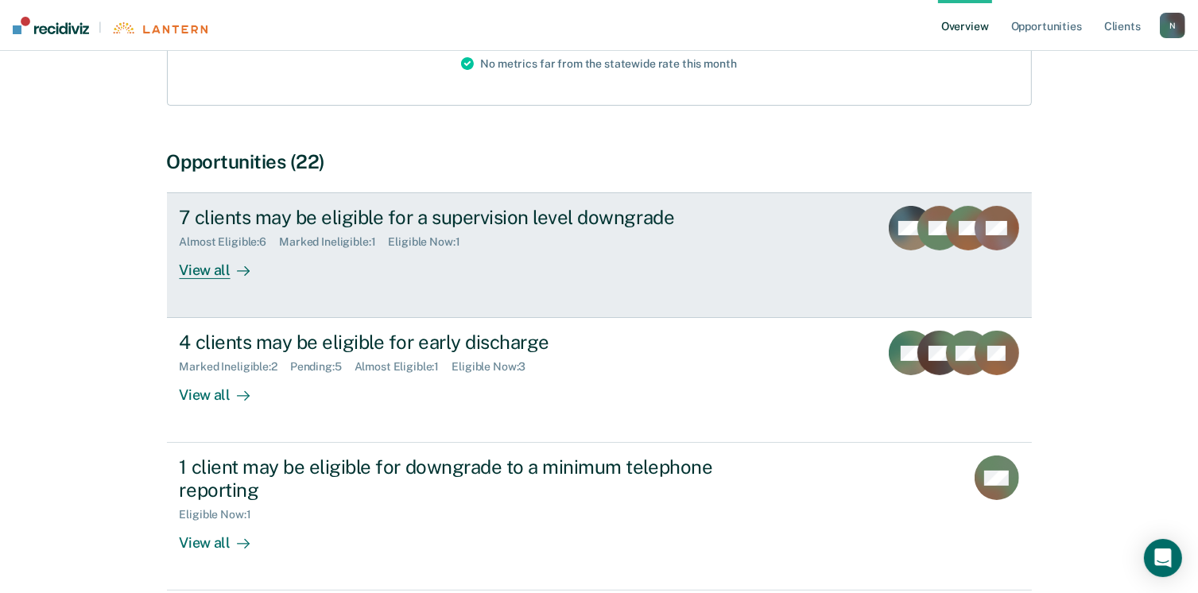
click at [201, 275] on div "View all" at bounding box center [224, 264] width 89 height 31
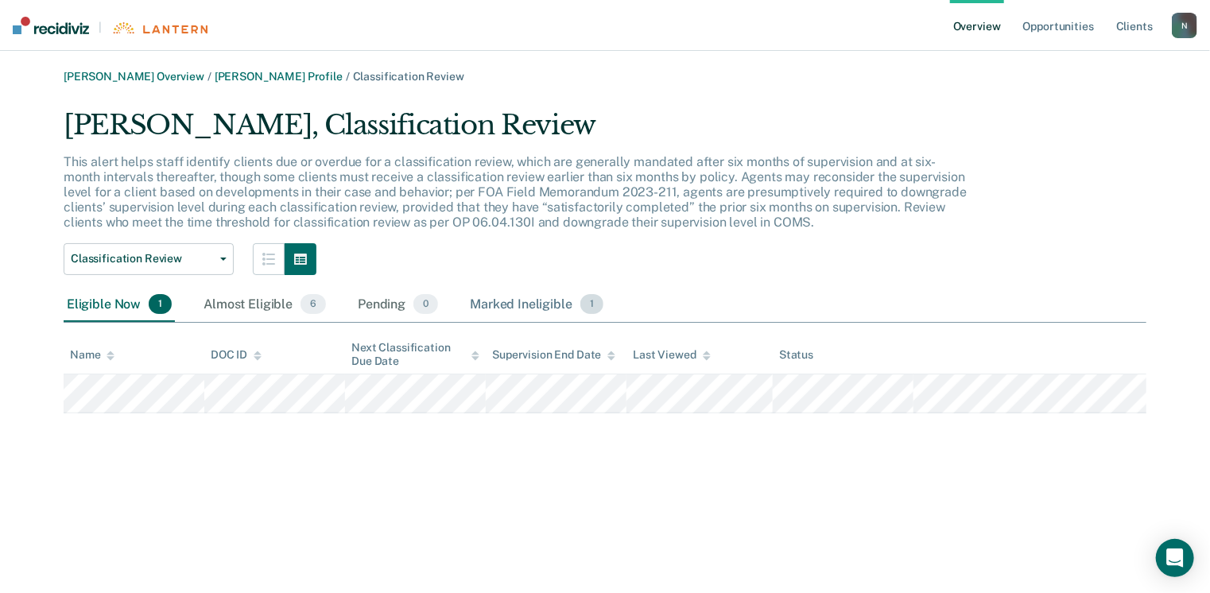
click at [542, 300] on div "Marked Ineligible 1" at bounding box center [537, 305] width 140 height 35
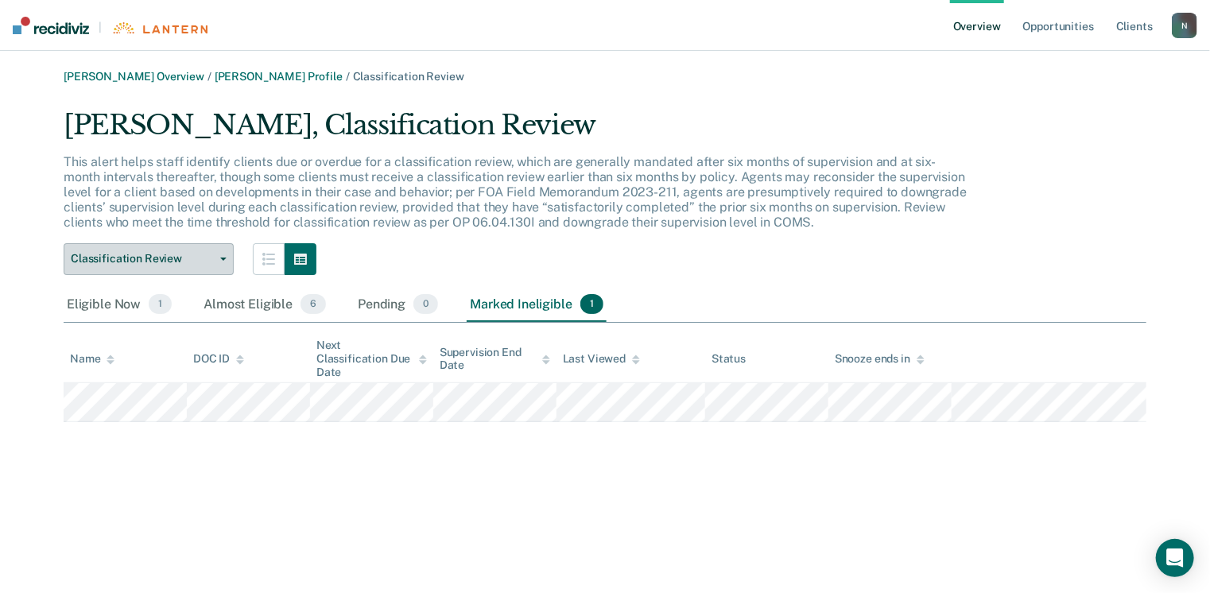
click at [224, 258] on icon "button" at bounding box center [223, 259] width 6 height 3
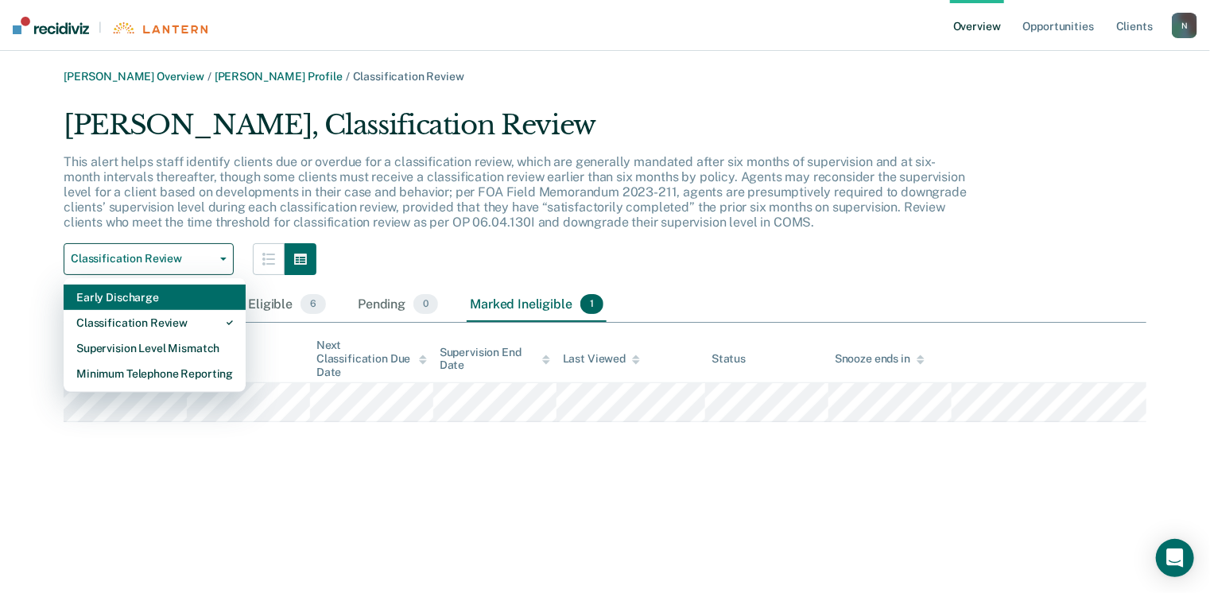
click at [177, 303] on div "Early Discharge" at bounding box center [154, 297] width 157 height 25
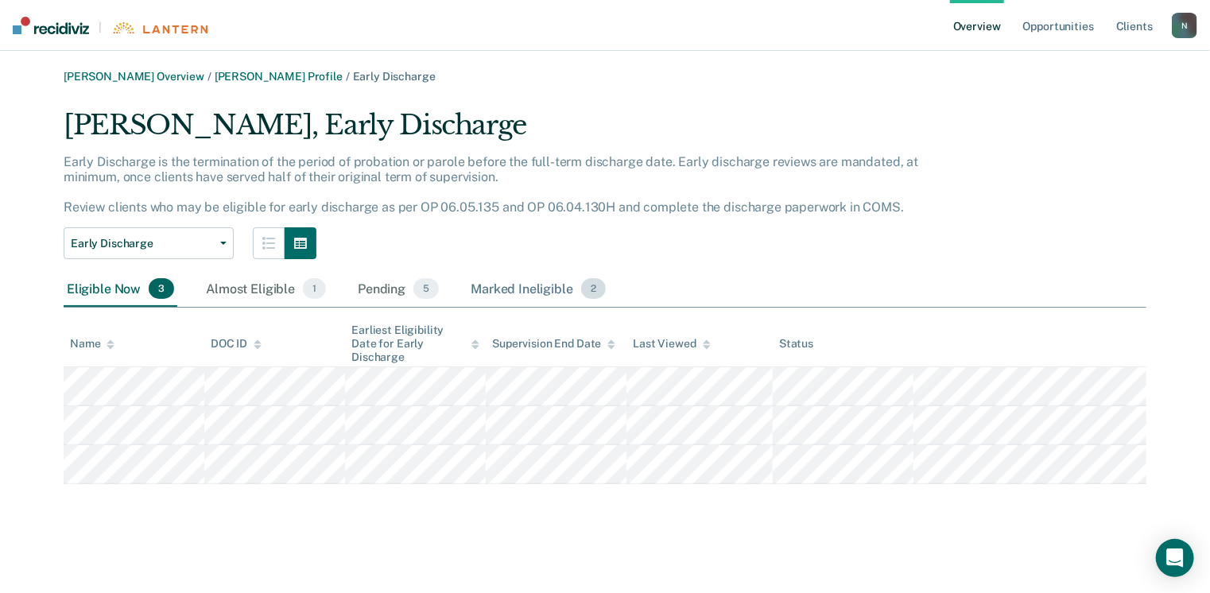
click at [571, 289] on div "Marked Ineligible 2" at bounding box center [539, 289] width 142 height 35
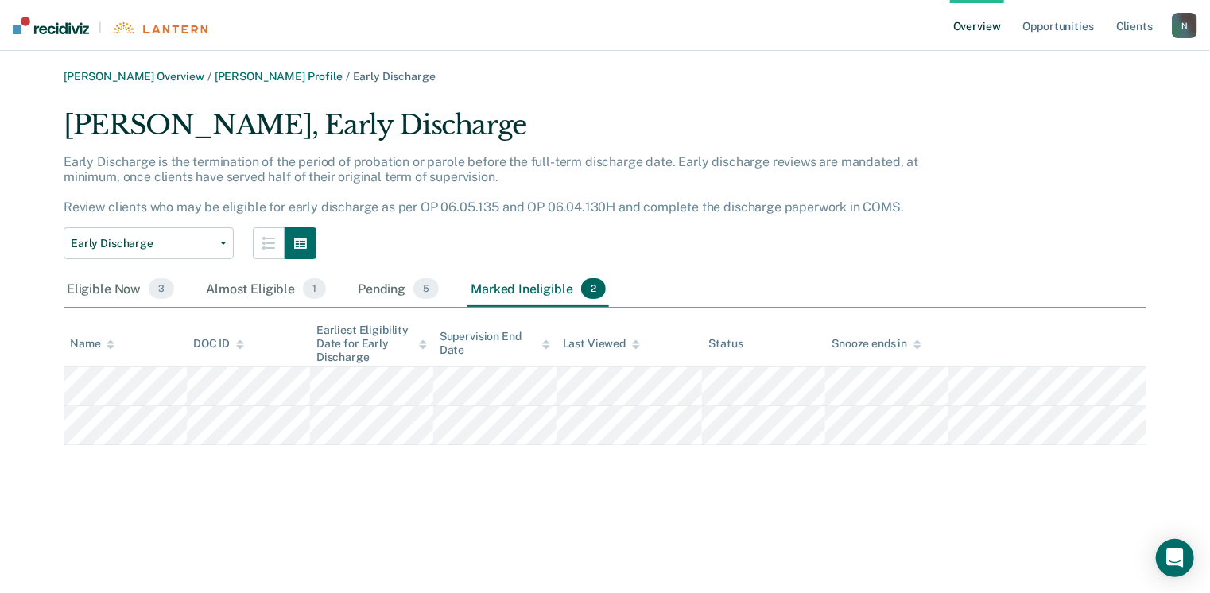
click at [138, 80] on link "[PERSON_NAME] Overview" at bounding box center [134, 77] width 141 height 14
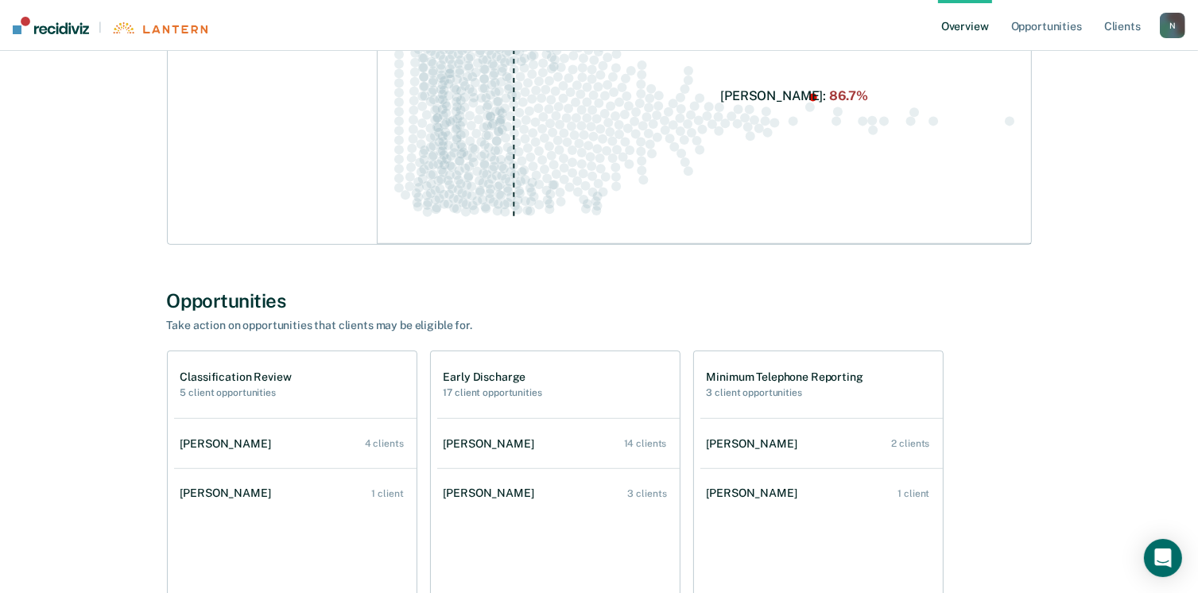
scroll to position [758, 0]
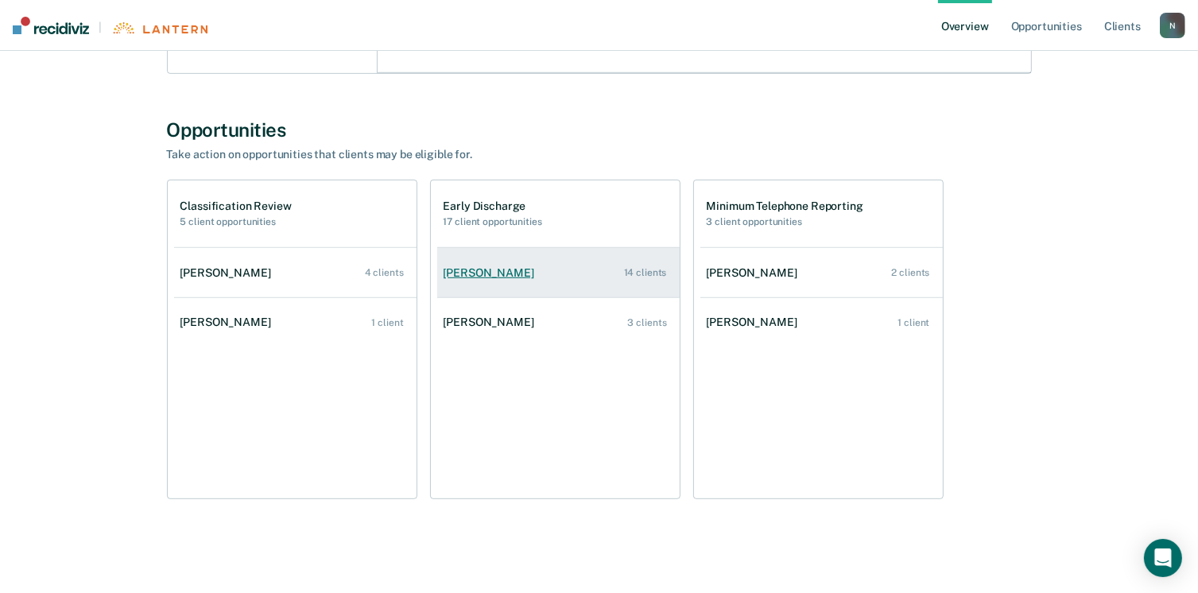
click at [481, 272] on div "[PERSON_NAME]" at bounding box center [492, 273] width 97 height 14
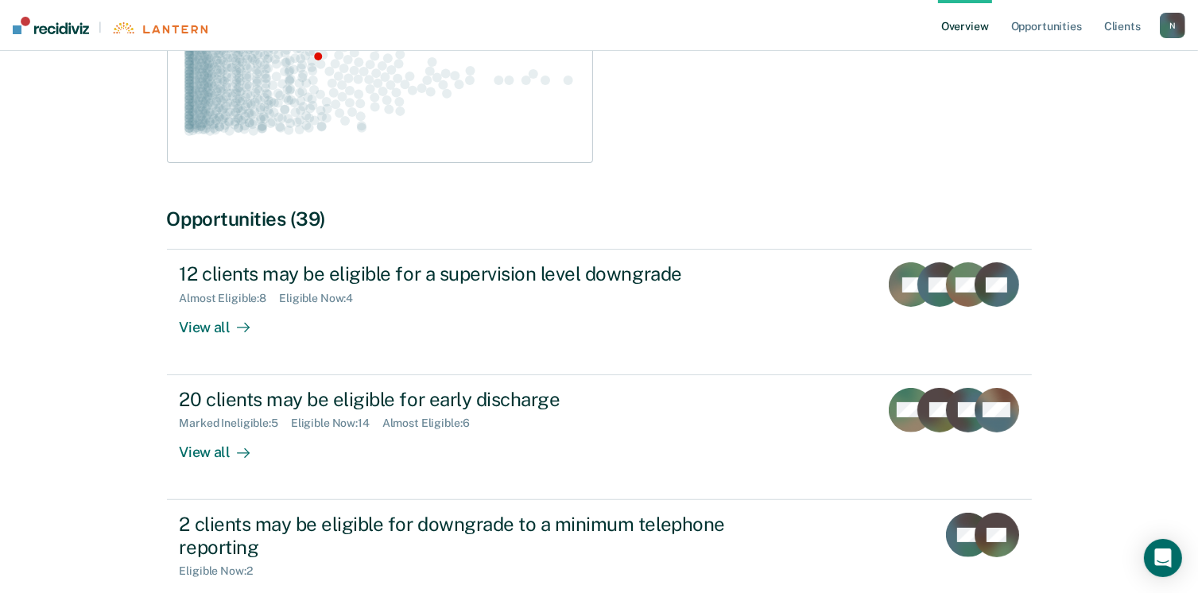
scroll to position [318, 0]
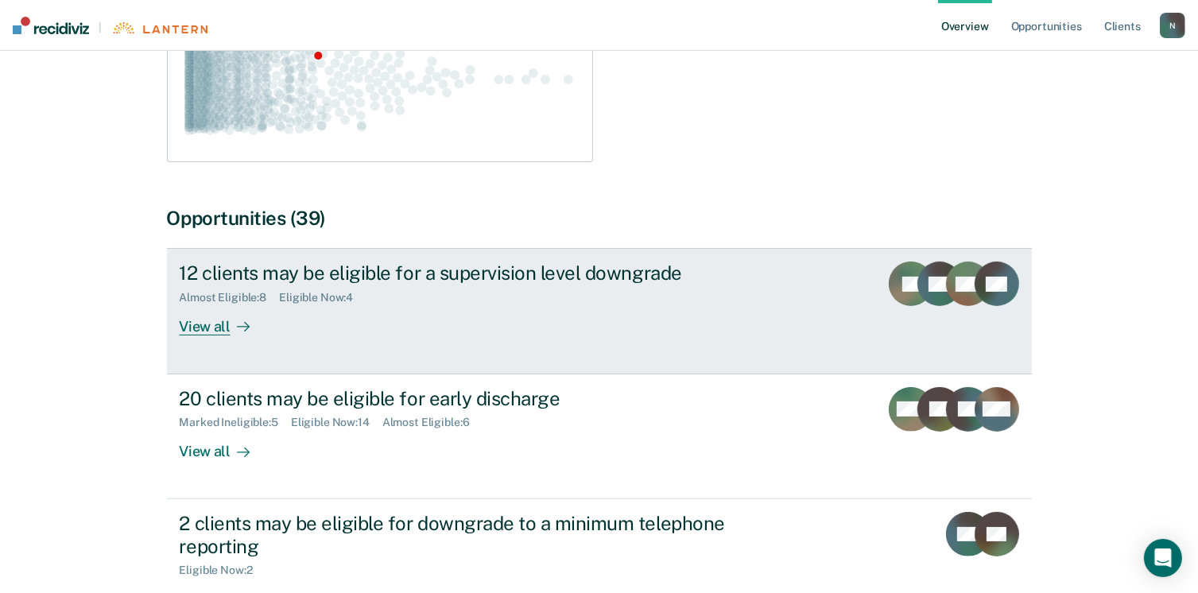
click at [208, 328] on div "View all" at bounding box center [224, 320] width 89 height 31
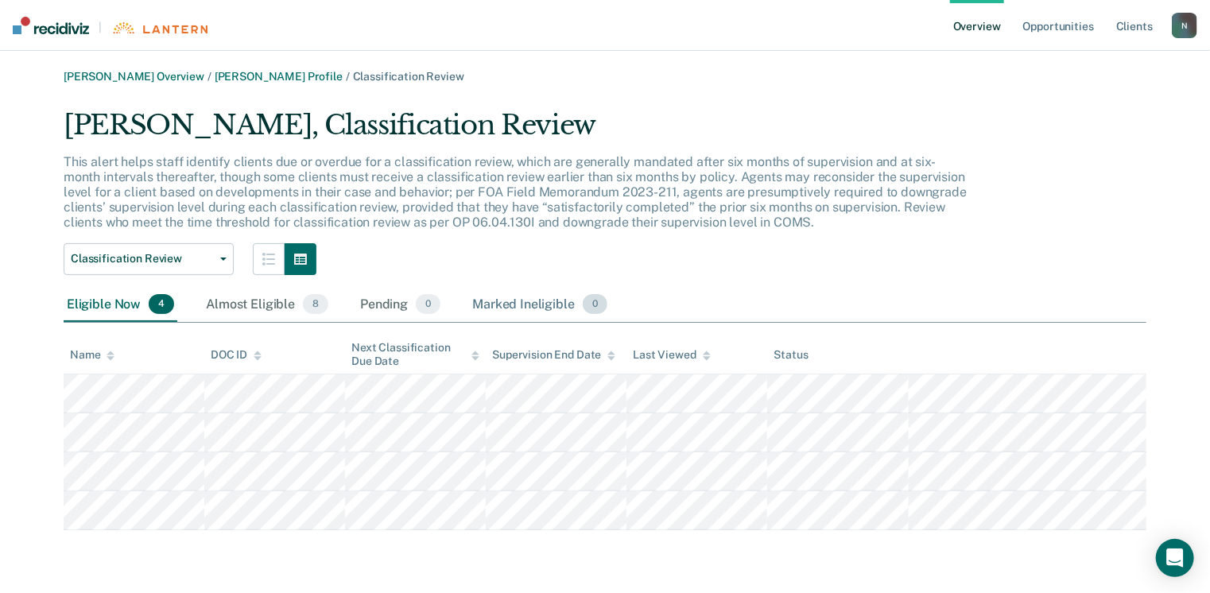
click at [527, 294] on div "Marked Ineligible 0" at bounding box center [540, 305] width 142 height 35
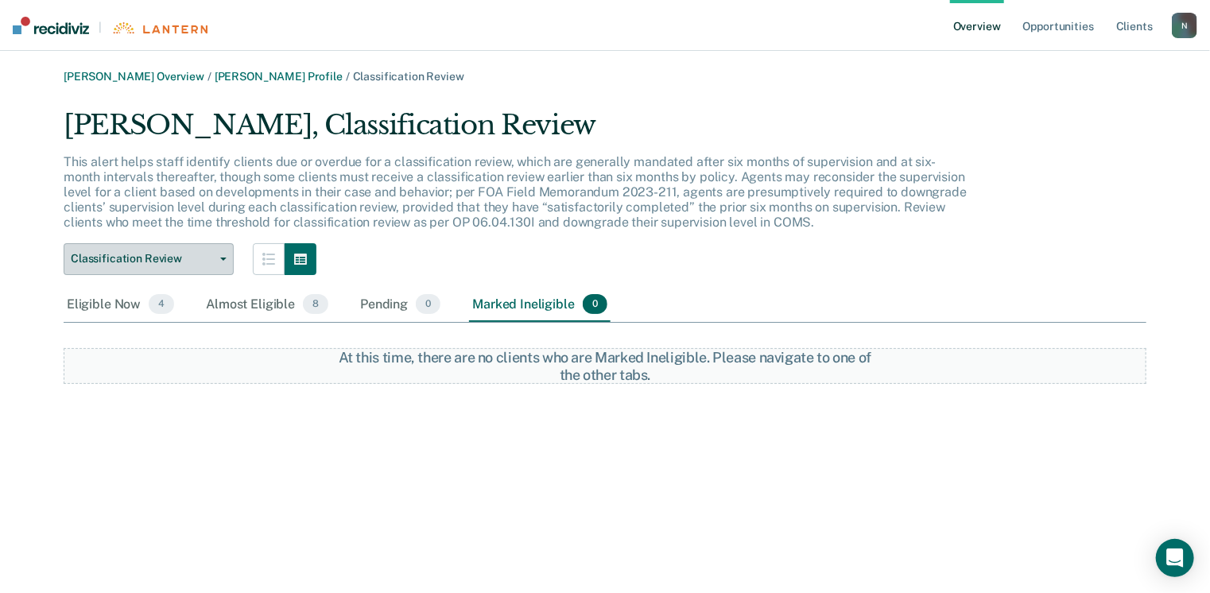
click at [181, 270] on button "Classification Review" at bounding box center [149, 259] width 170 height 32
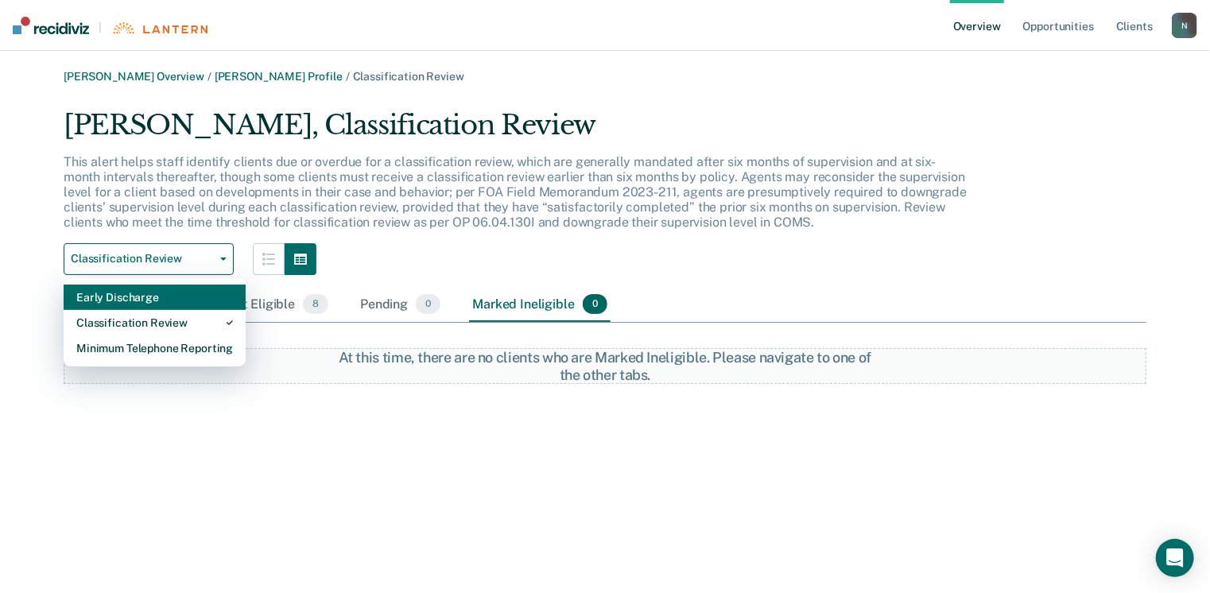
click at [153, 305] on div "Early Discharge" at bounding box center [154, 297] width 157 height 25
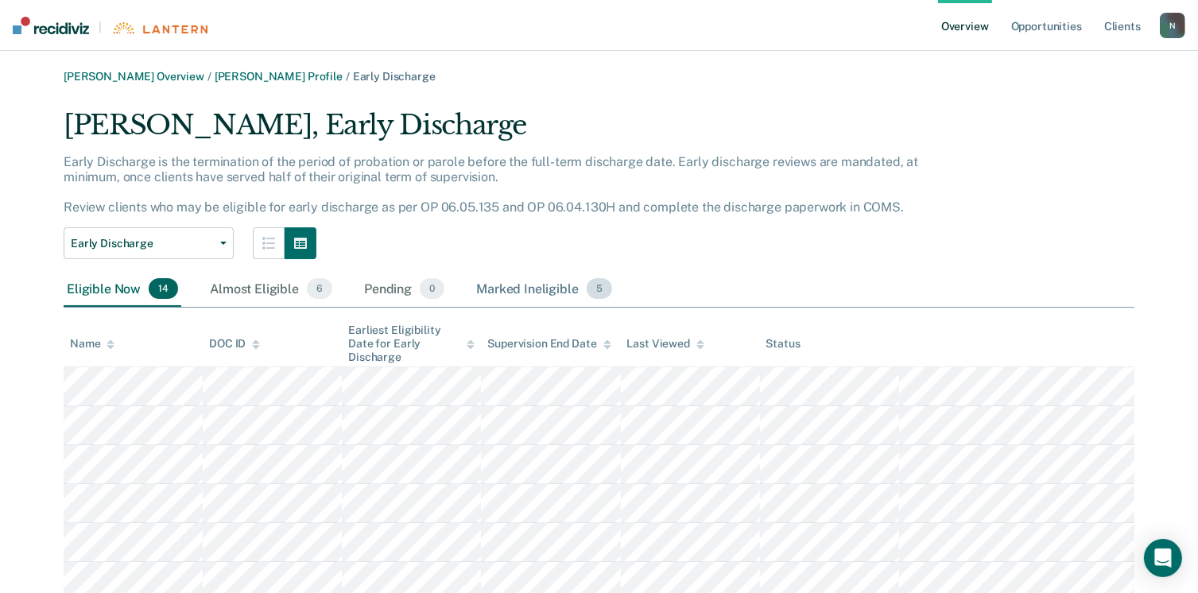
click at [515, 289] on div "Marked Ineligible 5" at bounding box center [544, 289] width 142 height 35
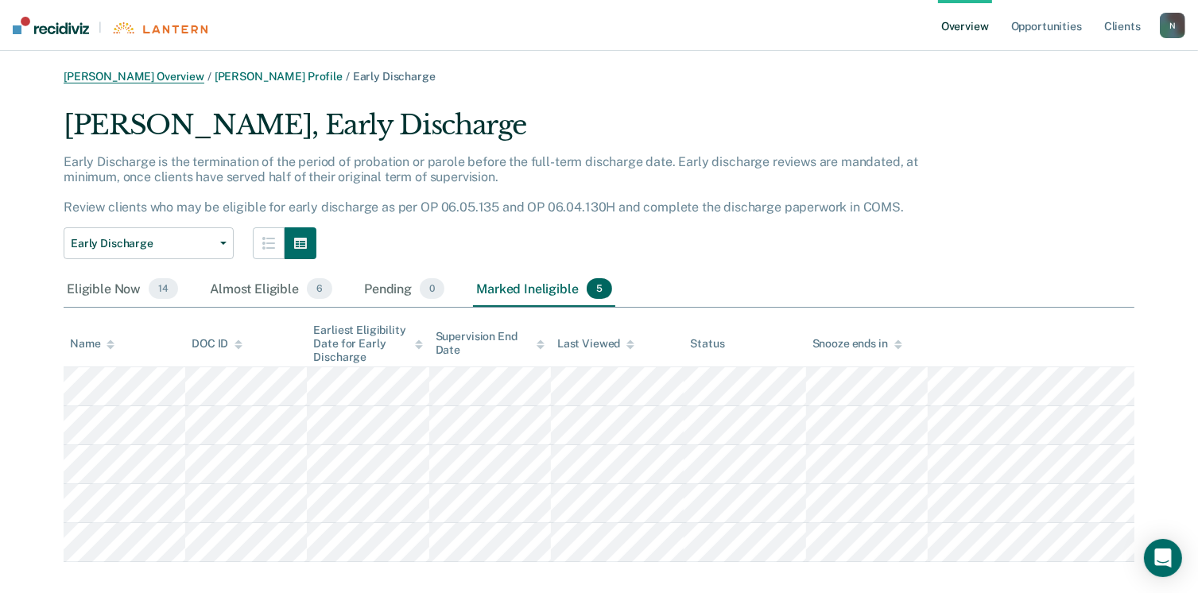
click at [146, 72] on link "[PERSON_NAME] Overview" at bounding box center [134, 77] width 141 height 14
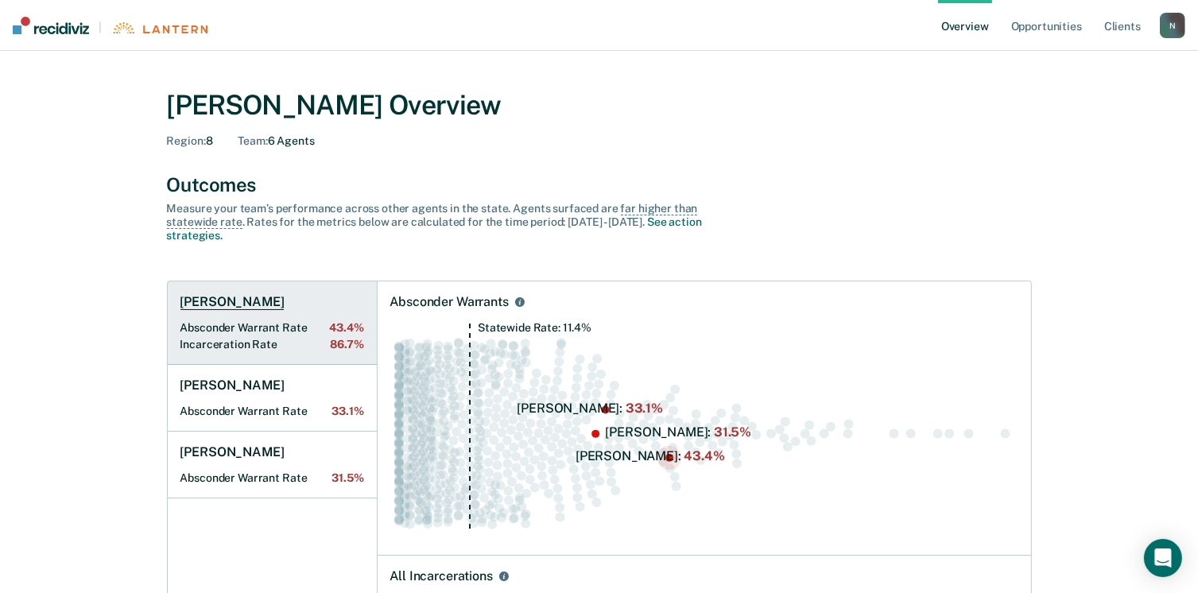
click at [231, 300] on h1 "[PERSON_NAME]" at bounding box center [233, 302] width 104 height 16
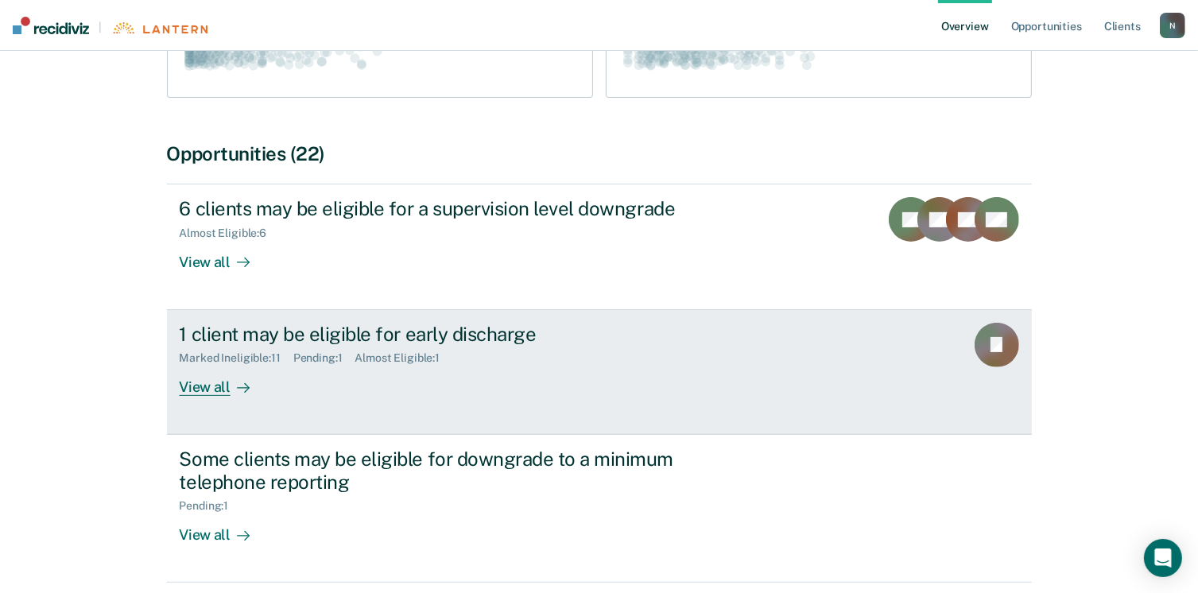
scroll to position [398, 0]
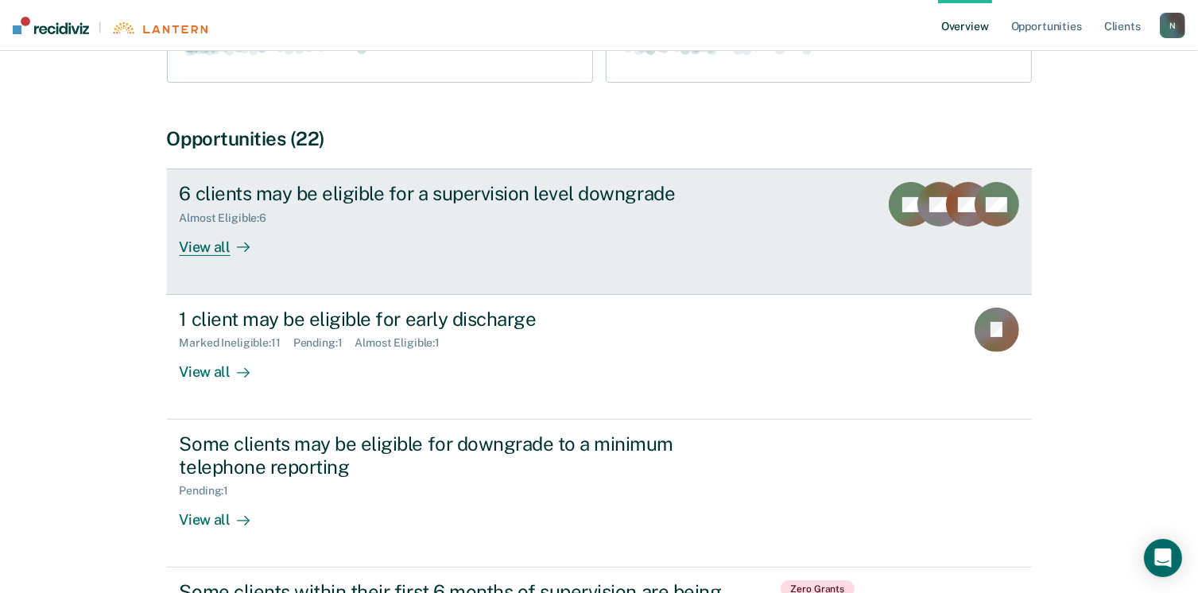
click at [216, 252] on div "View all" at bounding box center [224, 240] width 89 height 31
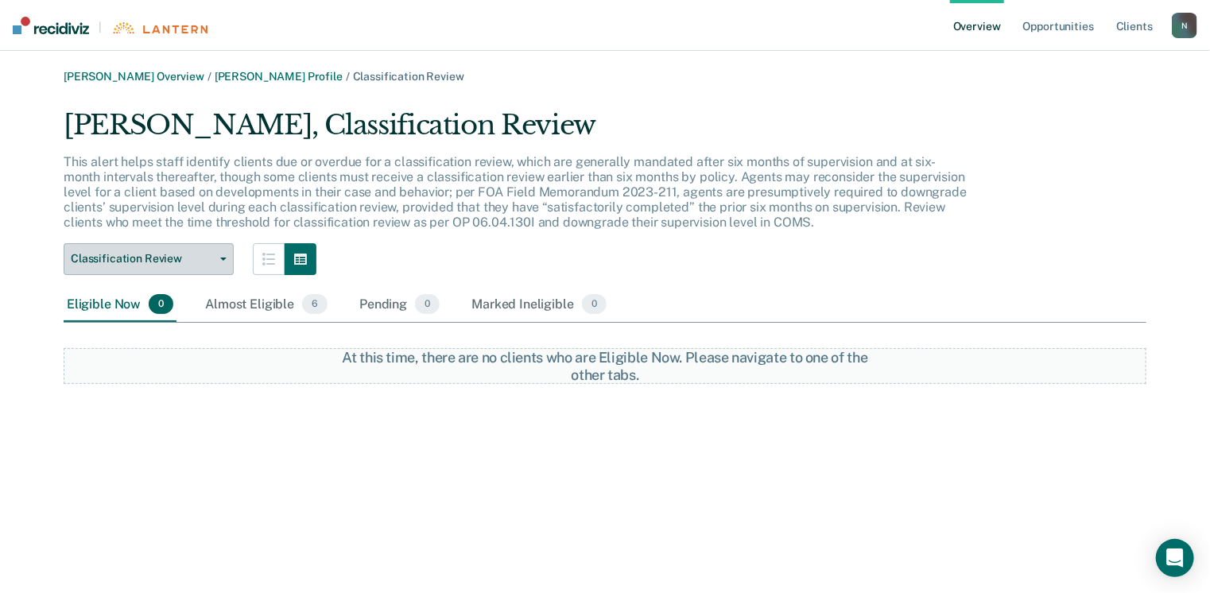
click at [163, 263] on span "Classification Review" at bounding box center [142, 259] width 143 height 14
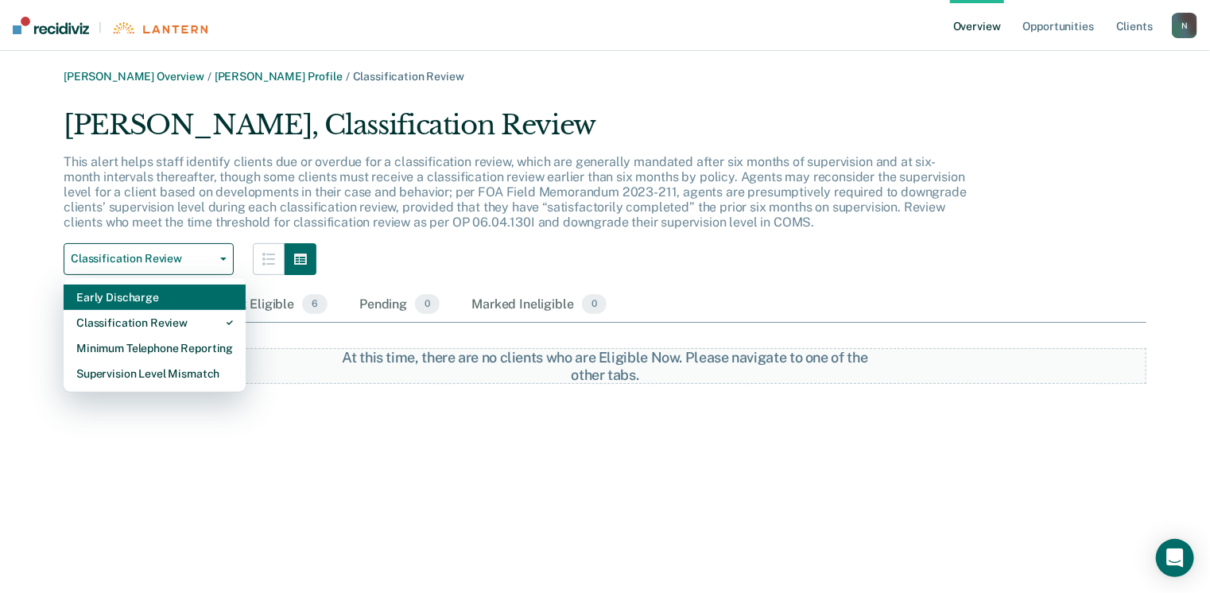
click at [150, 297] on div "Early Discharge" at bounding box center [154, 297] width 157 height 25
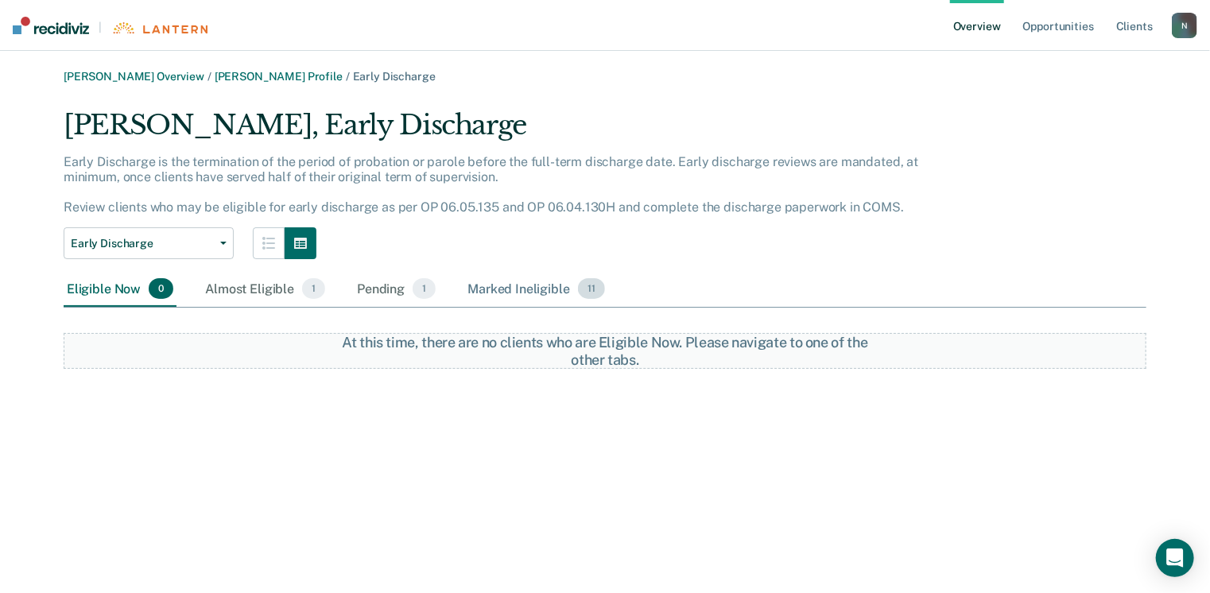
click at [521, 290] on div "Marked Ineligible 11" at bounding box center [535, 289] width 143 height 35
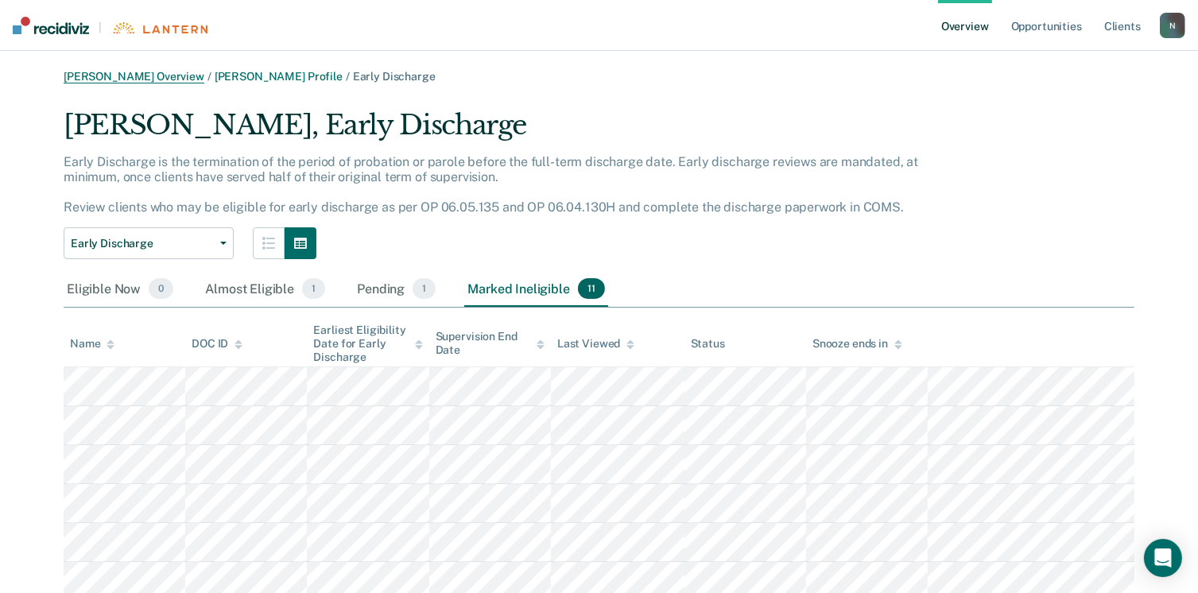
click at [173, 77] on link "[PERSON_NAME] Overview" at bounding box center [134, 77] width 141 height 14
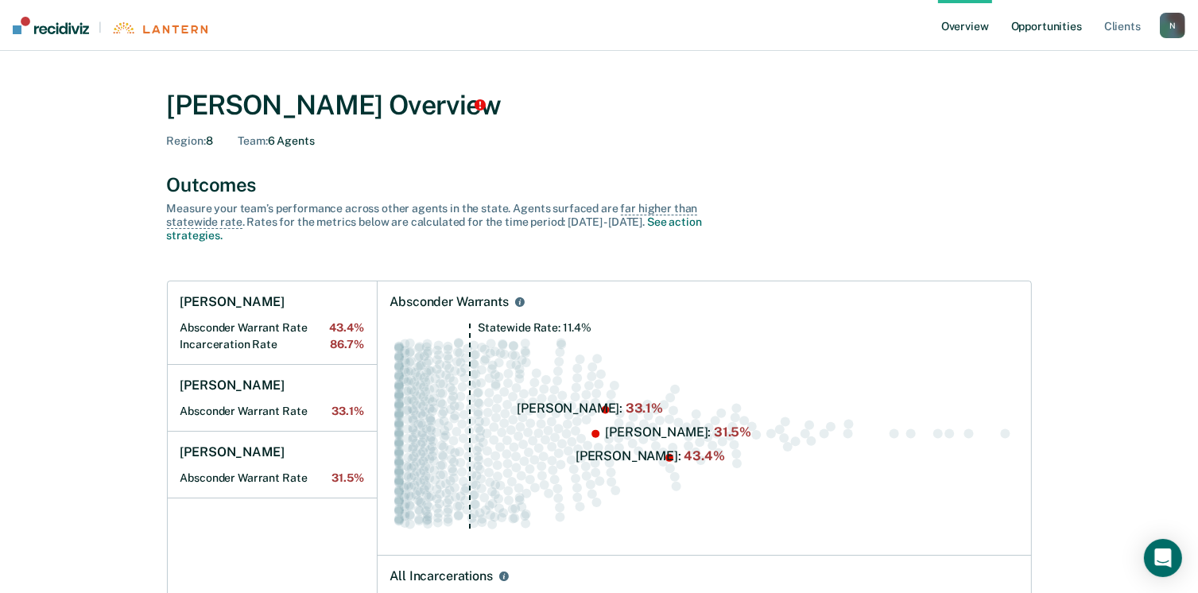
click at [1042, 29] on link "Opportunities" at bounding box center [1046, 25] width 77 height 51
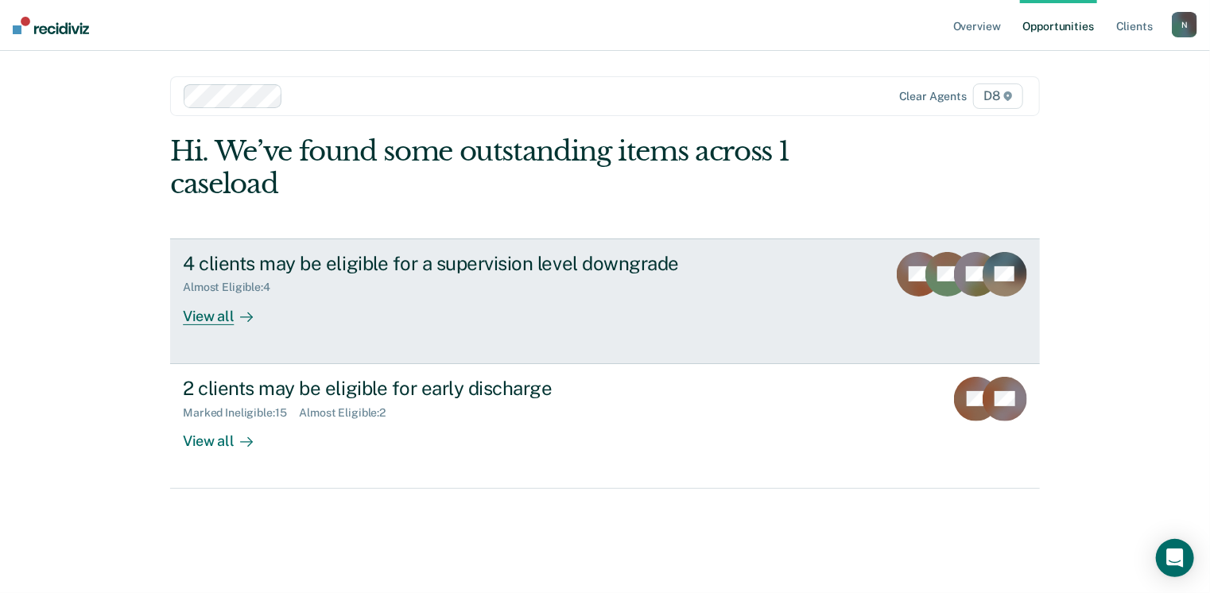
click at [223, 327] on link "4 clients may be eligible for a supervision level downgrade Almost Eligible : 4…" at bounding box center [605, 302] width 870 height 126
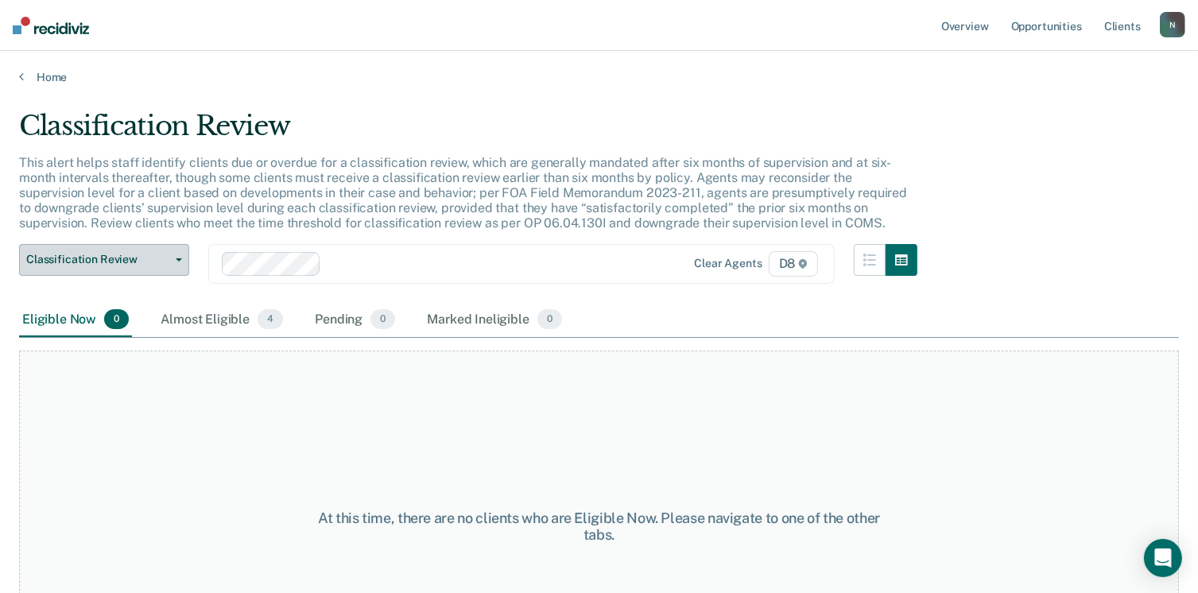
click at [115, 254] on span "Classification Review" at bounding box center [97, 260] width 143 height 14
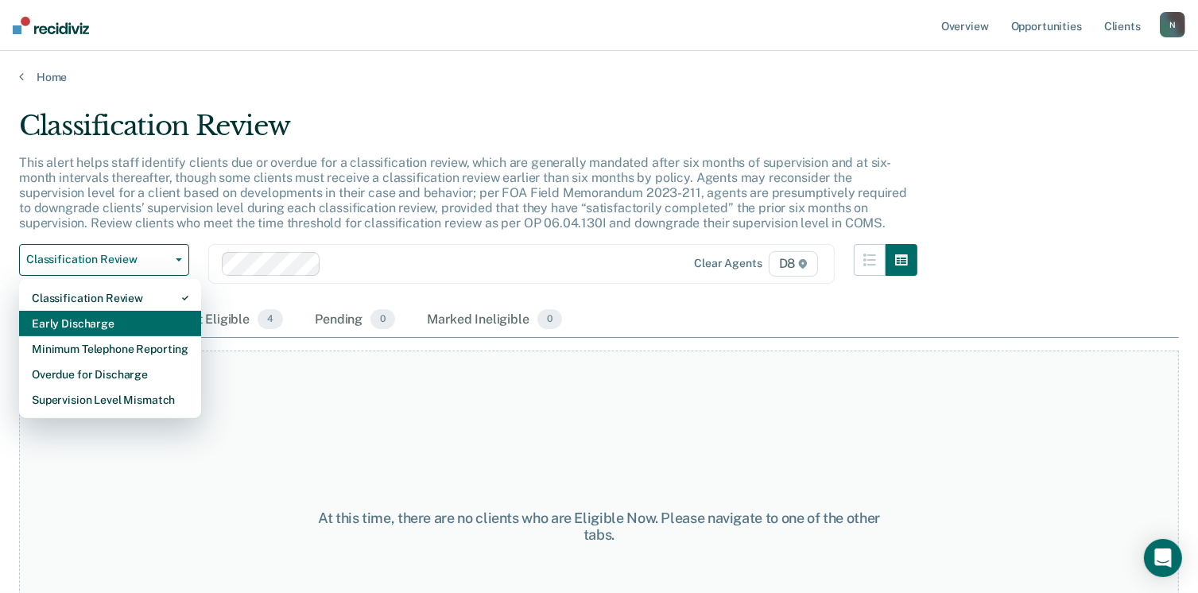
click at [93, 324] on div "Early Discharge" at bounding box center [110, 323] width 157 height 25
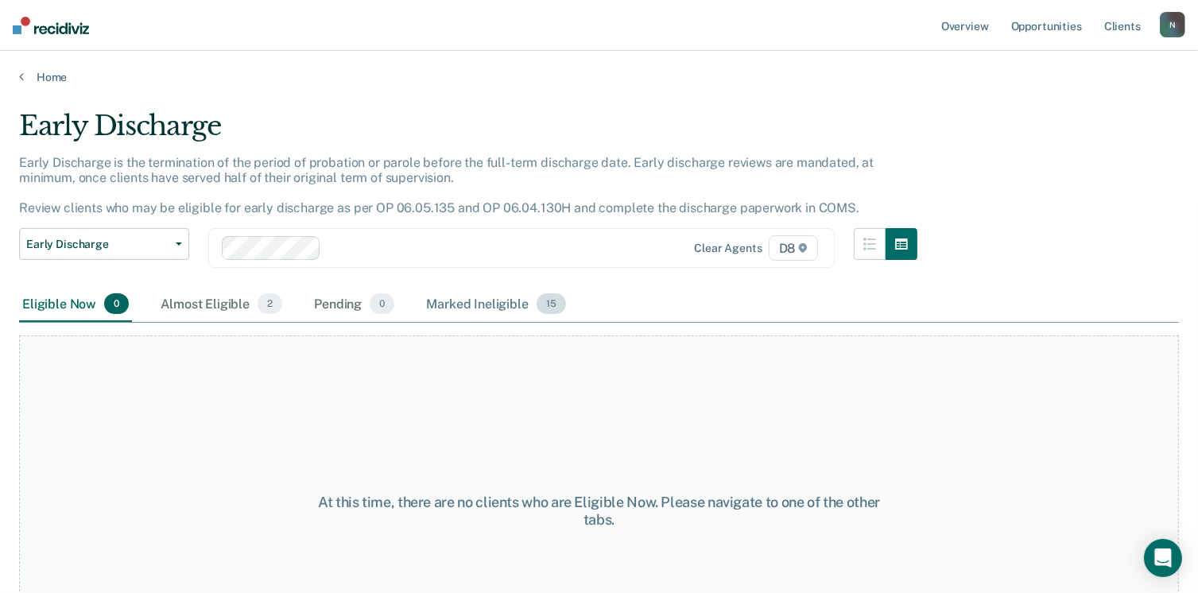
click at [507, 300] on div "Marked Ineligible 15" at bounding box center [496, 304] width 146 height 35
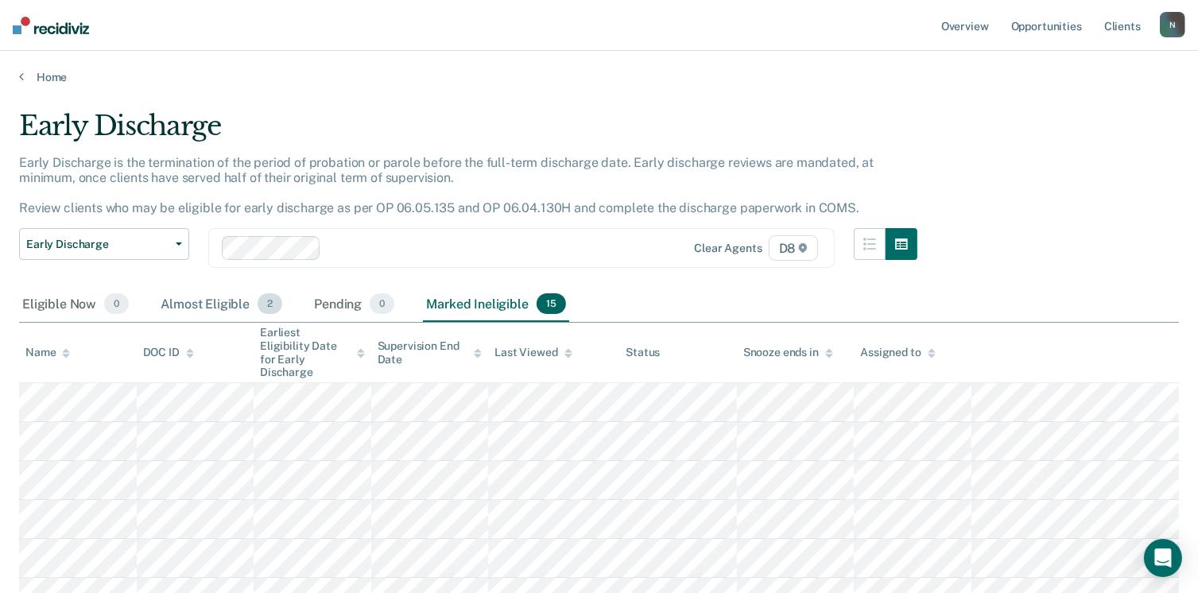
click at [217, 298] on div "Almost Eligible 2" at bounding box center [221, 304] width 128 height 35
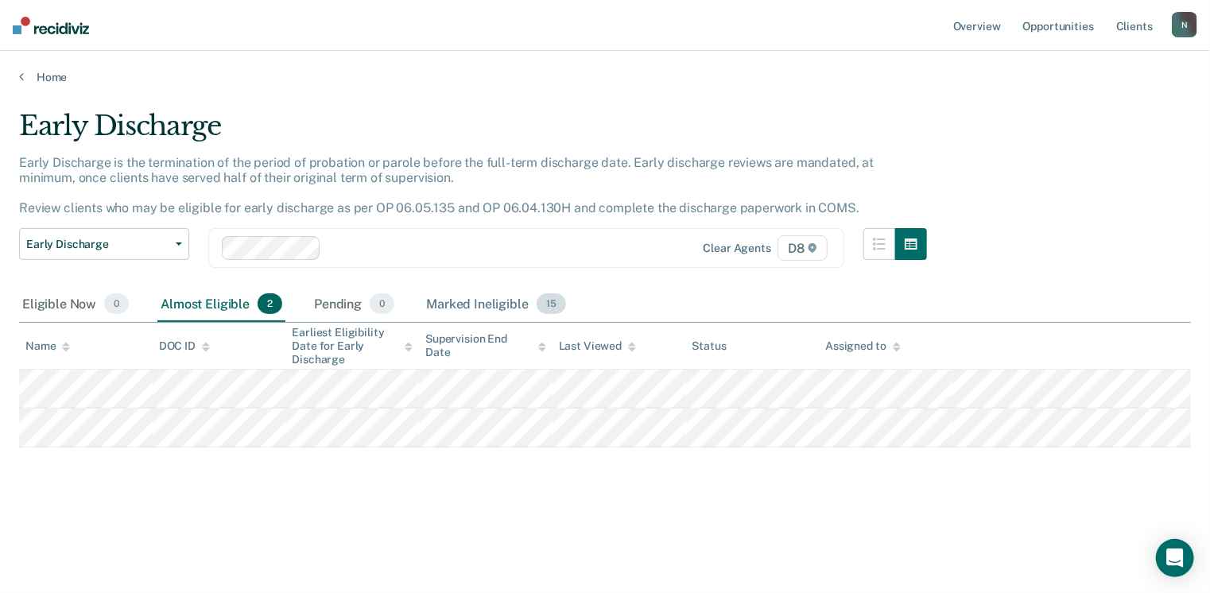
click at [472, 302] on div "Marked Ineligible 15" at bounding box center [496, 304] width 146 height 35
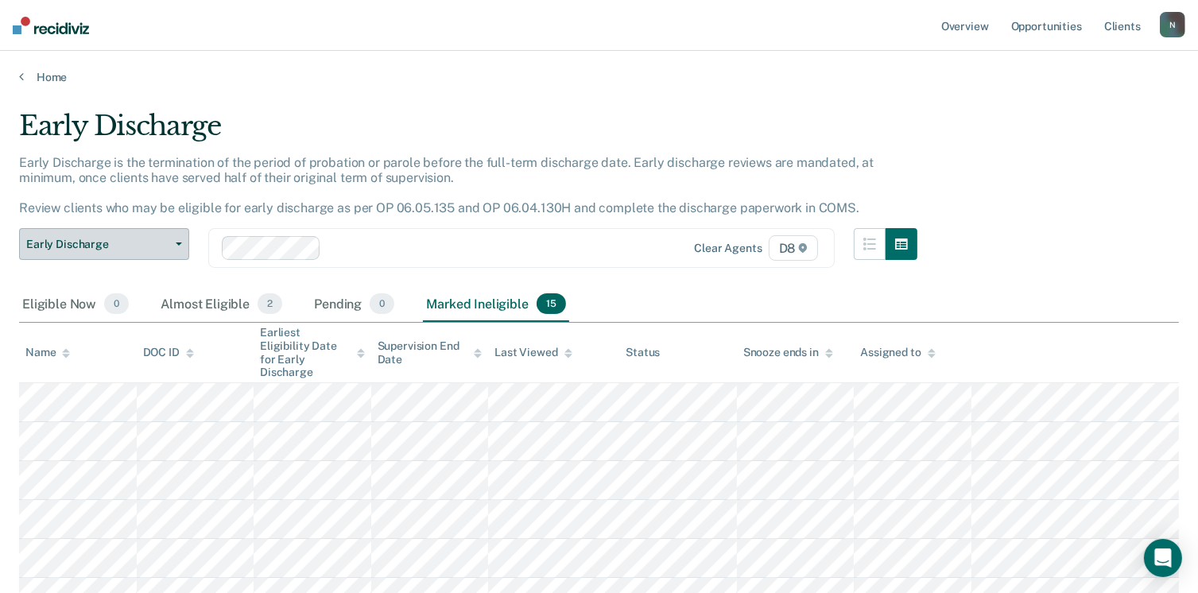
click at [129, 243] on span "Early Discharge" at bounding box center [97, 245] width 143 height 14
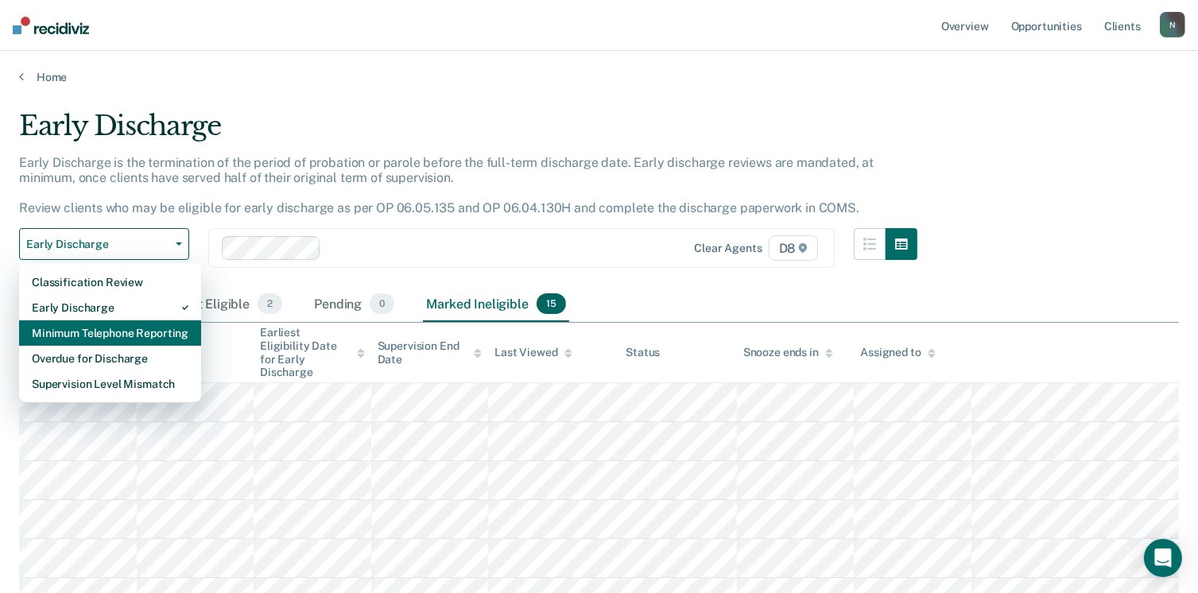
click at [111, 335] on div "Minimum Telephone Reporting" at bounding box center [110, 332] width 157 height 25
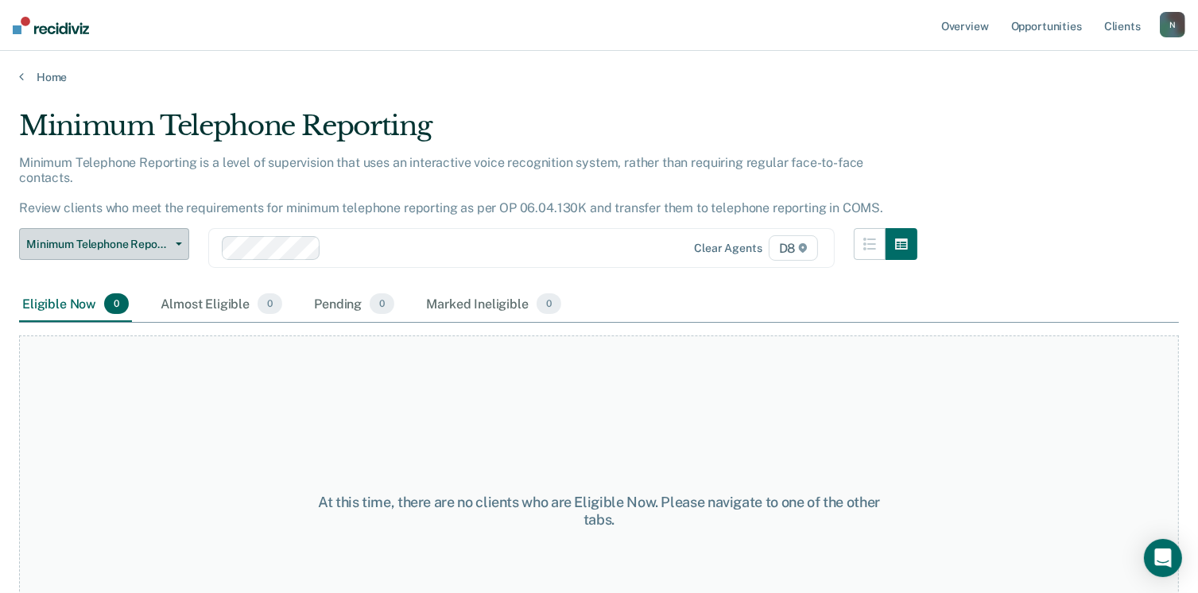
click at [107, 228] on button "Minimum Telephone Reporting" at bounding box center [104, 244] width 170 height 32
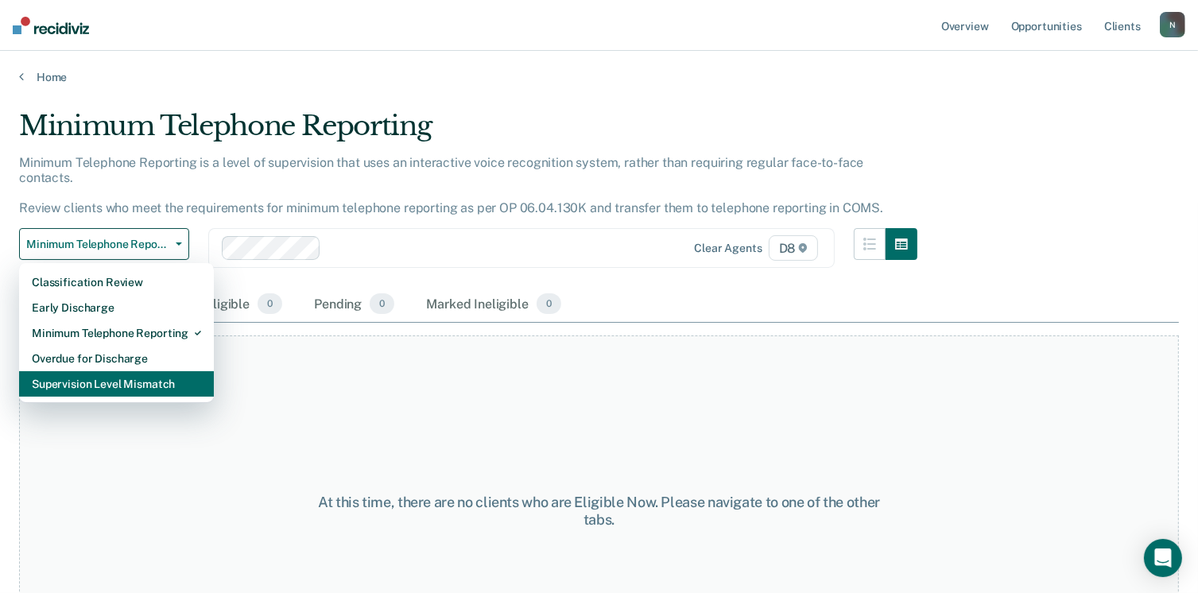
click at [96, 372] on div "Supervision Level Mismatch" at bounding box center [116, 383] width 169 height 25
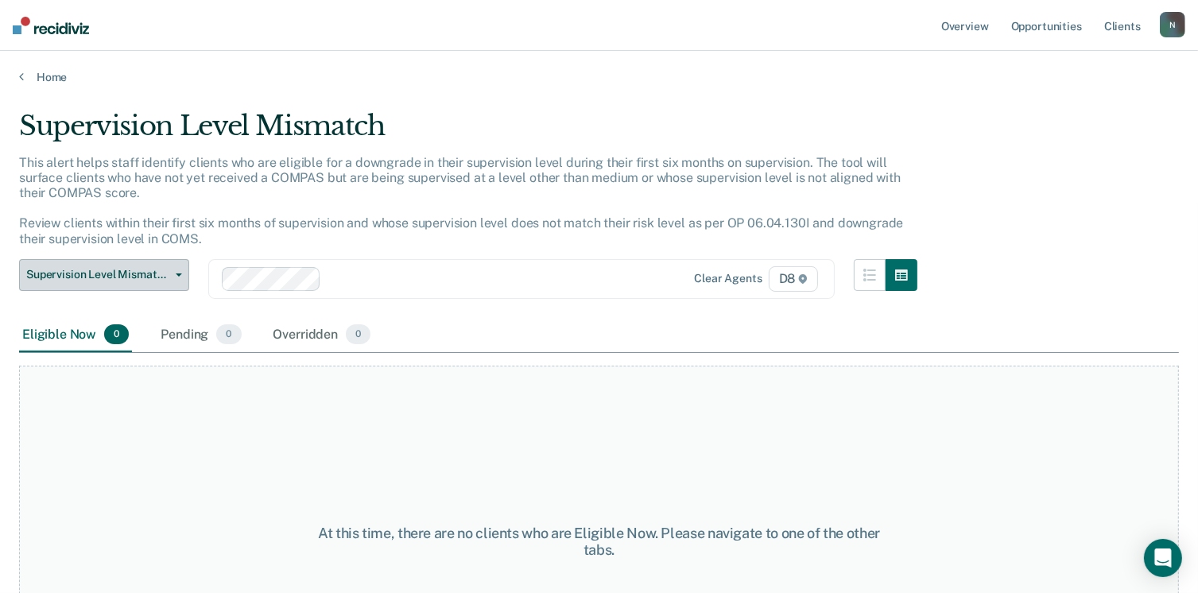
click at [151, 278] on span "Supervision Level Mismatch" at bounding box center [97, 275] width 143 height 14
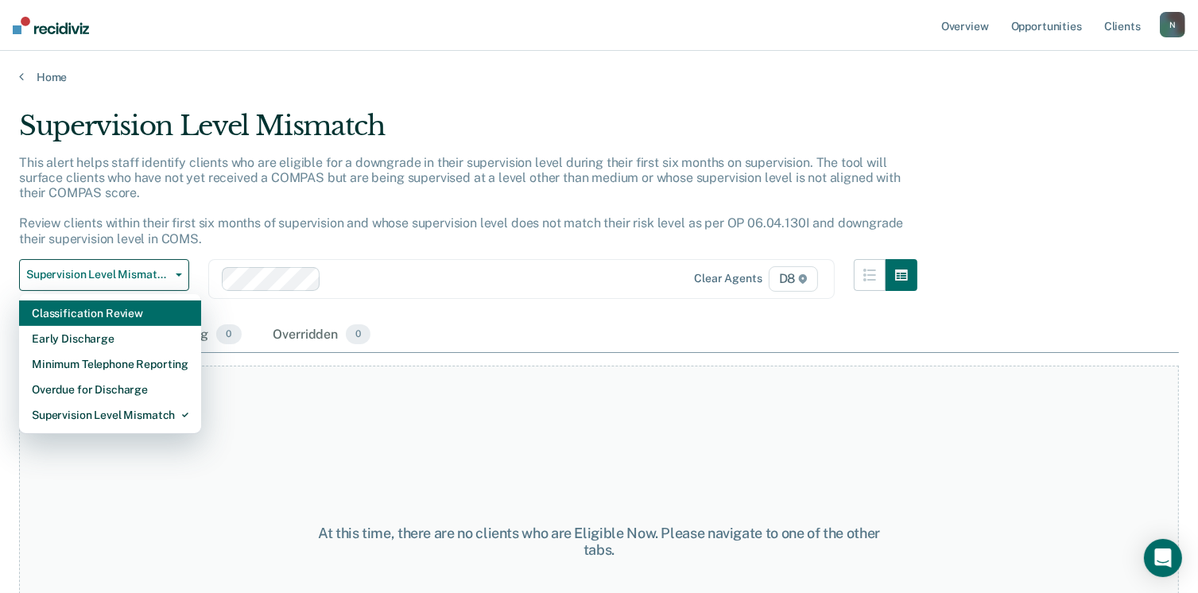
click at [103, 307] on div "Classification Review" at bounding box center [110, 313] width 157 height 25
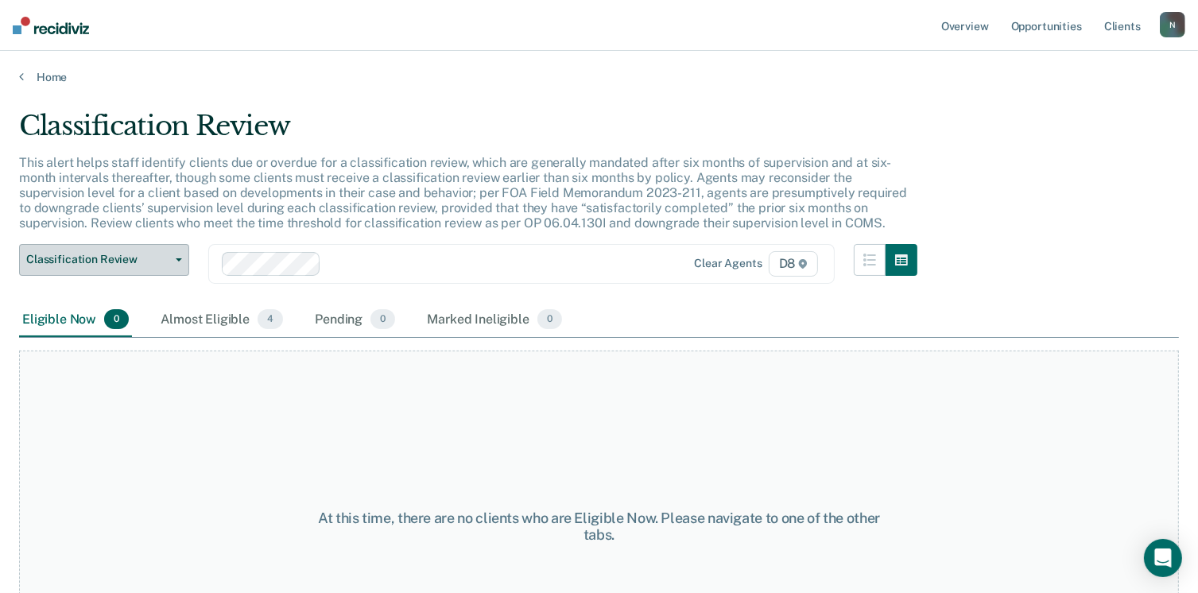
click at [51, 255] on span "Classification Review" at bounding box center [97, 260] width 143 height 14
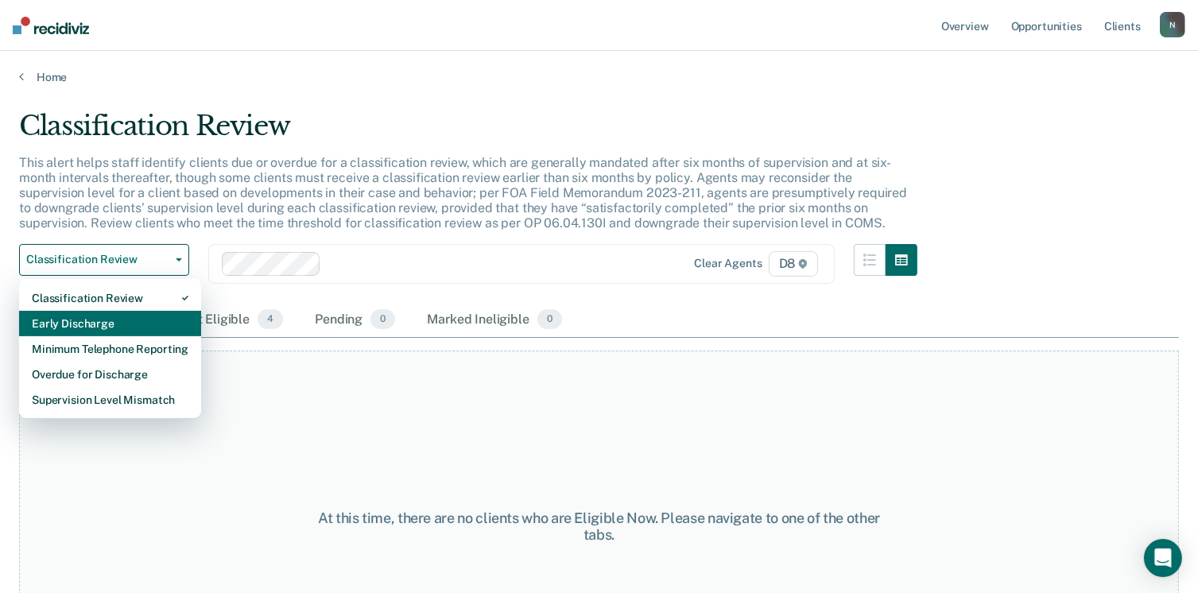
click at [84, 324] on div "Early Discharge" at bounding box center [110, 323] width 157 height 25
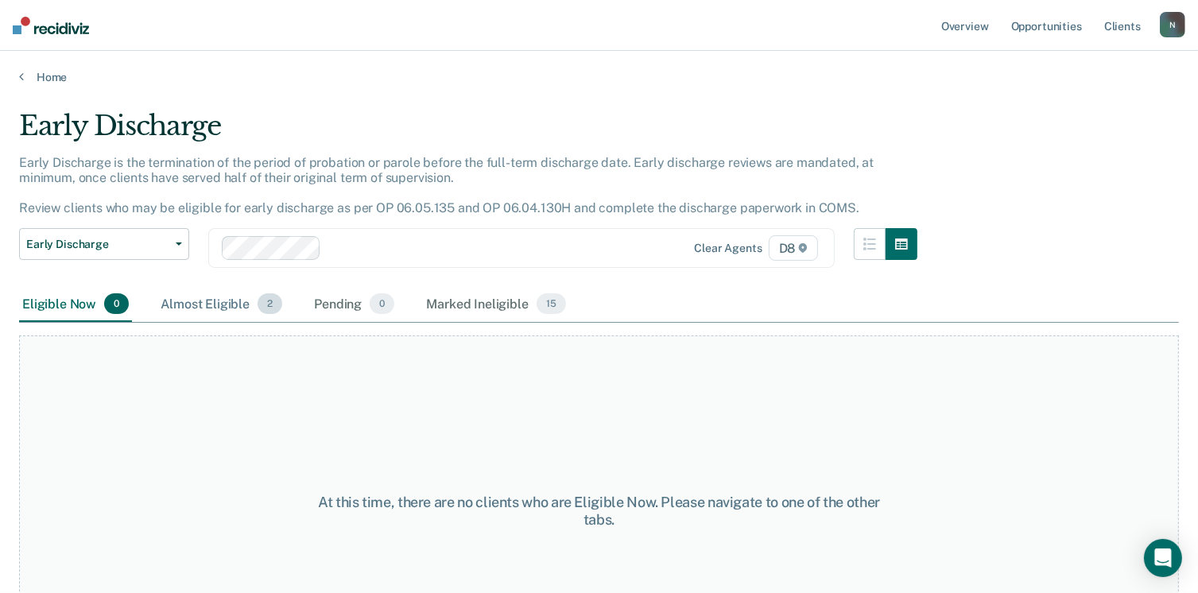
click at [207, 303] on div "Almost Eligible 2" at bounding box center [221, 304] width 128 height 35
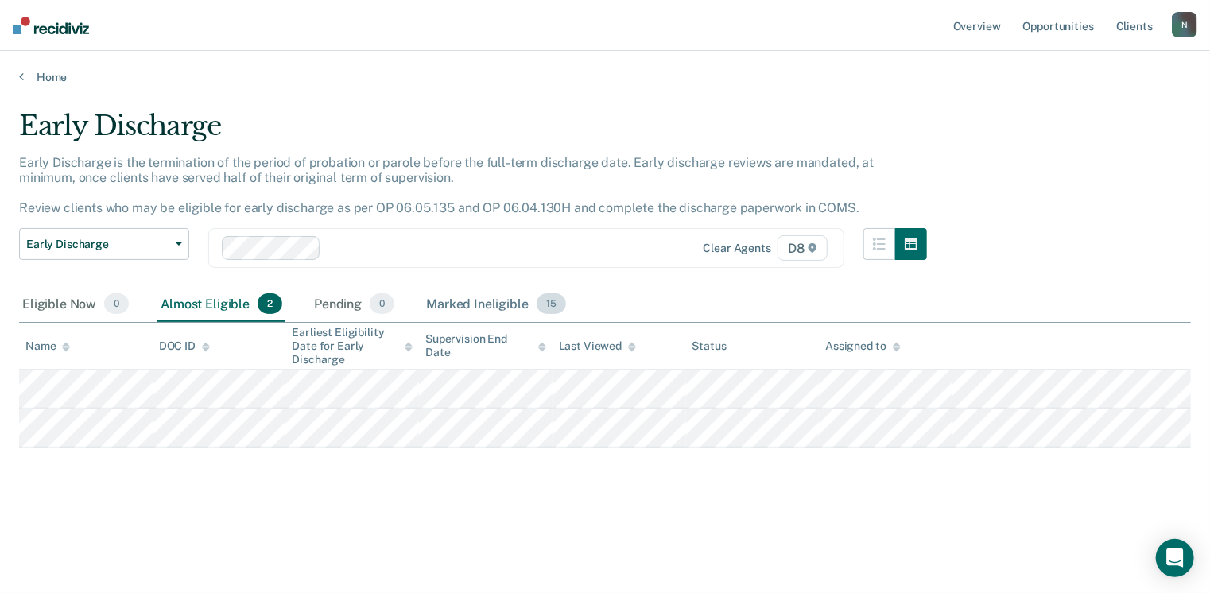
click at [501, 302] on div "Marked Ineligible 15" at bounding box center [496, 304] width 146 height 35
